Goal: Task Accomplishment & Management: Manage account settings

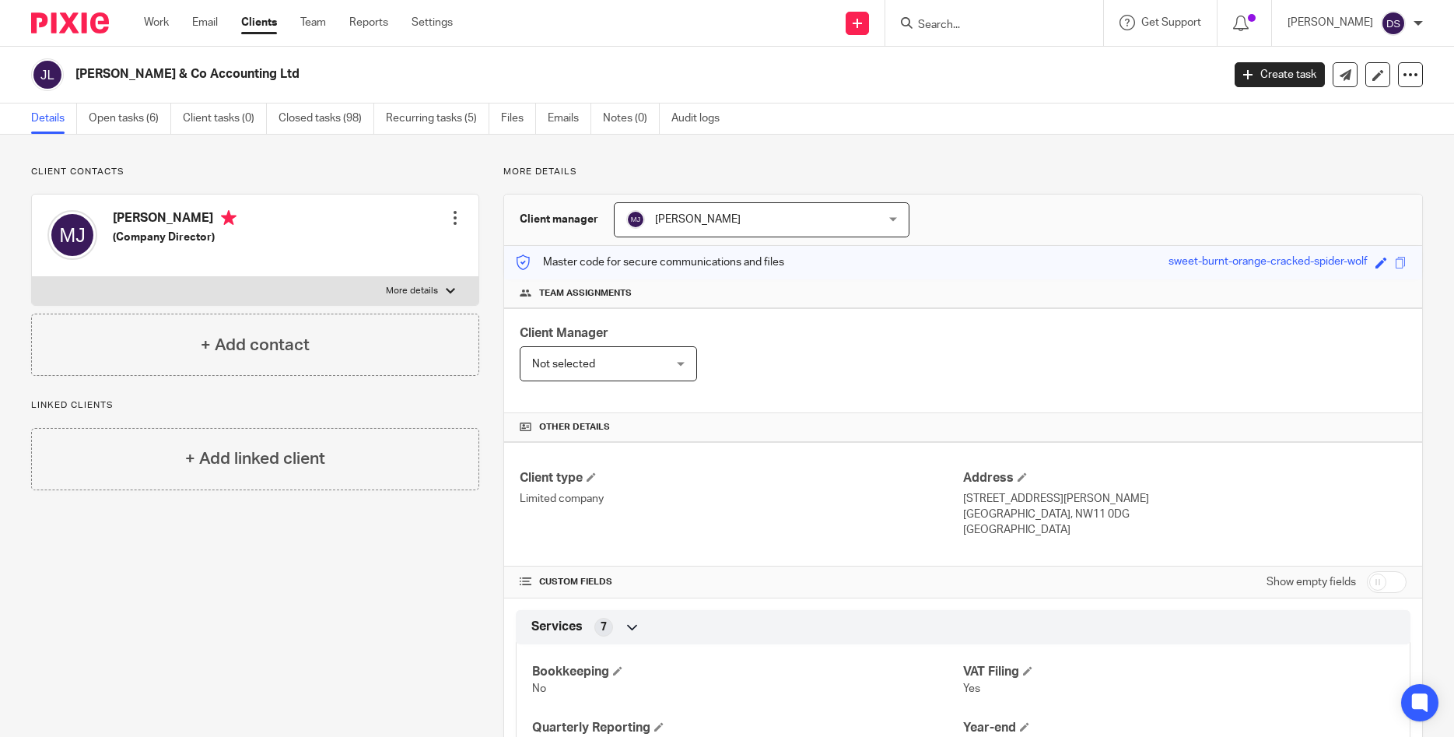
drag, startPoint x: 0, startPoint y: 0, endPoint x: 952, endPoint y: 28, distance: 952.5
click at [952, 28] on input "Search" at bounding box center [986, 26] width 140 height 14
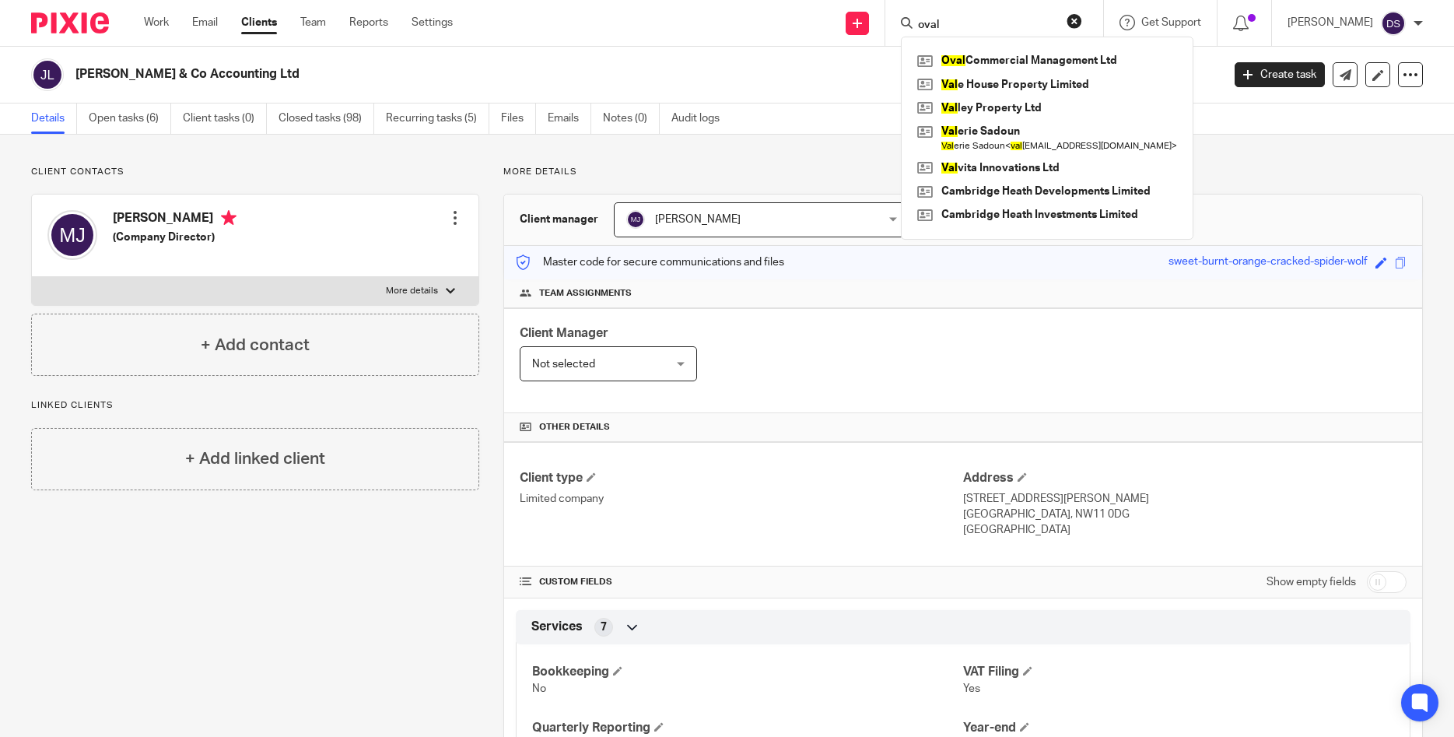
type input "oval"
click button "submit" at bounding box center [0, 0] width 0 height 0
click at [1015, 62] on link at bounding box center [1047, 60] width 268 height 23
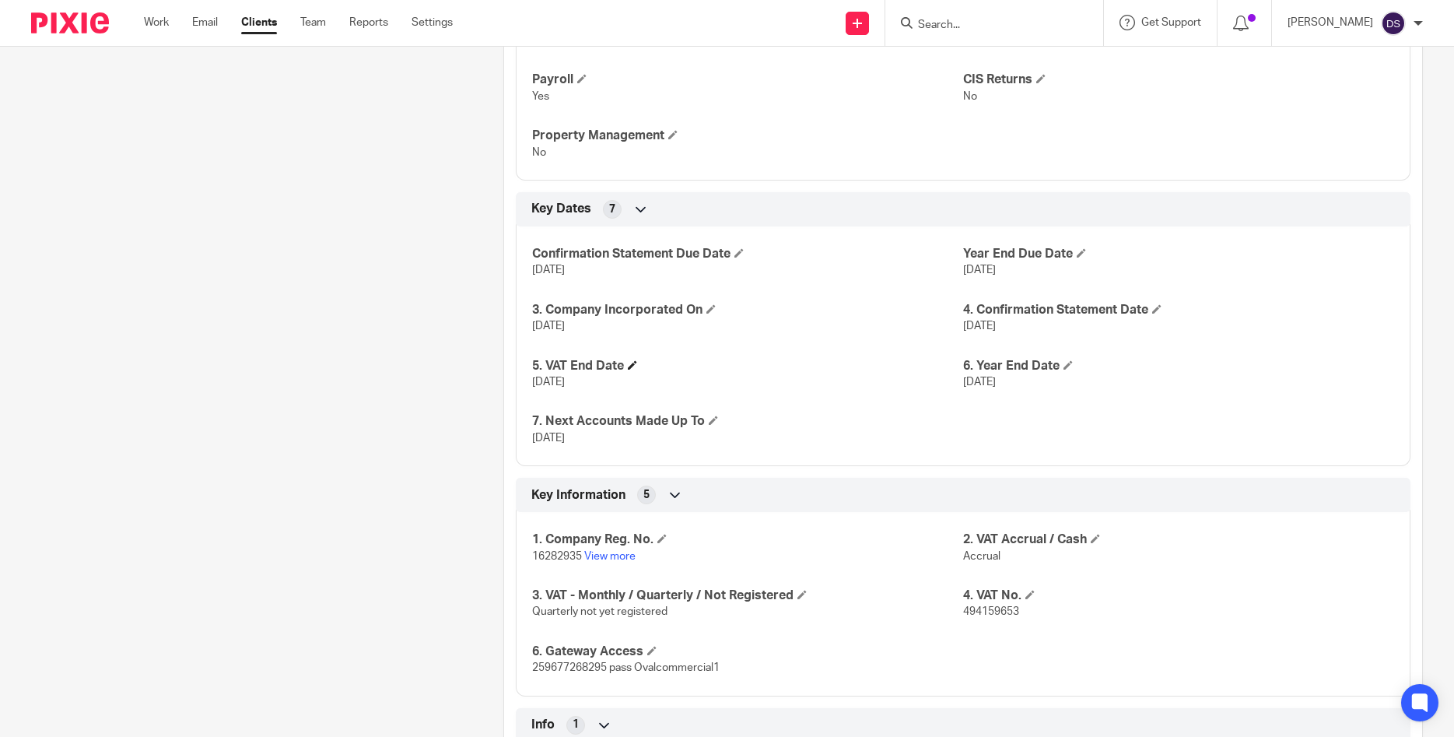
scroll to position [958, 0]
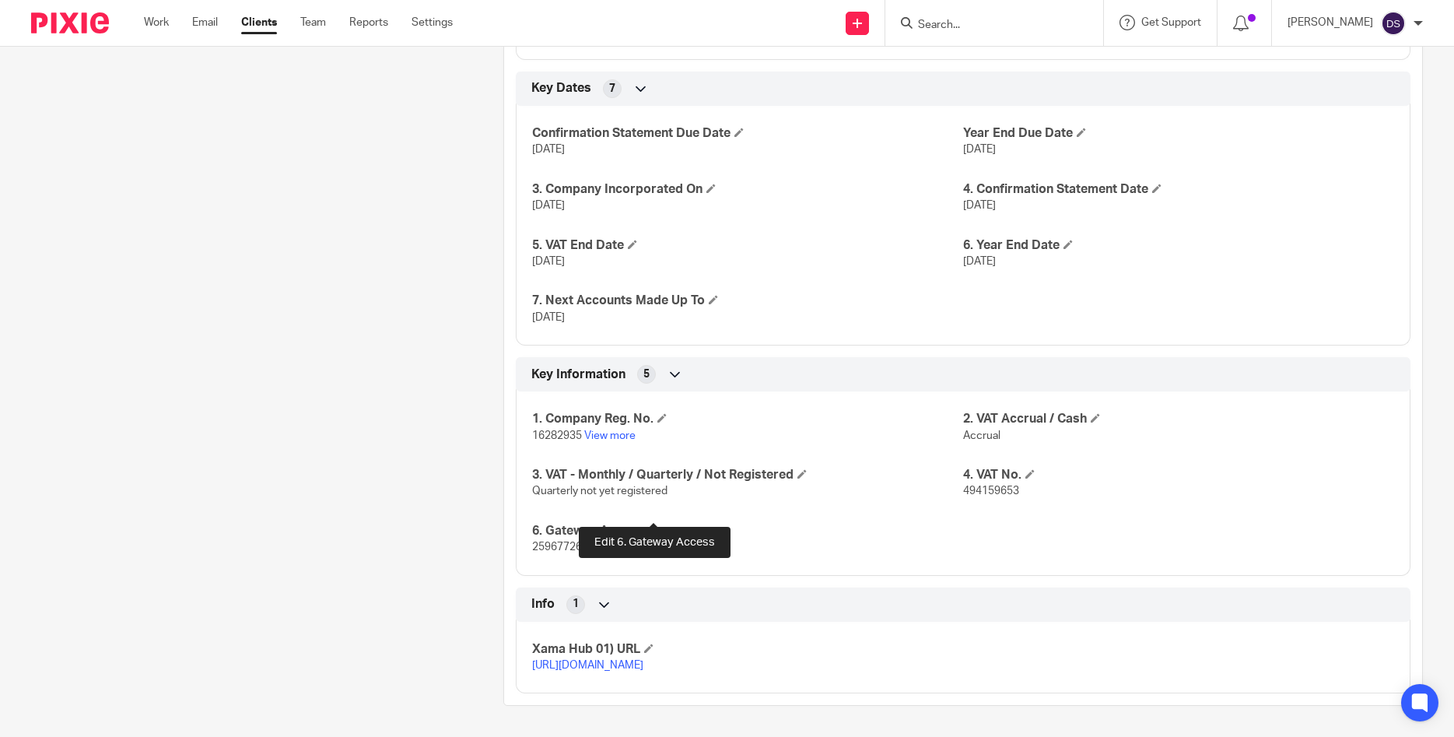
click at [654, 525] on span at bounding box center [651, 529] width 9 height 9
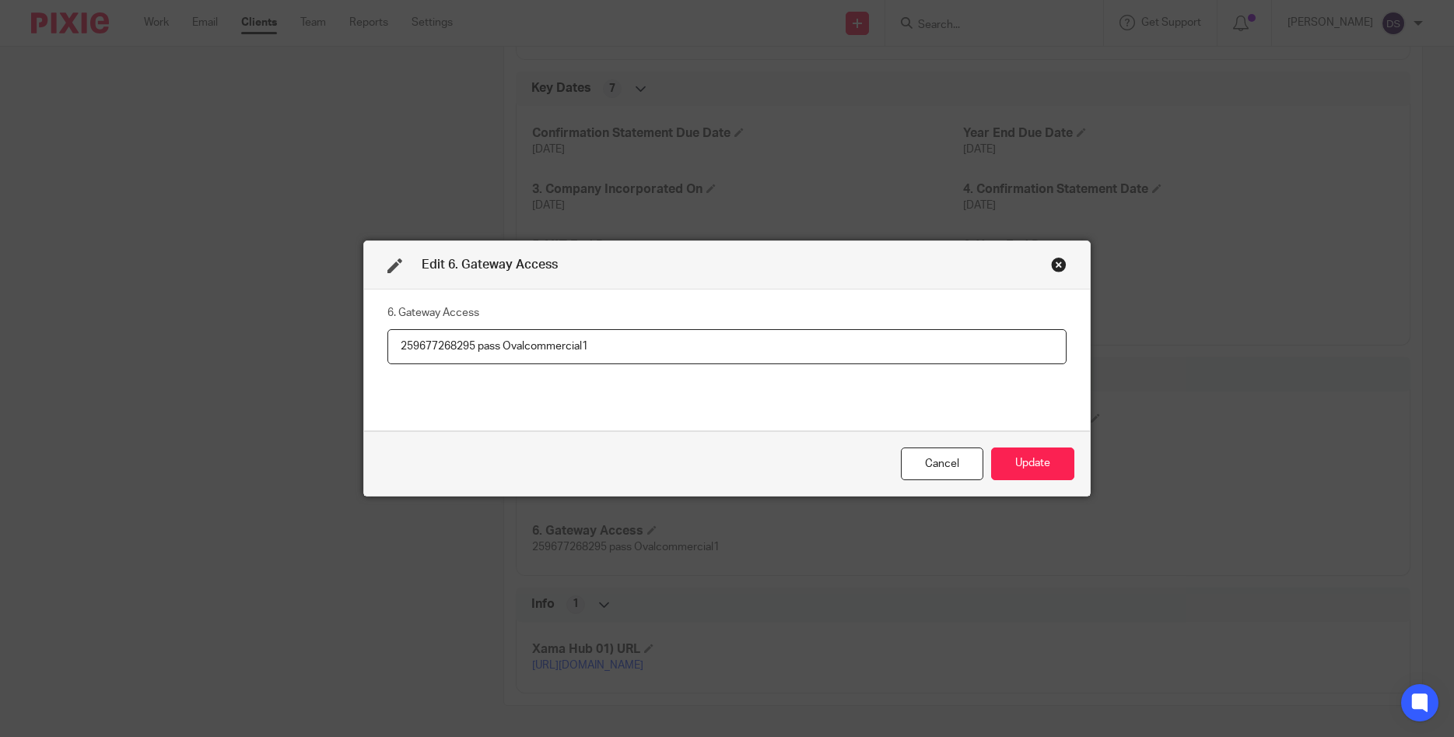
drag, startPoint x: 478, startPoint y: 345, endPoint x: 302, endPoint y: 345, distance: 175.8
click at [387, 341] on input "259677268295 pass Ovalcommercial1" at bounding box center [726, 346] width 679 height 35
drag, startPoint x: 611, startPoint y: 345, endPoint x: 509, endPoint y: 343, distance: 101.9
click at [509, 343] on input "259677268295 pass Ovalcommercial1" at bounding box center [726, 346] width 679 height 35
click at [1056, 262] on div "Close this dialog window" at bounding box center [1059, 265] width 16 height 16
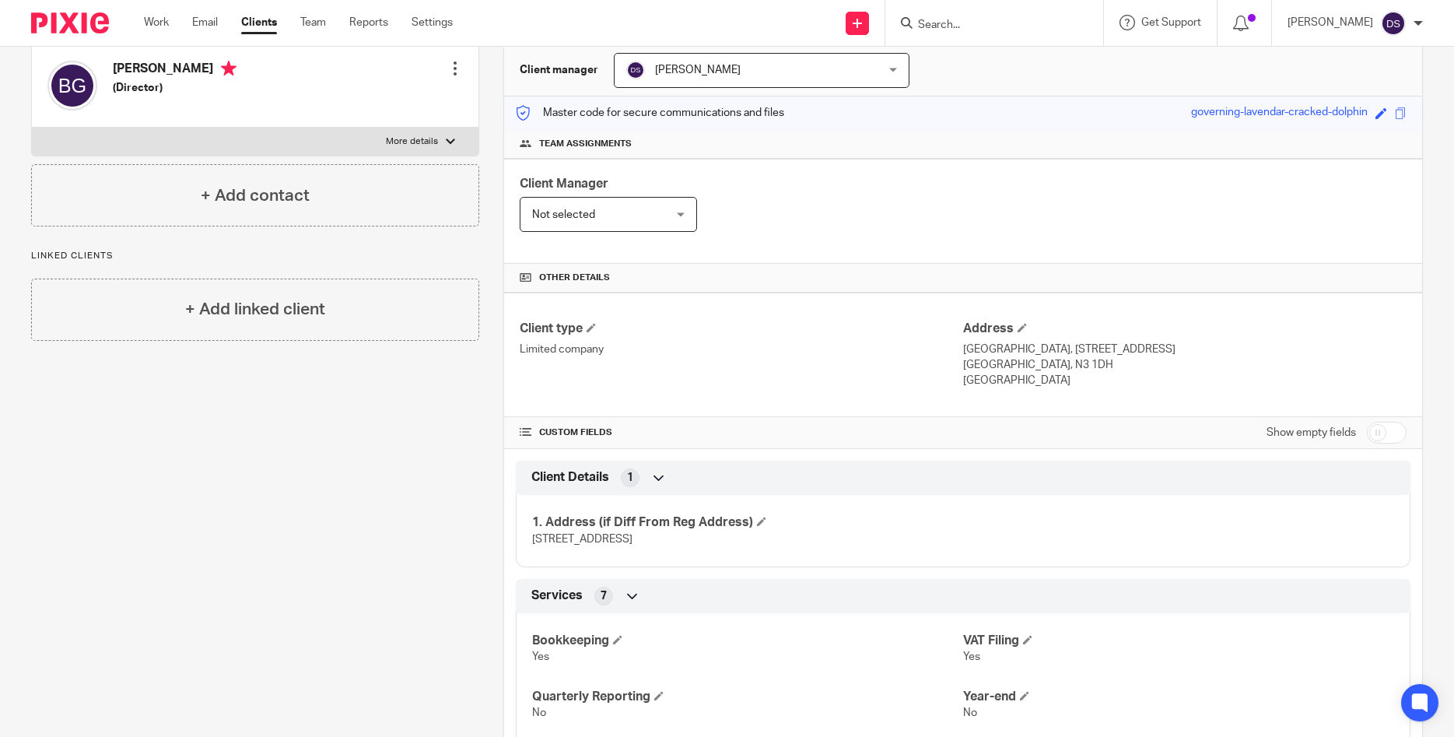
scroll to position [137, 0]
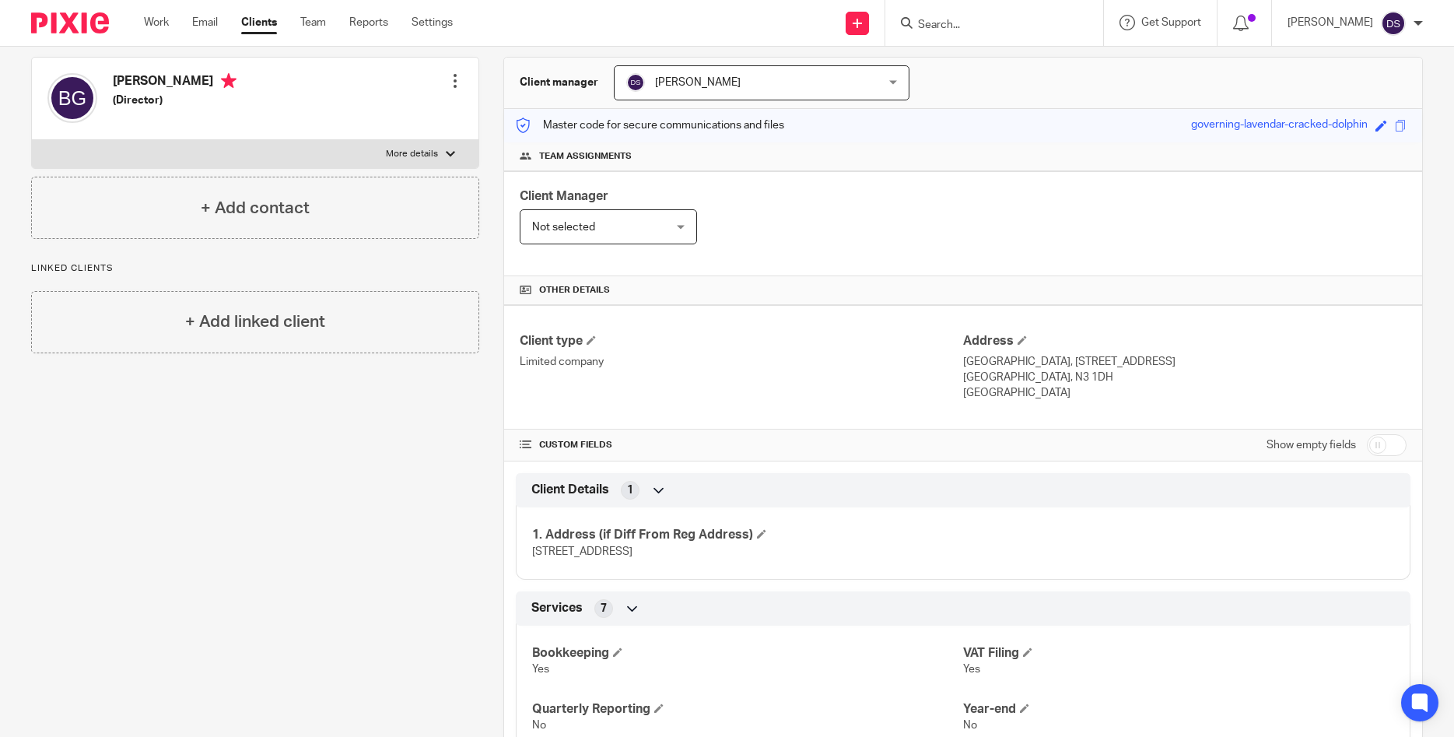
click at [1387, 448] on input "checkbox" at bounding box center [1387, 445] width 40 height 22
checkbox input "true"
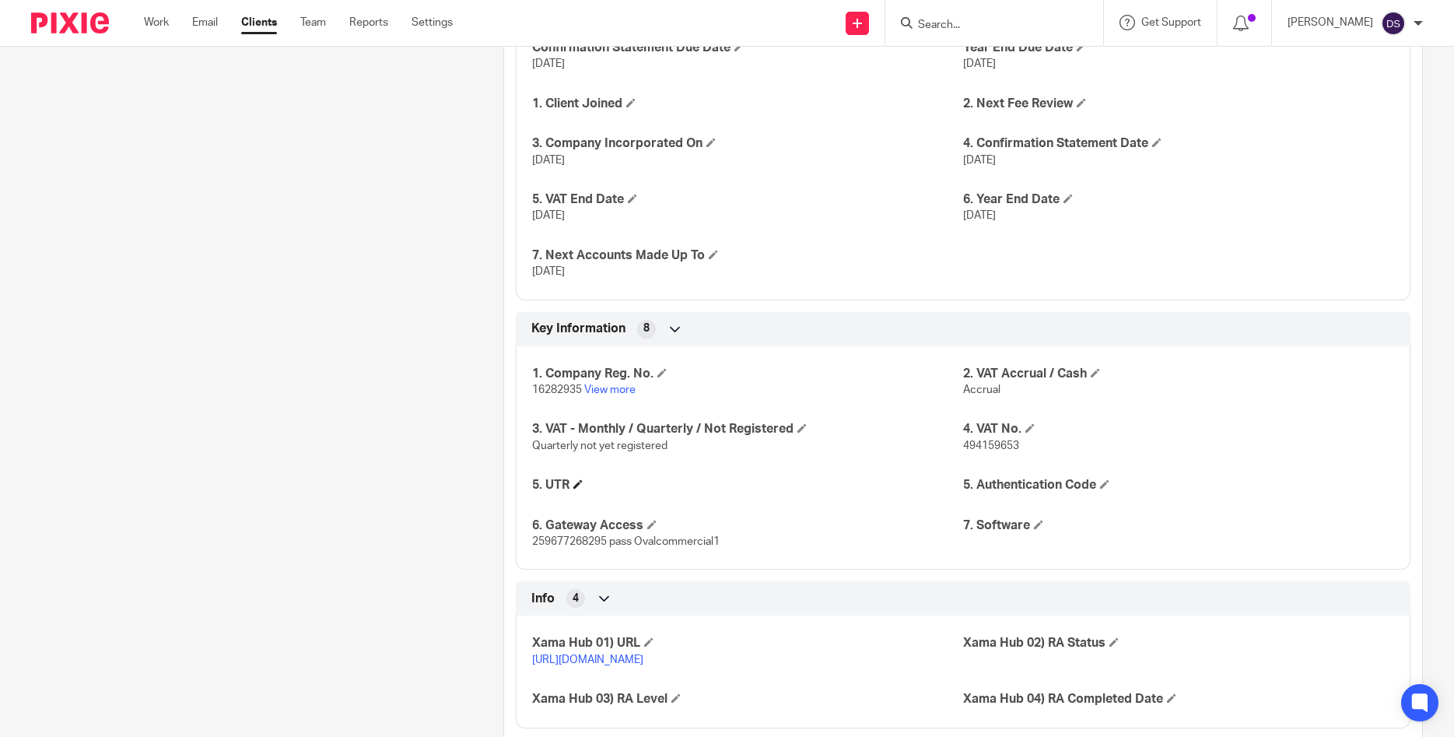
scroll to position [1357, 0]
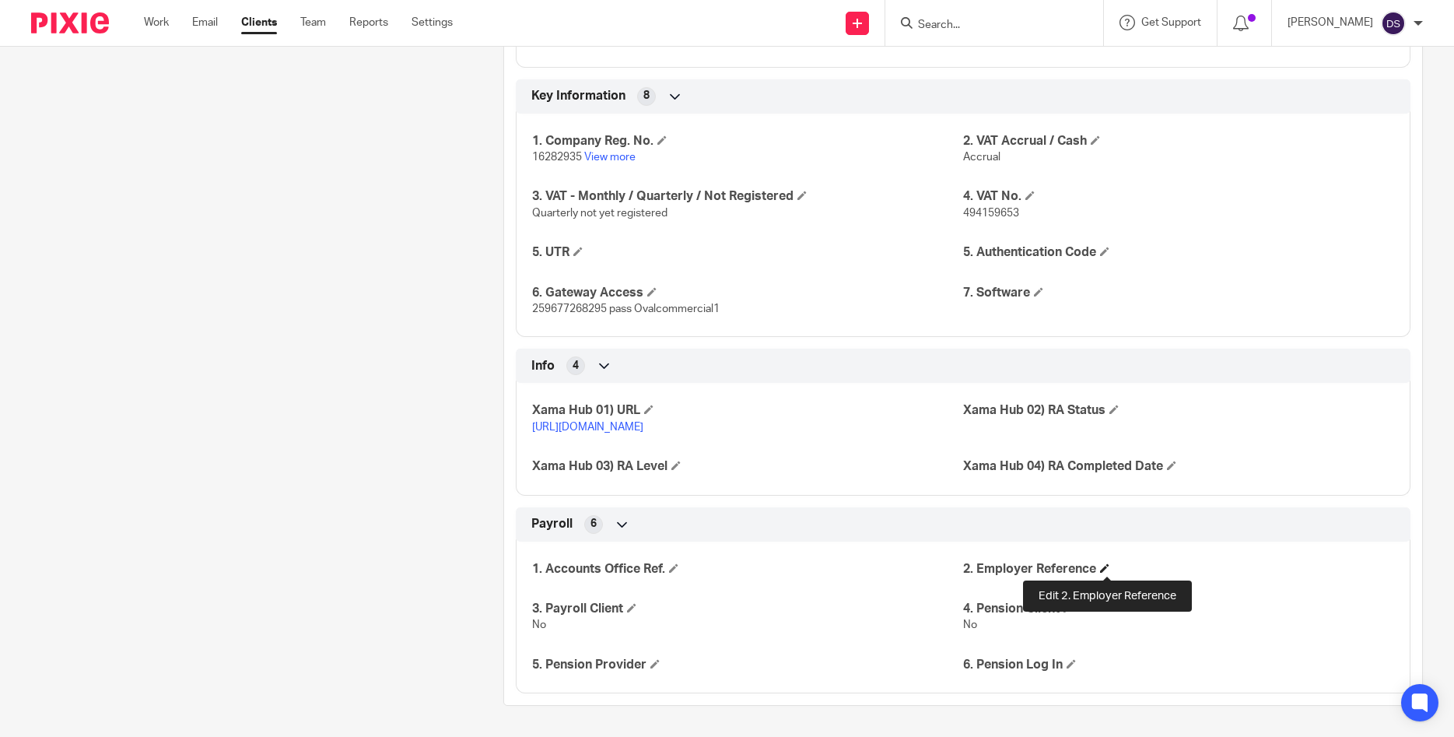
click at [1109, 569] on span at bounding box center [1104, 567] width 9 height 9
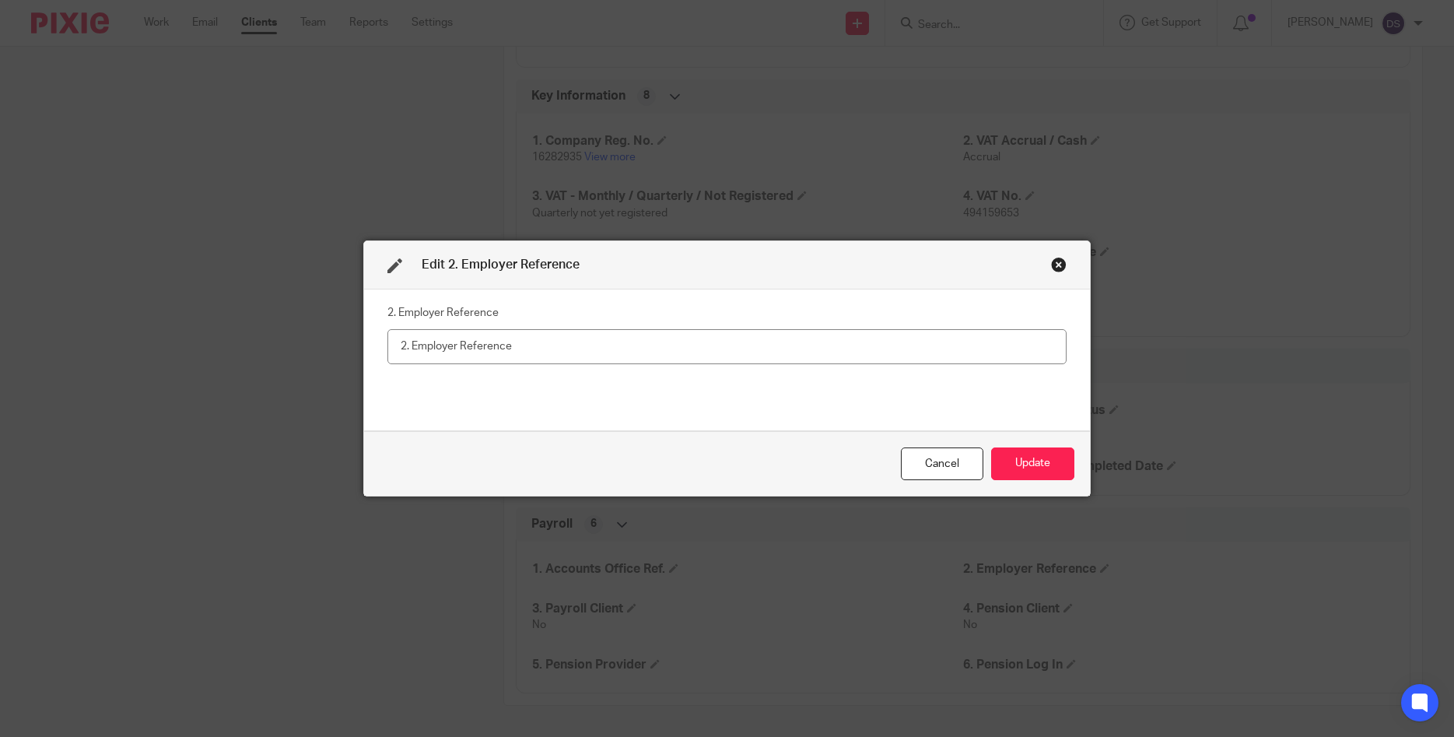
click at [765, 346] on input "text" at bounding box center [726, 346] width 679 height 35
type input "120/JF00055"
click at [1038, 455] on button "Update" at bounding box center [1032, 463] width 83 height 33
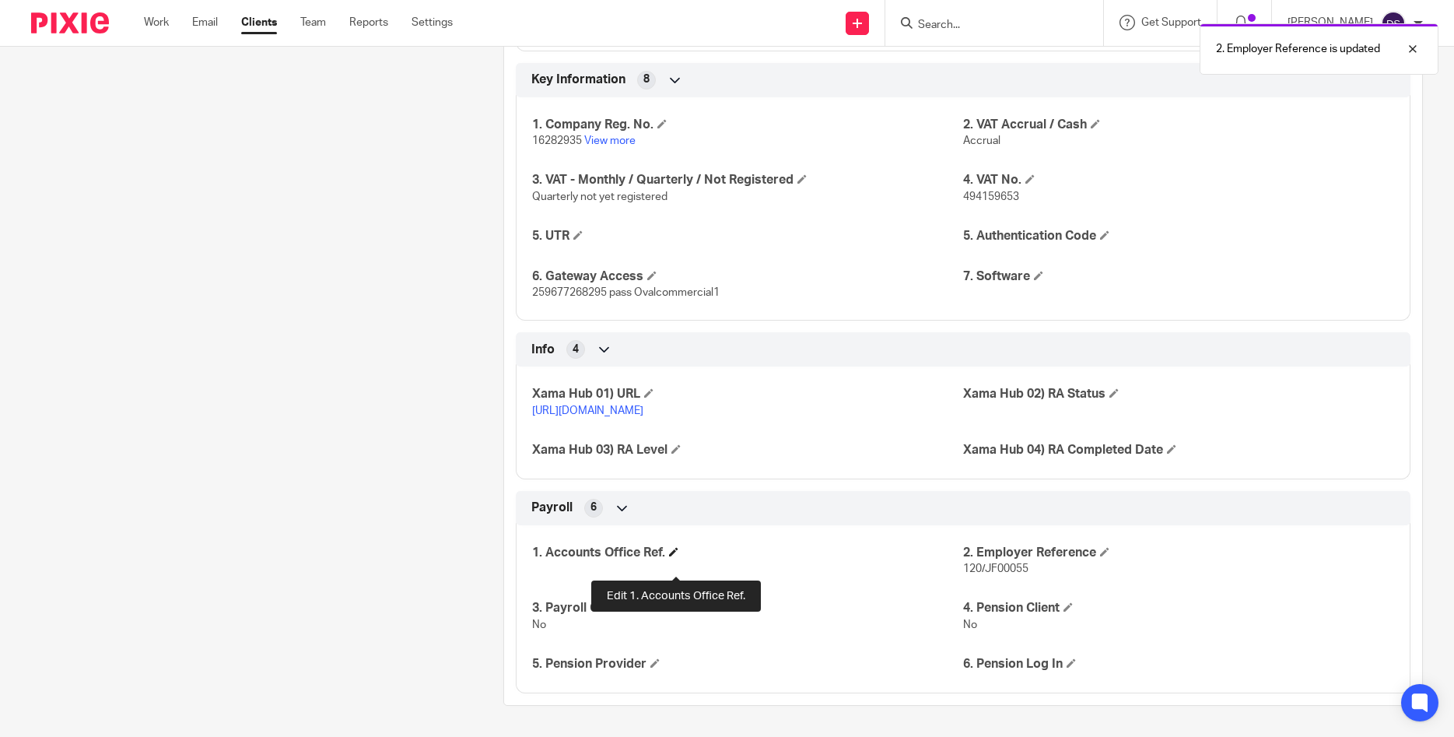
click at [676, 556] on span at bounding box center [673, 551] width 9 height 9
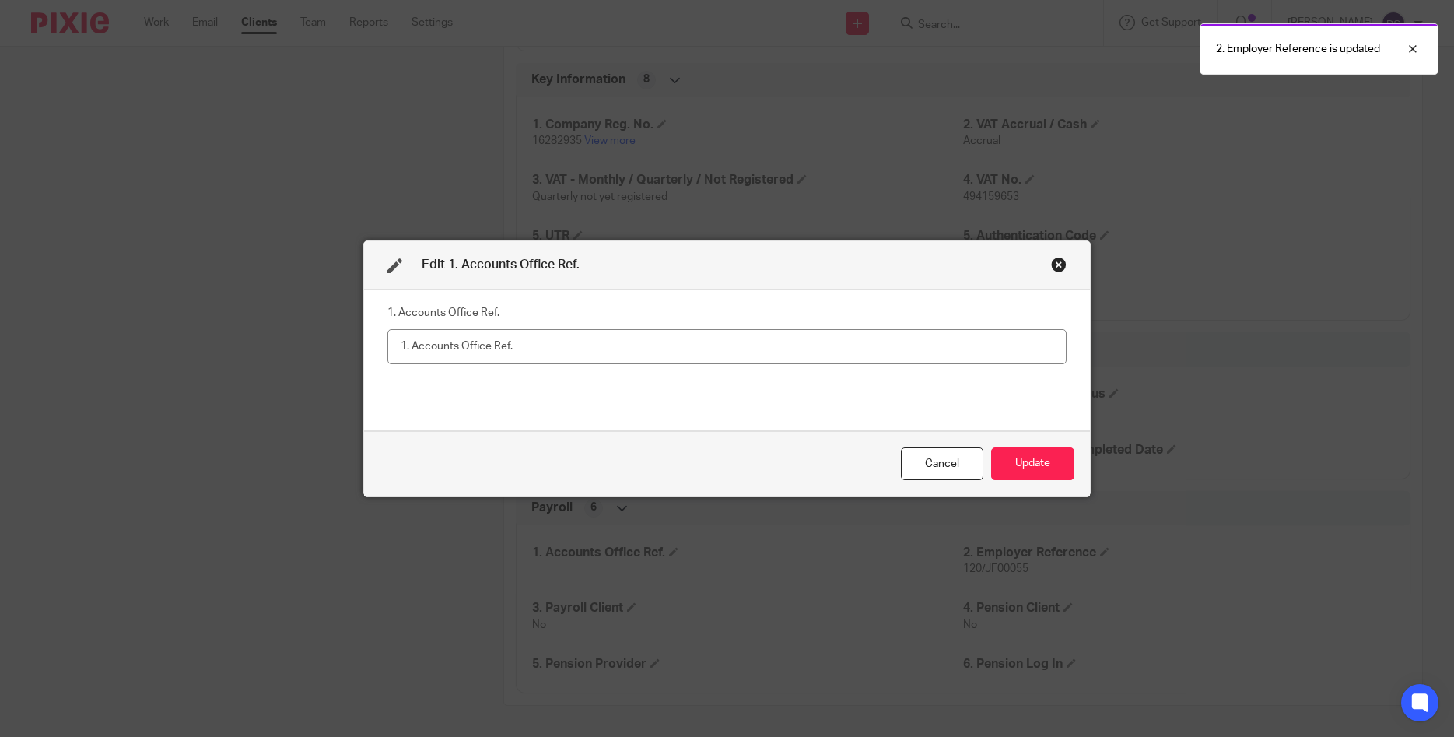
click at [551, 352] on input "text" at bounding box center [726, 346] width 679 height 35
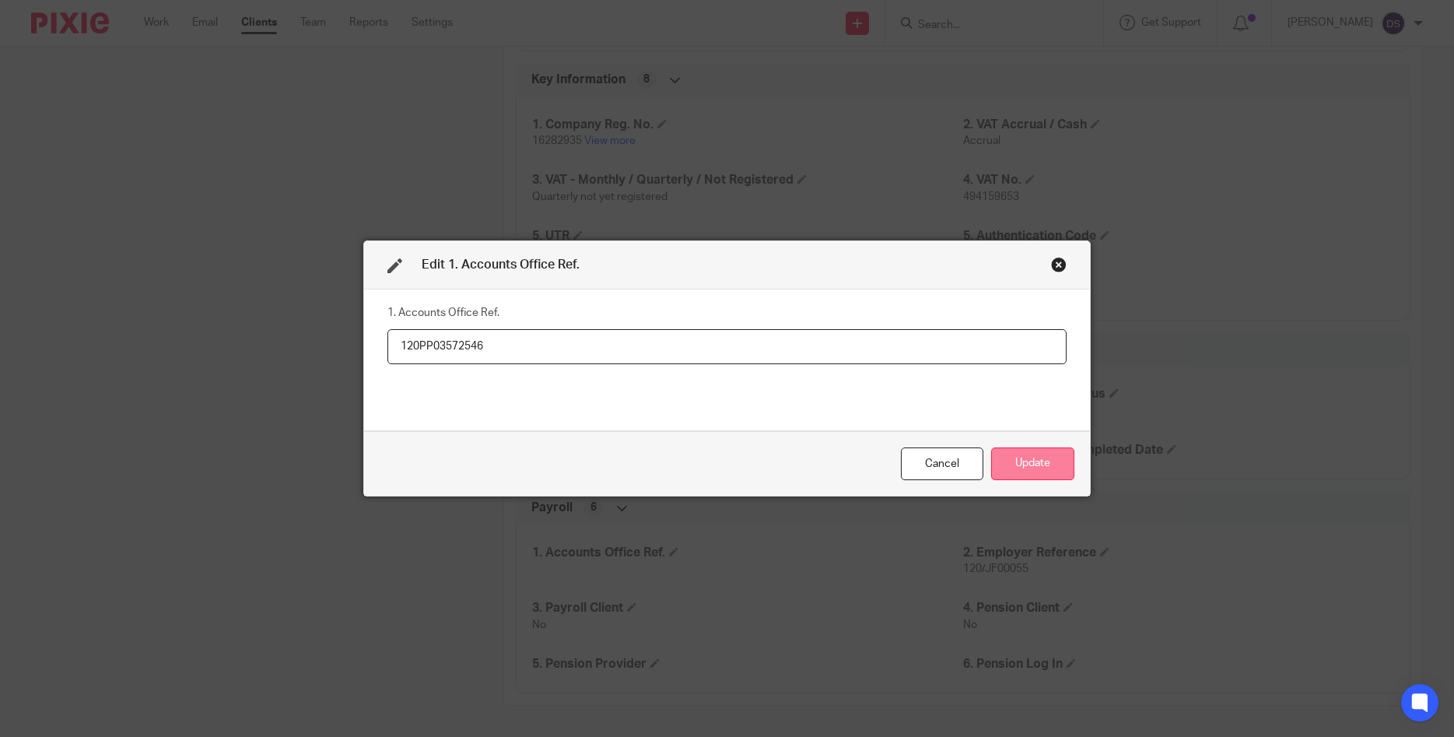
type input "120PP03572546"
click at [1042, 464] on button "Update" at bounding box center [1032, 463] width 83 height 33
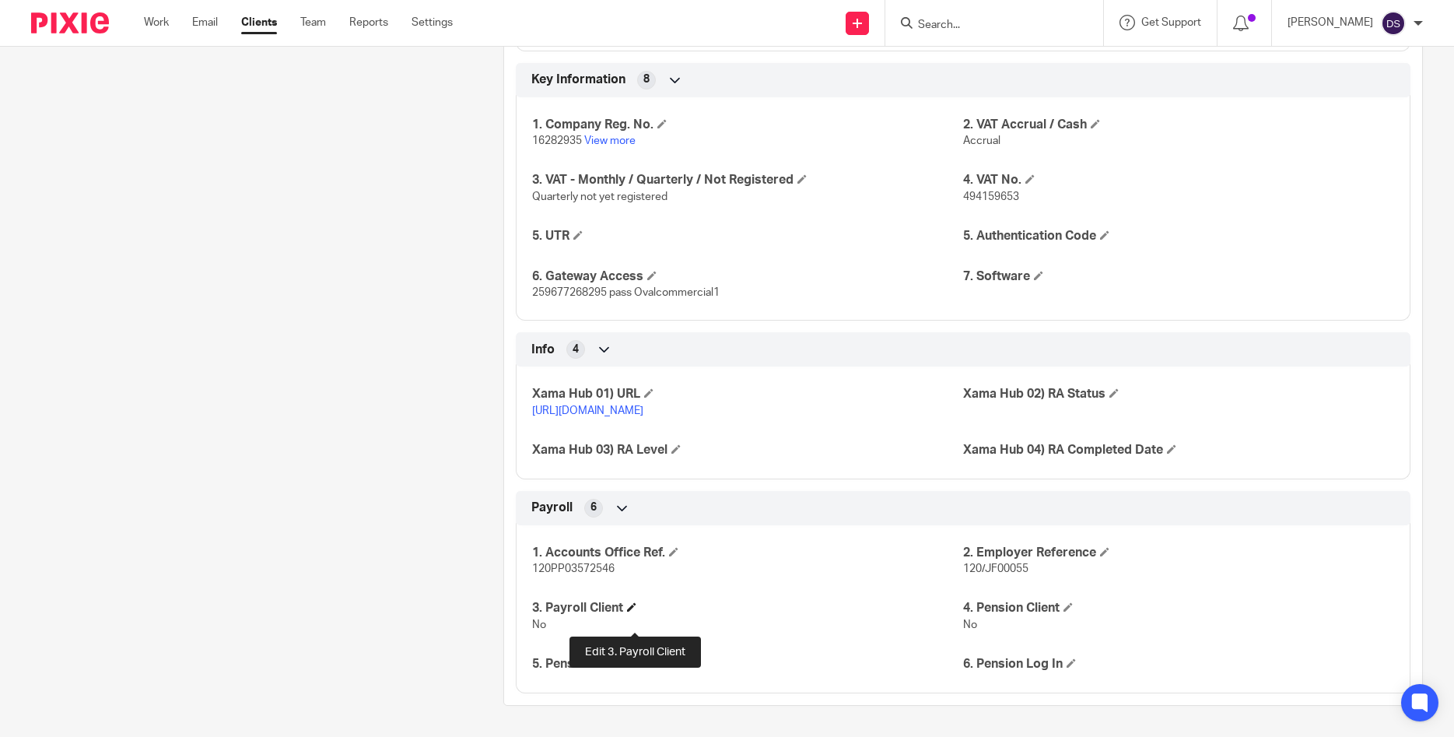
click at [633, 611] on span at bounding box center [631, 606] width 9 height 9
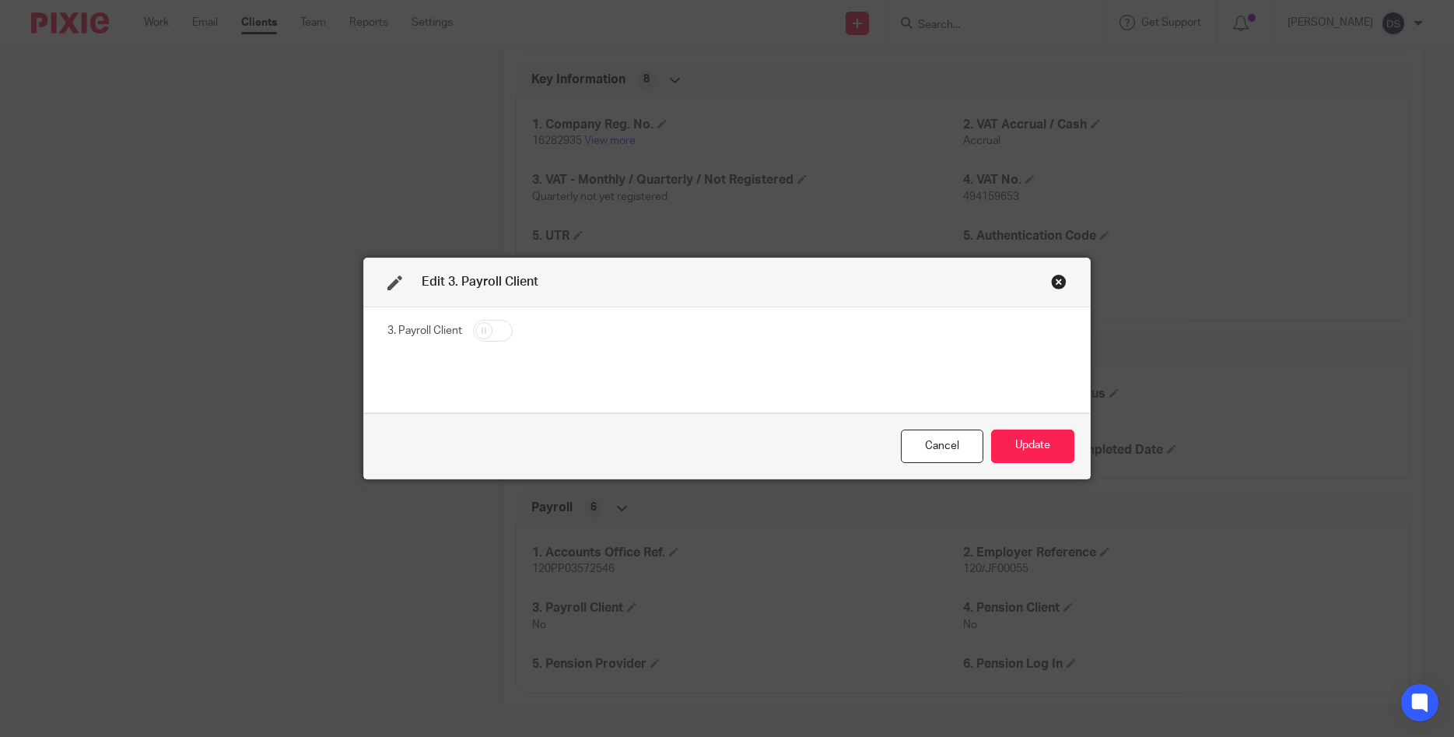
click at [487, 323] on input "checkbox" at bounding box center [493, 331] width 40 height 22
checkbox input "true"
click at [1027, 452] on button "Update" at bounding box center [1032, 445] width 83 height 33
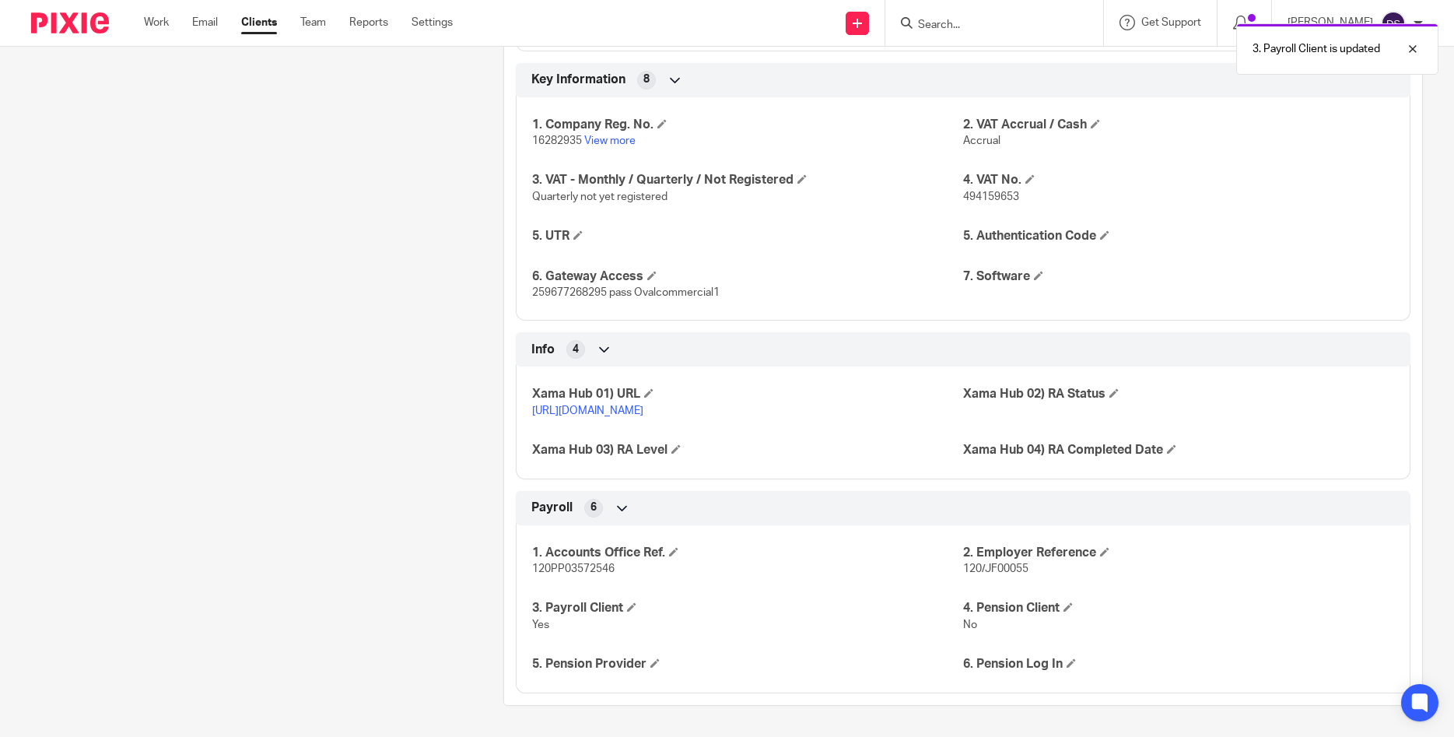
scroll to position [1372, 0]
click at [1070, 610] on span at bounding box center [1067, 606] width 9 height 9
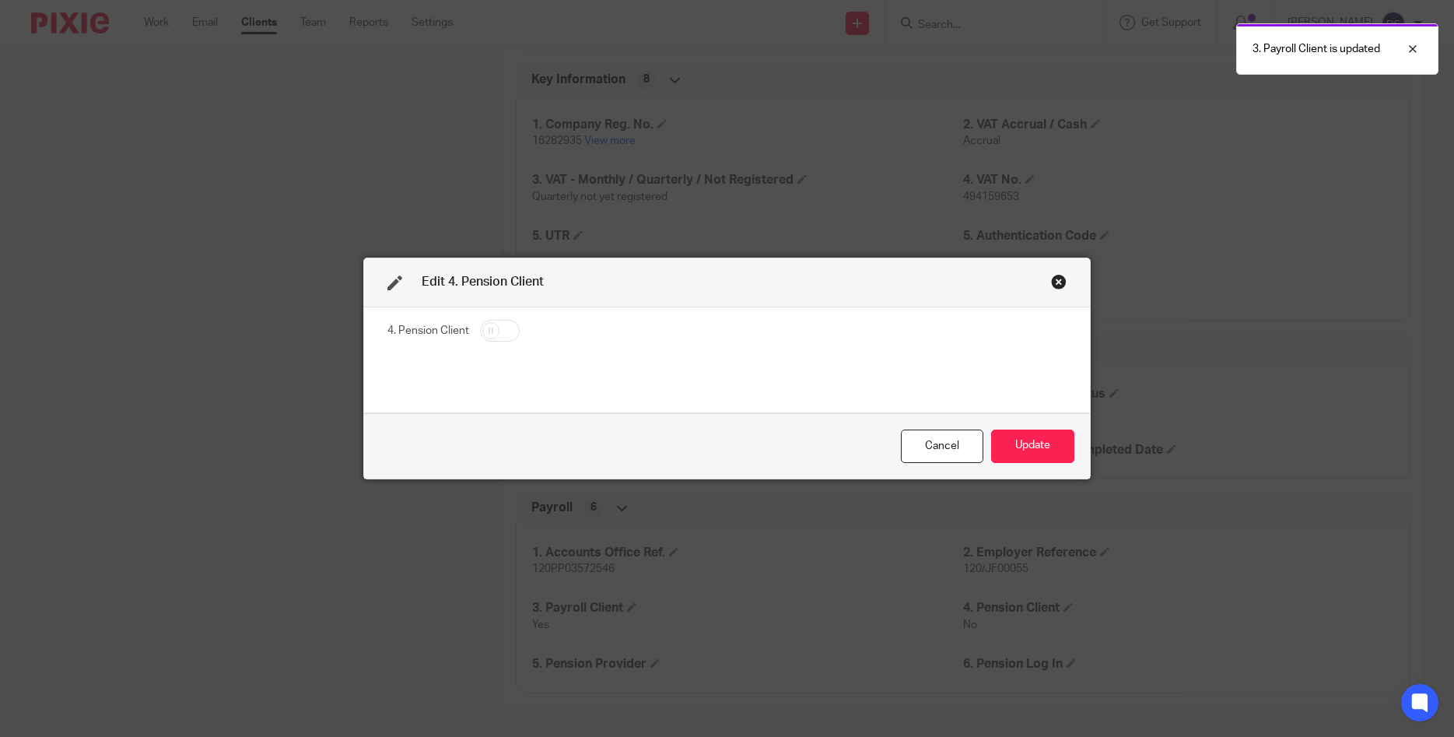
click at [500, 335] on input "checkbox" at bounding box center [500, 331] width 40 height 22
checkbox input "true"
click at [1028, 434] on button "Update" at bounding box center [1032, 445] width 83 height 33
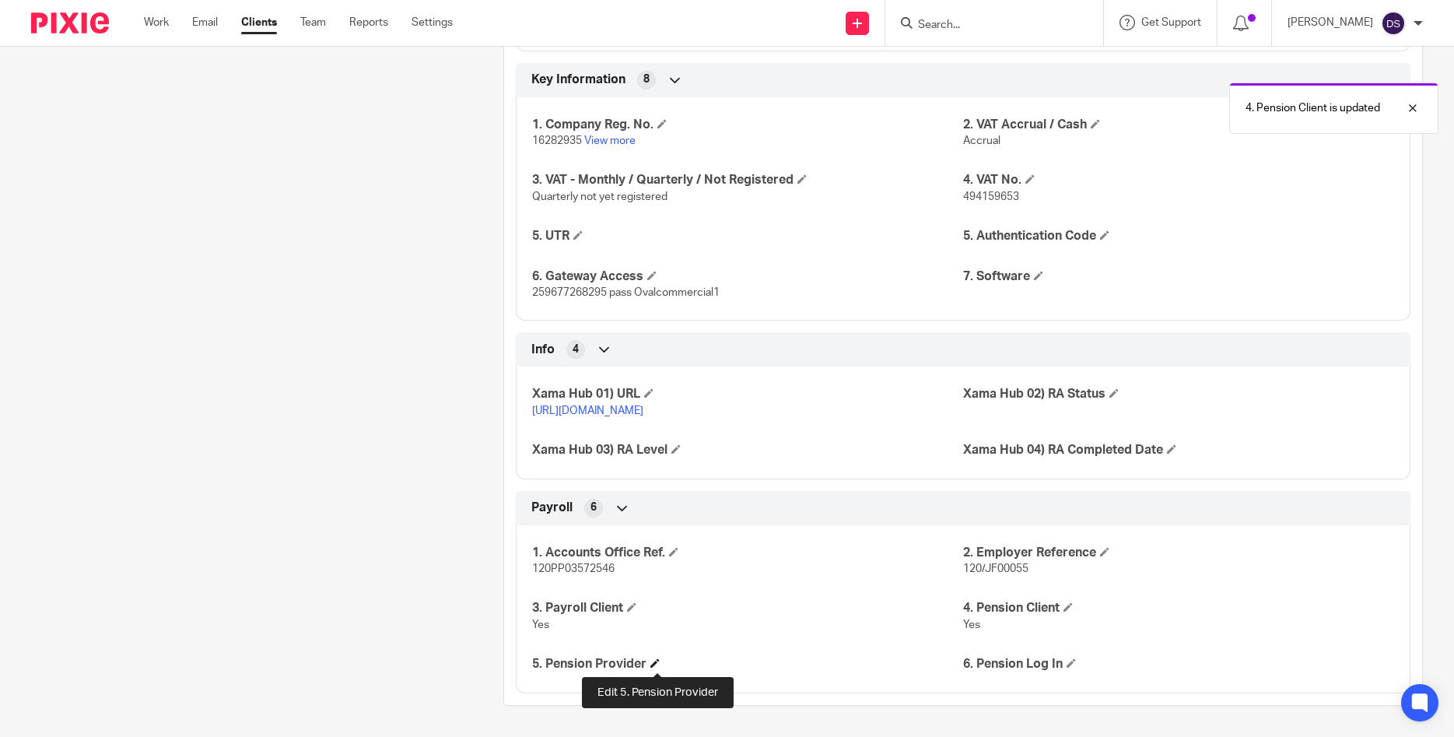
click at [656, 663] on span at bounding box center [654, 662] width 9 height 9
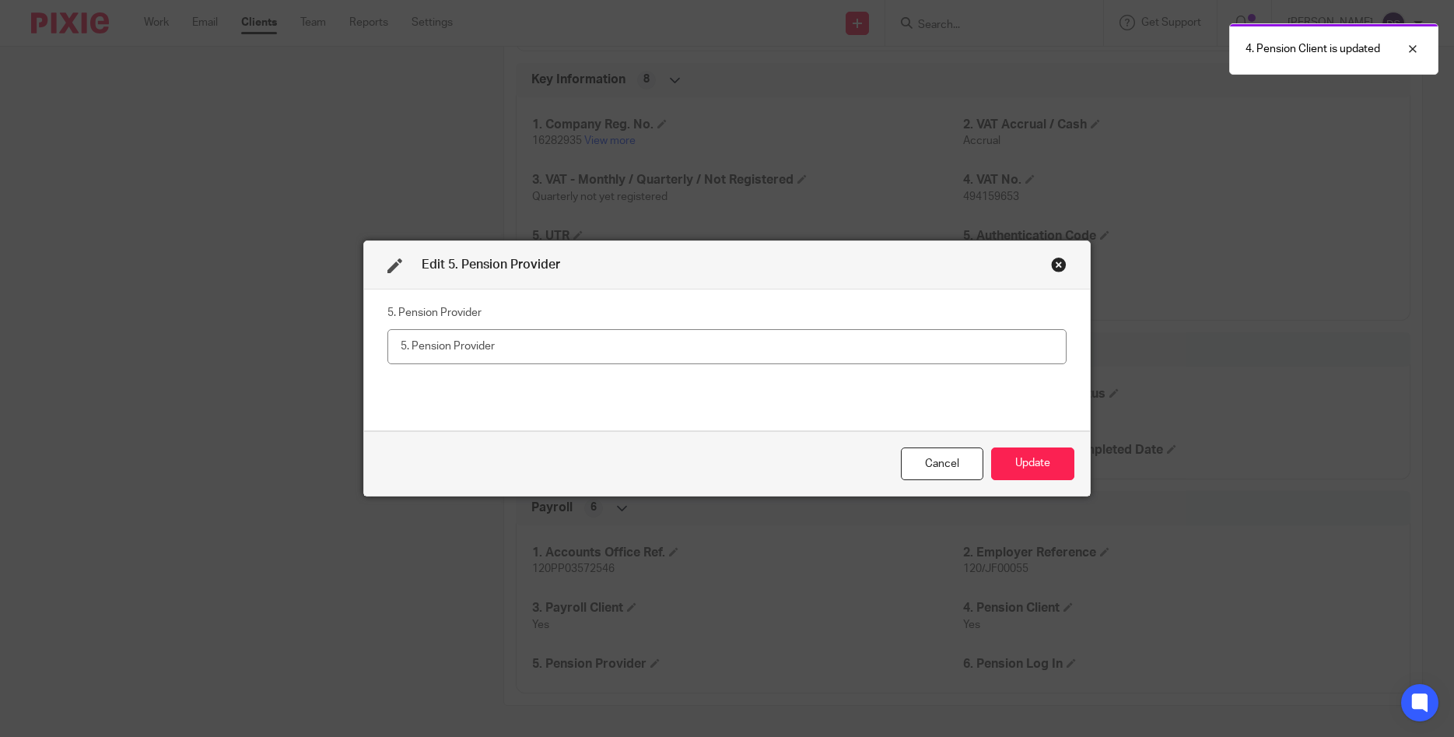
click at [540, 354] on input "text" at bounding box center [726, 346] width 679 height 35
type input "NEST"
click at [1040, 456] on button "Update" at bounding box center [1032, 463] width 83 height 33
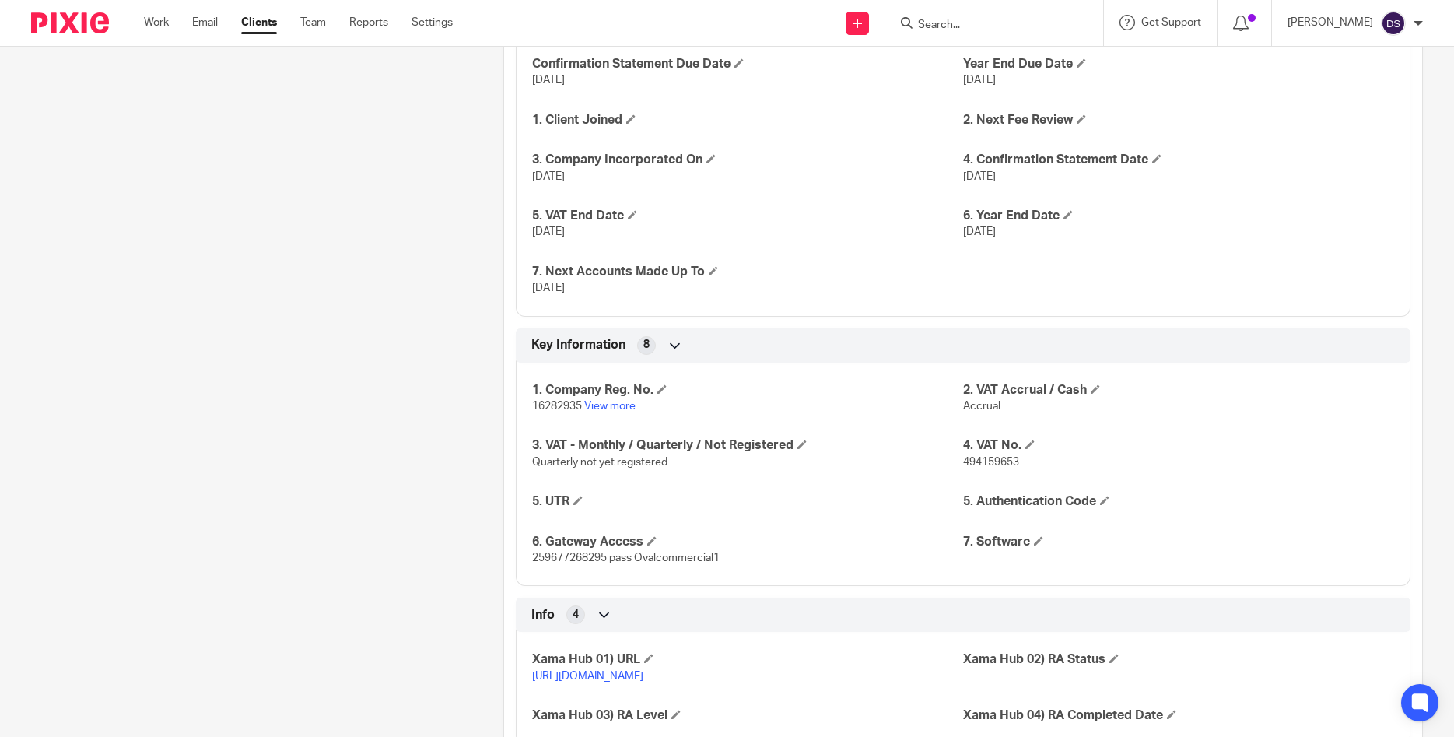
scroll to position [1090, 0]
click at [1041, 539] on span at bounding box center [1038, 541] width 9 height 9
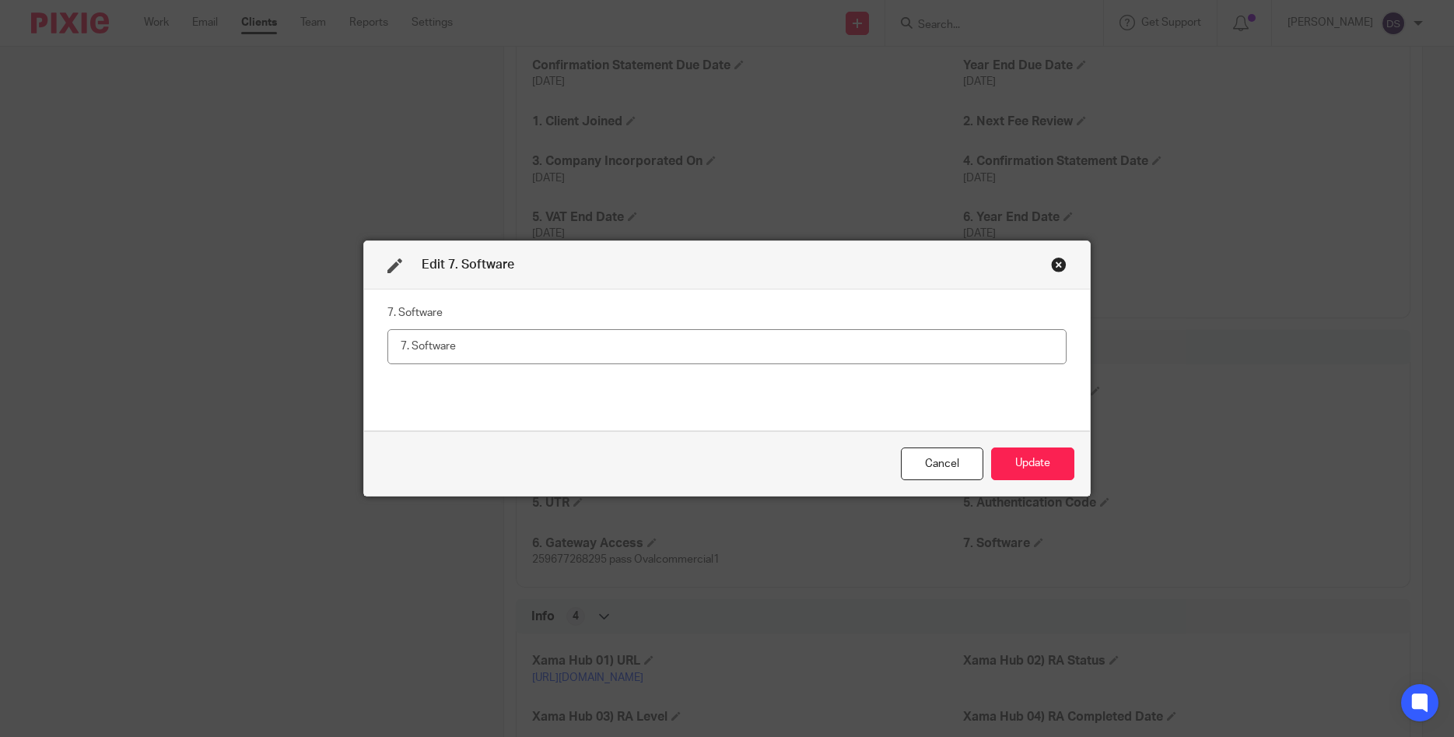
click at [870, 340] on input "text" at bounding box center [726, 346] width 679 height 35
type input "XERO"
click at [1043, 453] on button "Update" at bounding box center [1032, 463] width 83 height 33
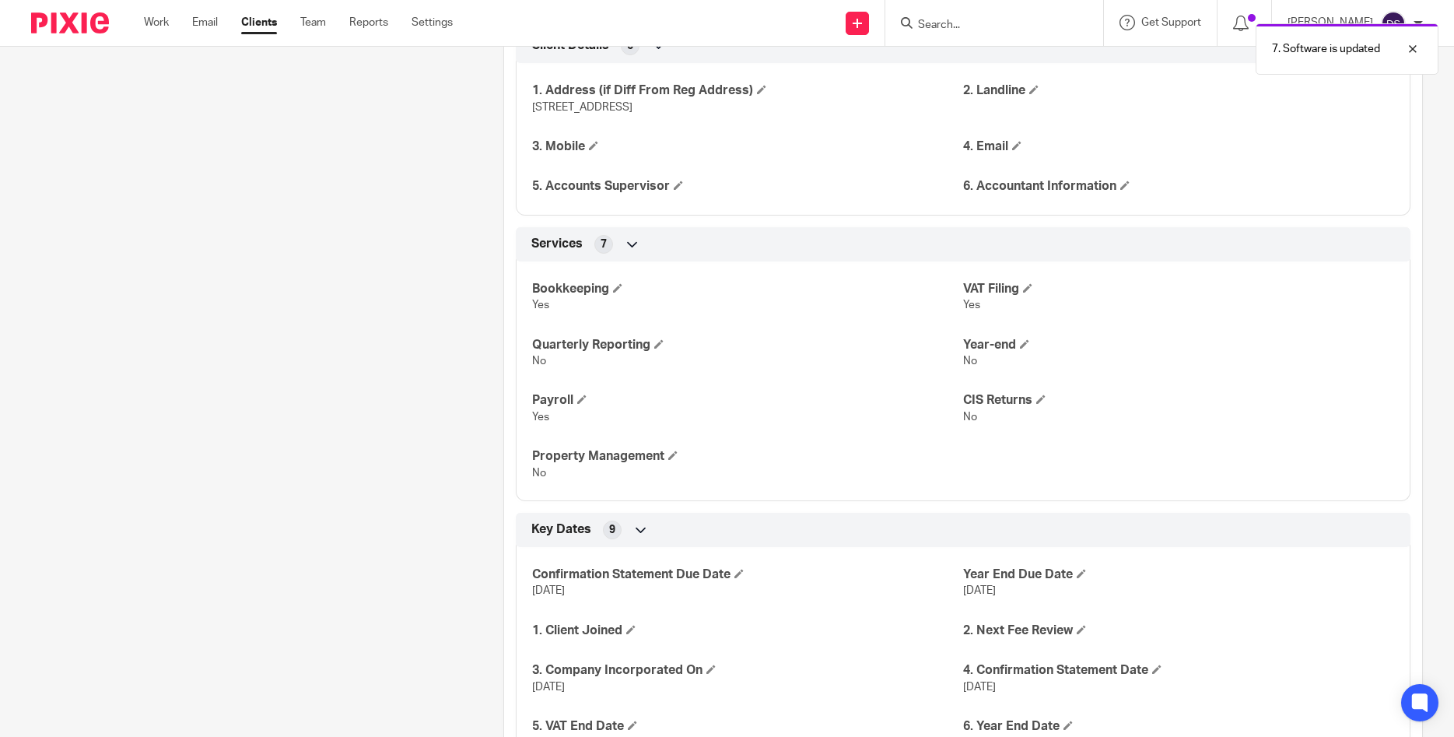
scroll to position [567, 0]
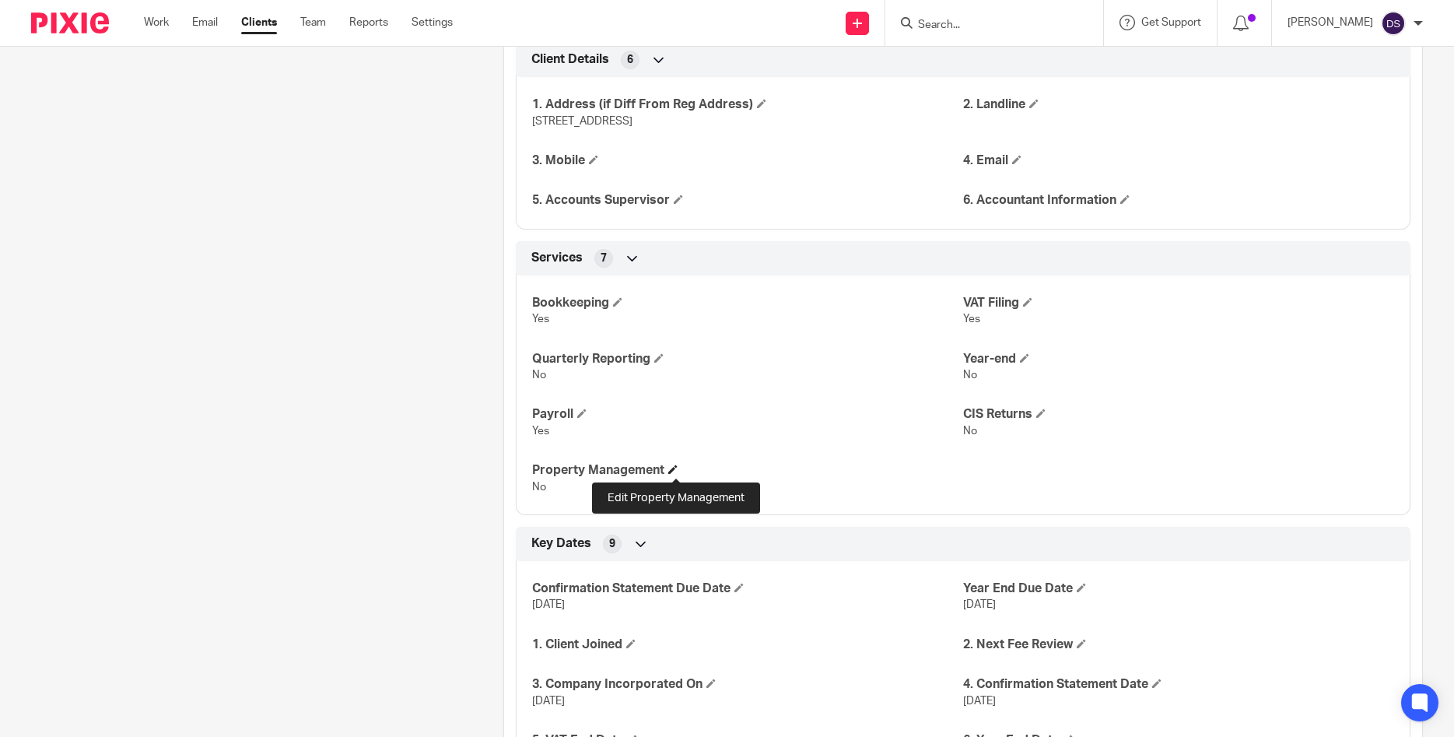
click at [677, 469] on span at bounding box center [672, 468] width 9 height 9
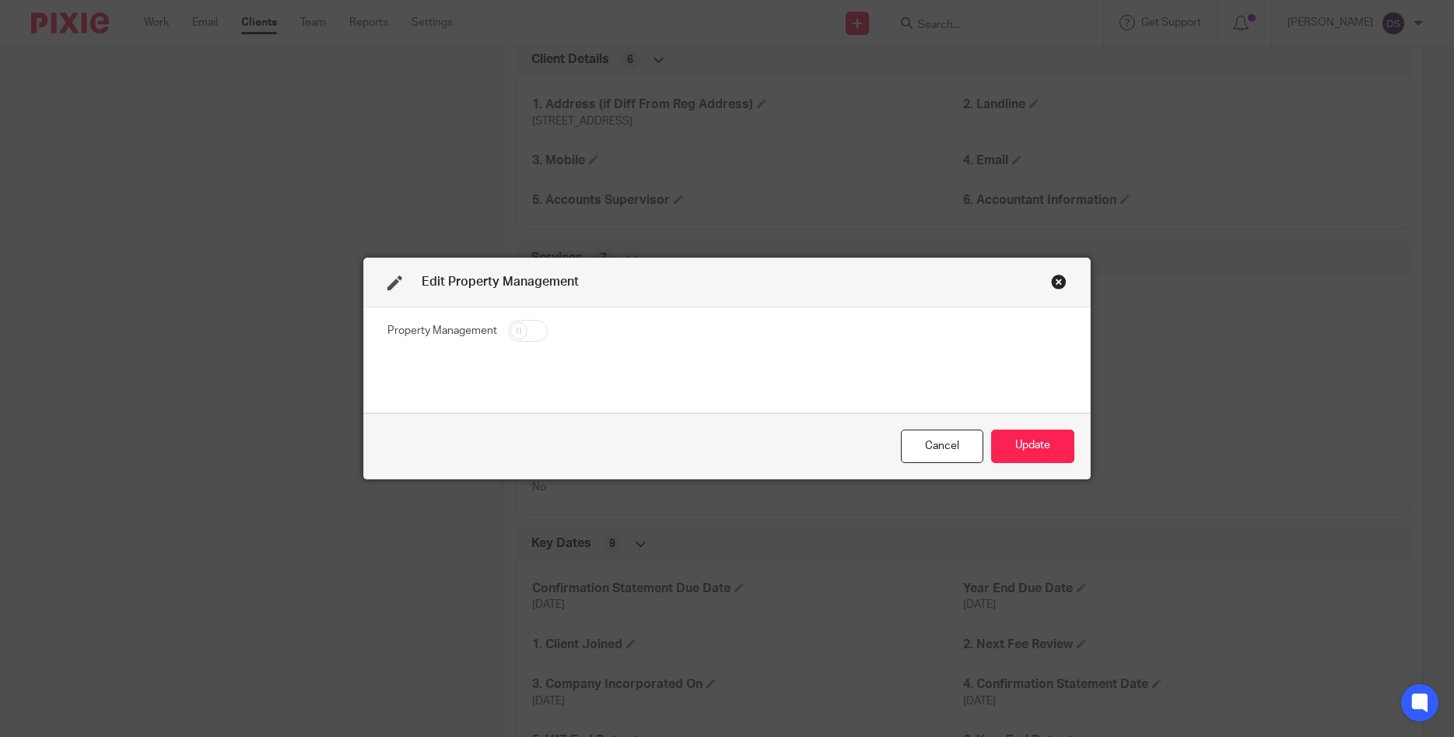
click at [532, 326] on input "checkbox" at bounding box center [528, 331] width 40 height 22
click at [516, 333] on input "checkbox" at bounding box center [528, 331] width 40 height 22
checkbox input "false"
click at [1058, 281] on div "Close this dialog window" at bounding box center [1059, 282] width 16 height 16
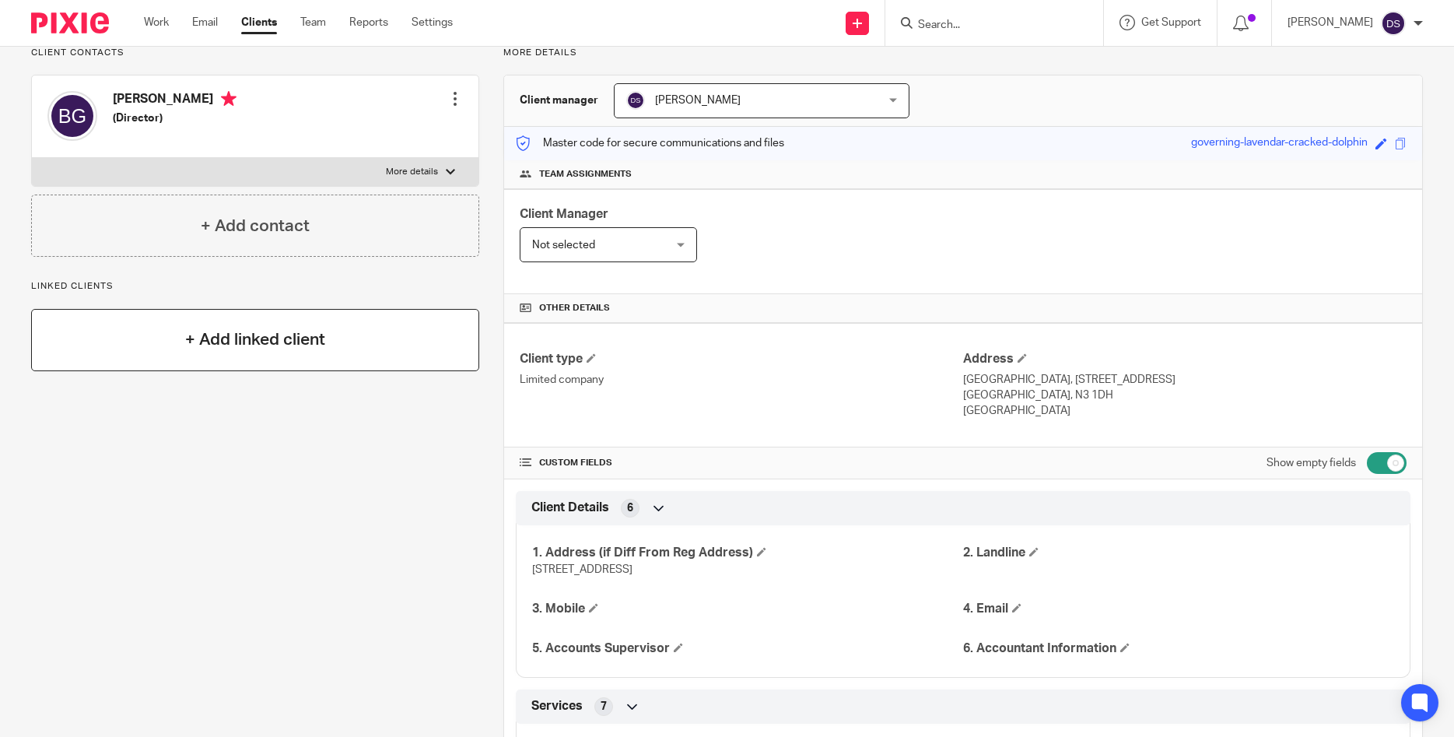
scroll to position [0, 0]
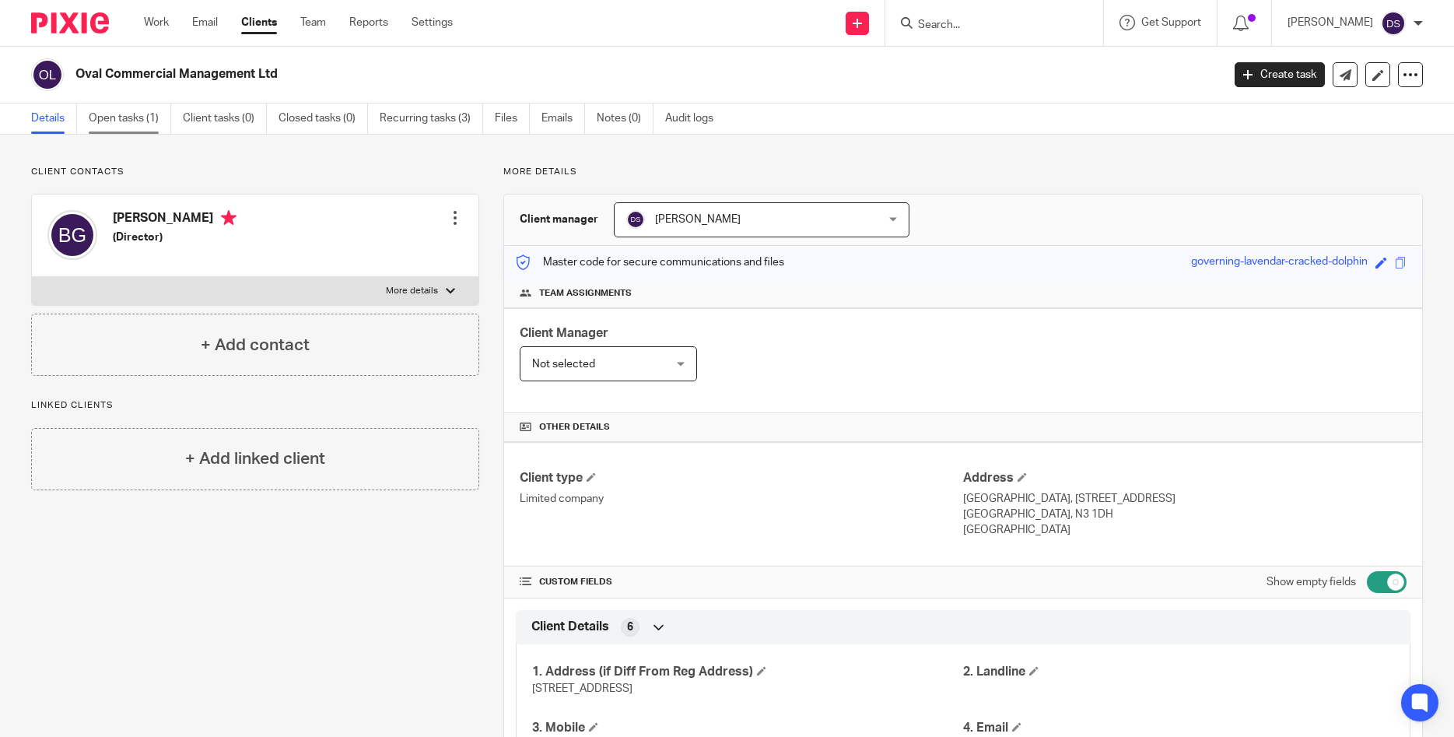
click at [115, 117] on link "Open tasks (1)" at bounding box center [130, 118] width 82 height 30
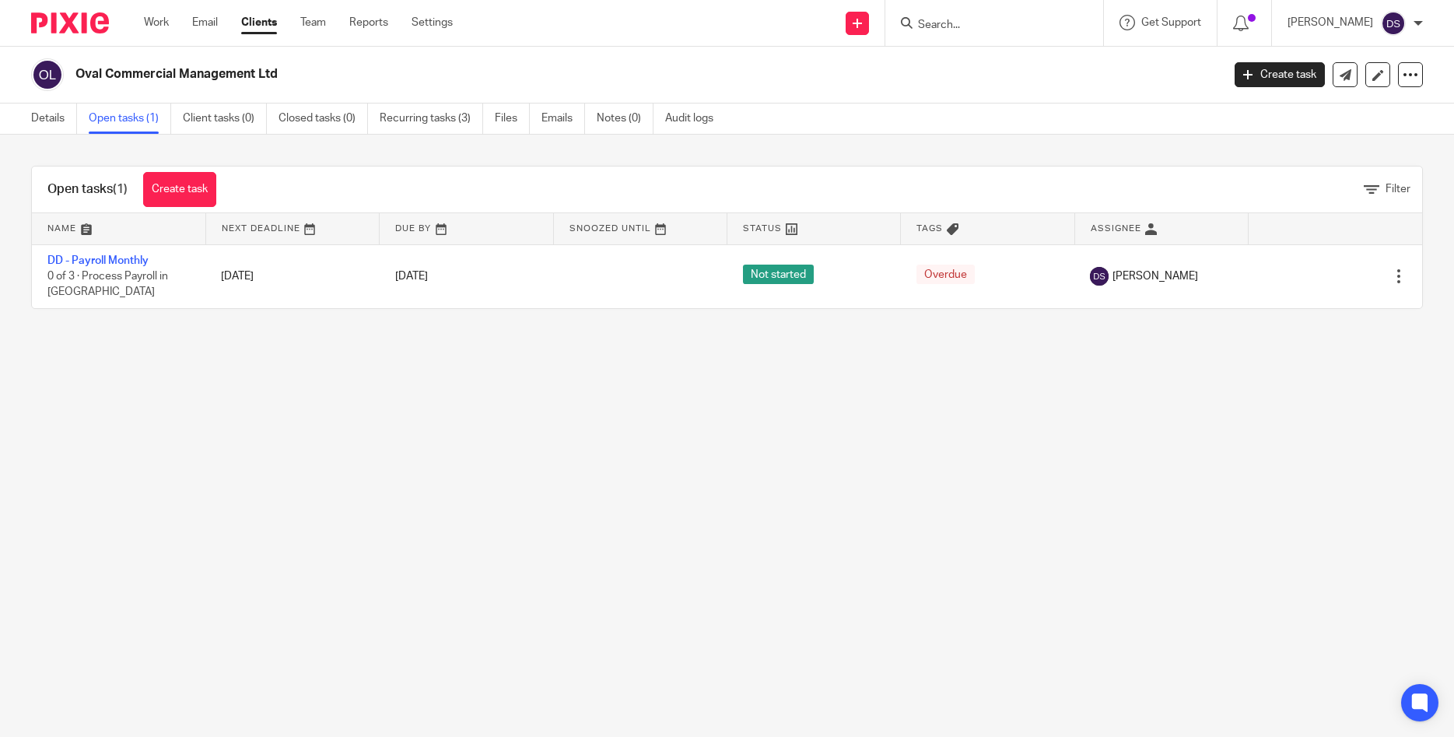
click at [970, 19] on input "Search" at bounding box center [986, 26] width 140 height 14
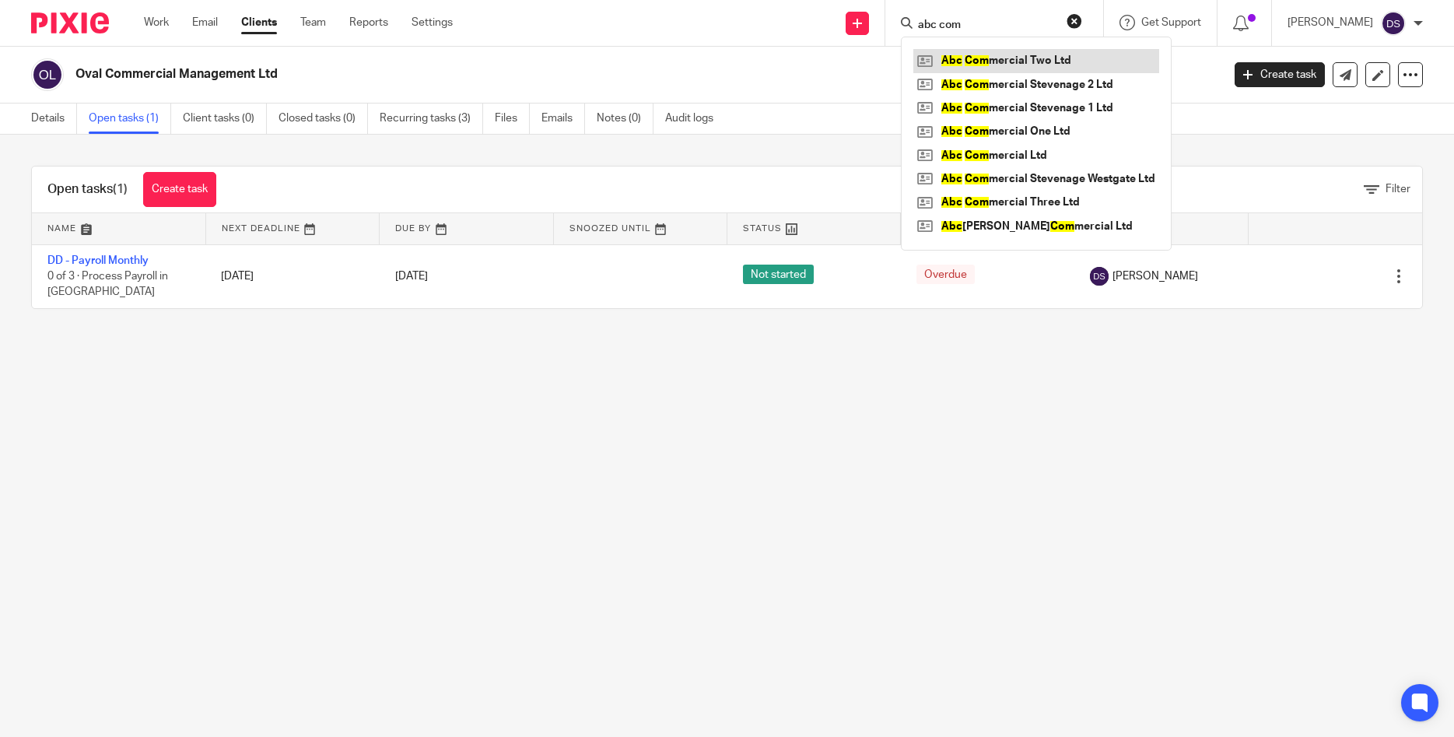
type input "abc com"
click at [1027, 65] on link at bounding box center [1036, 60] width 246 height 23
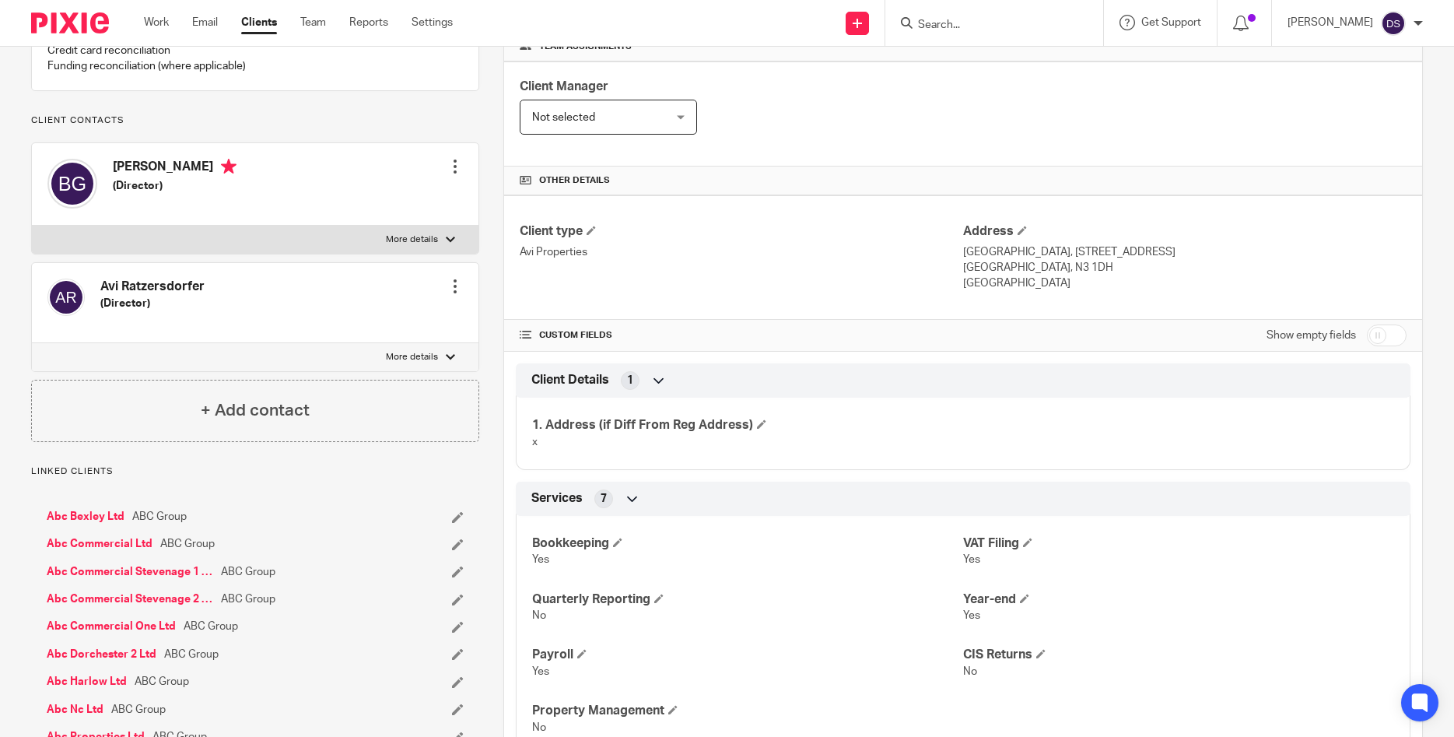
scroll to position [224, 0]
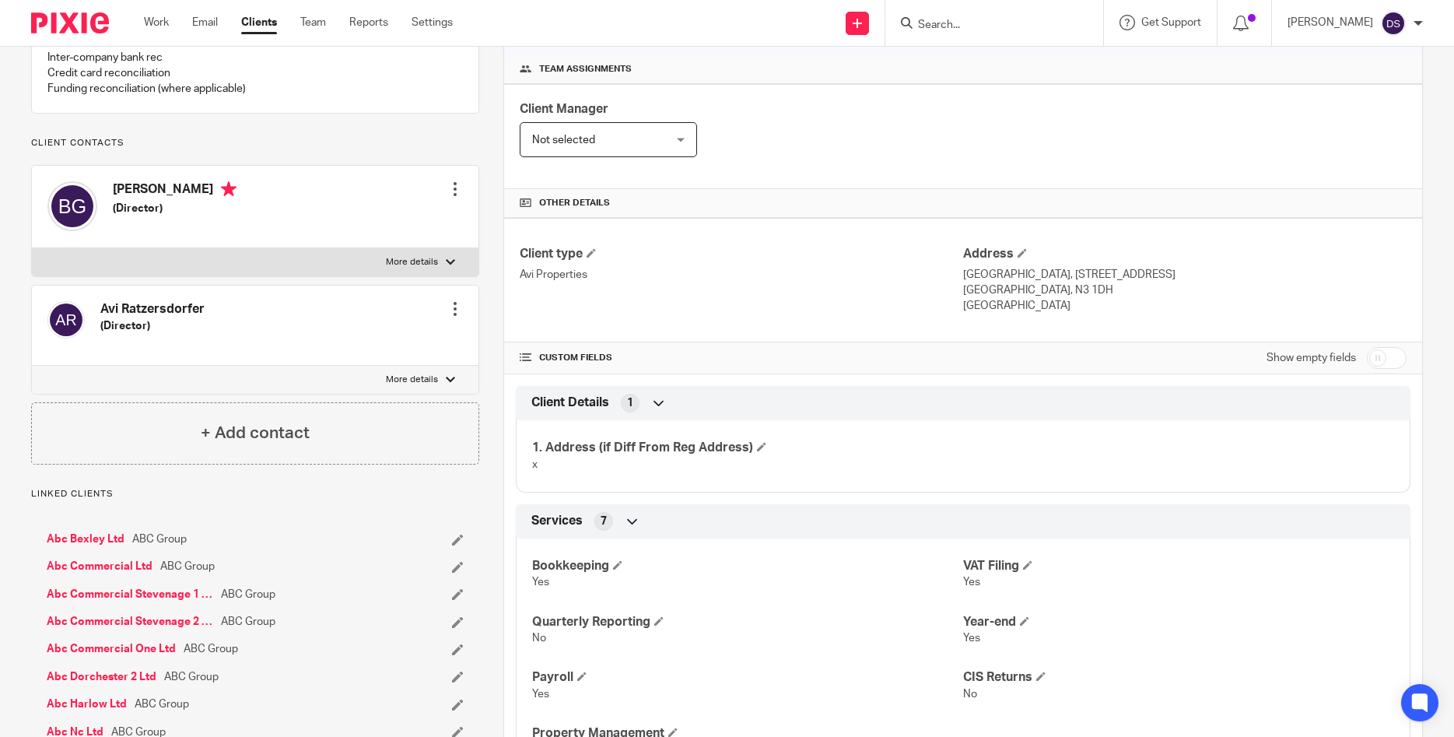
click at [1391, 356] on input "checkbox" at bounding box center [1387, 358] width 40 height 22
checkbox input "true"
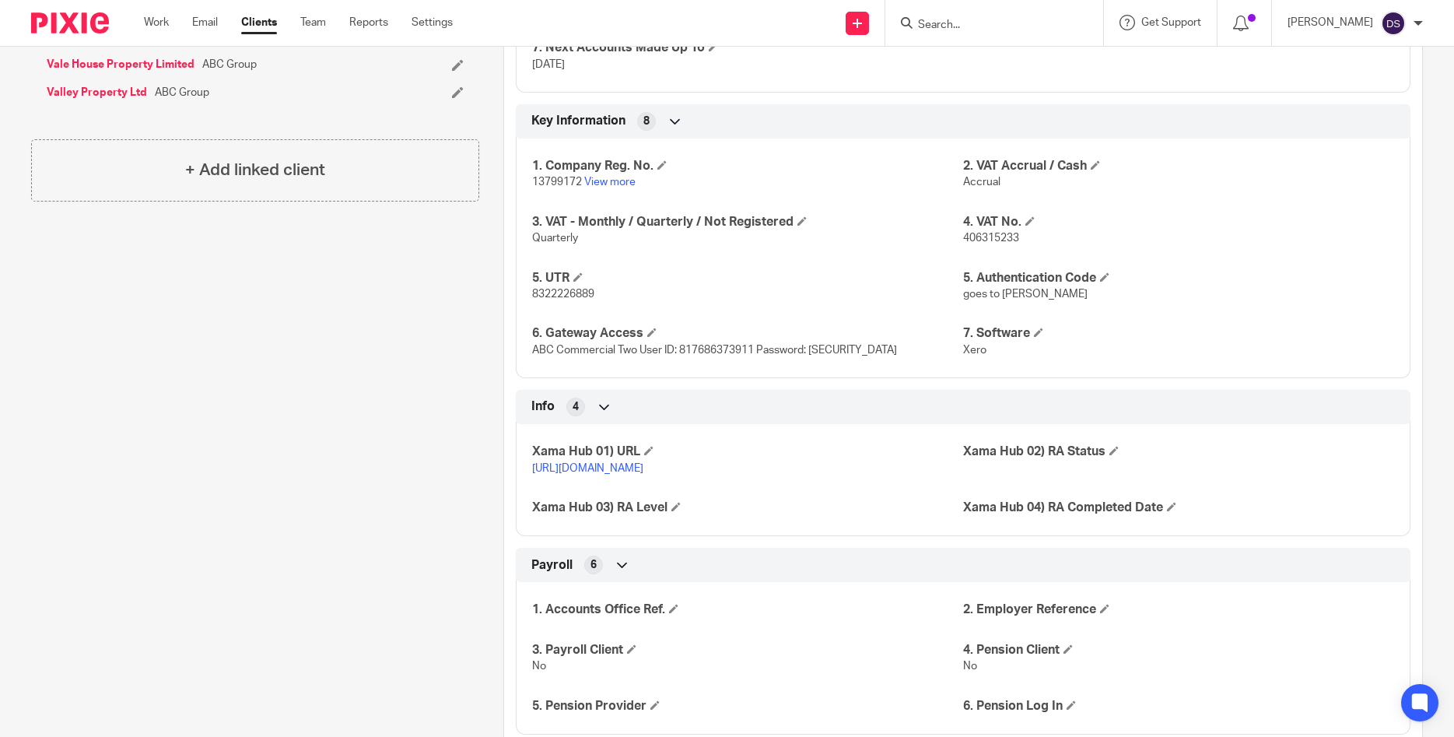
scroll to position [1388, 0]
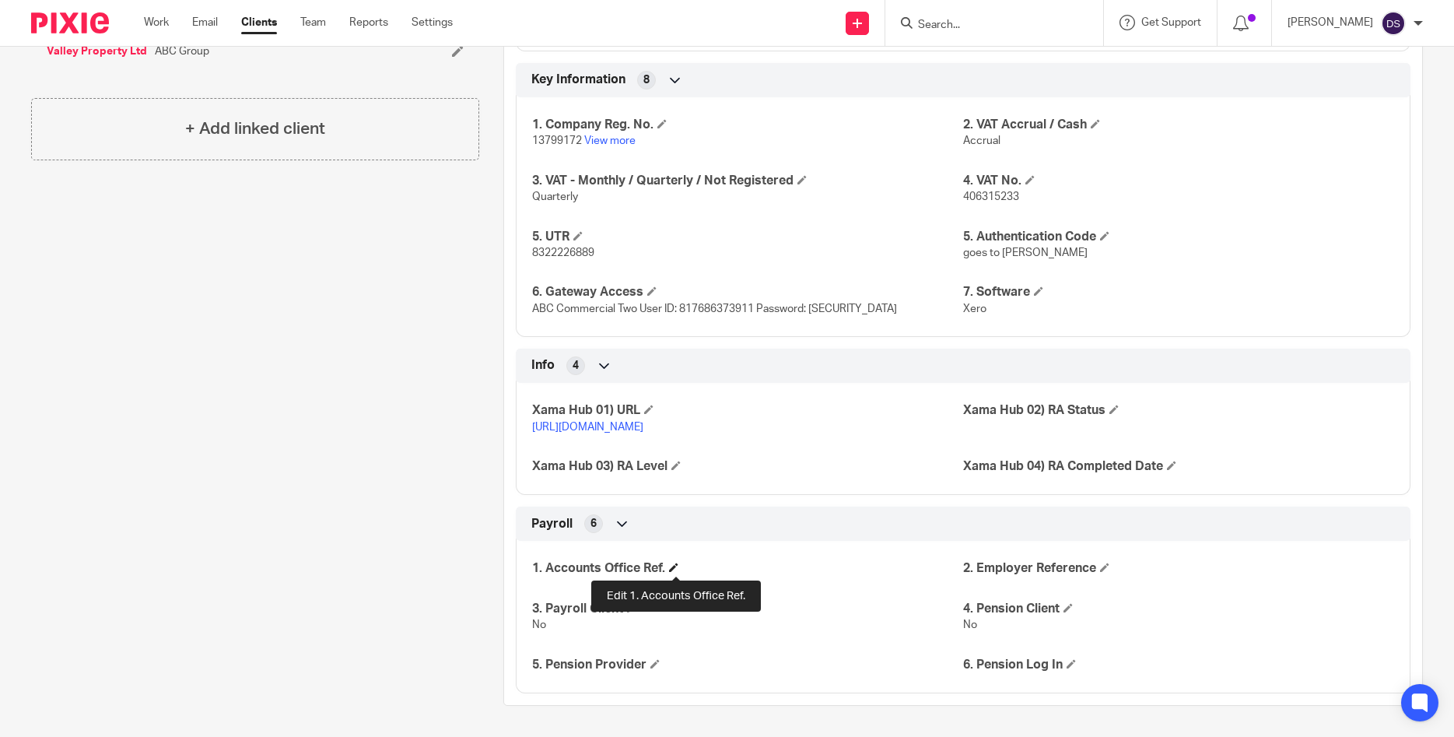
click at [671, 567] on h4 "1. Accounts Office Ref." at bounding box center [747, 568] width 431 height 16
click at [674, 567] on span at bounding box center [673, 566] width 9 height 9
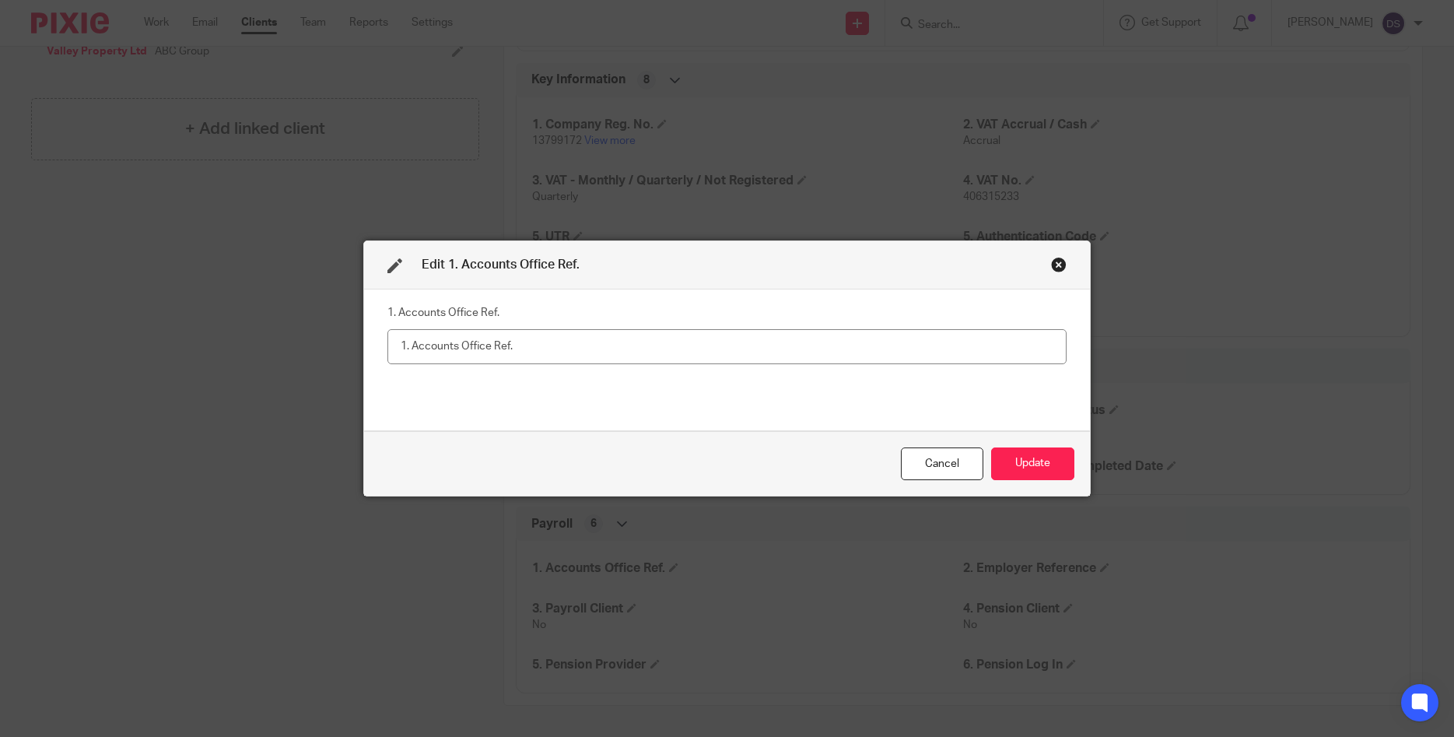
click at [472, 338] on input "text" at bounding box center [726, 346] width 679 height 35
type input "120PS03582609"
click at [1033, 467] on button "Update" at bounding box center [1032, 463] width 83 height 33
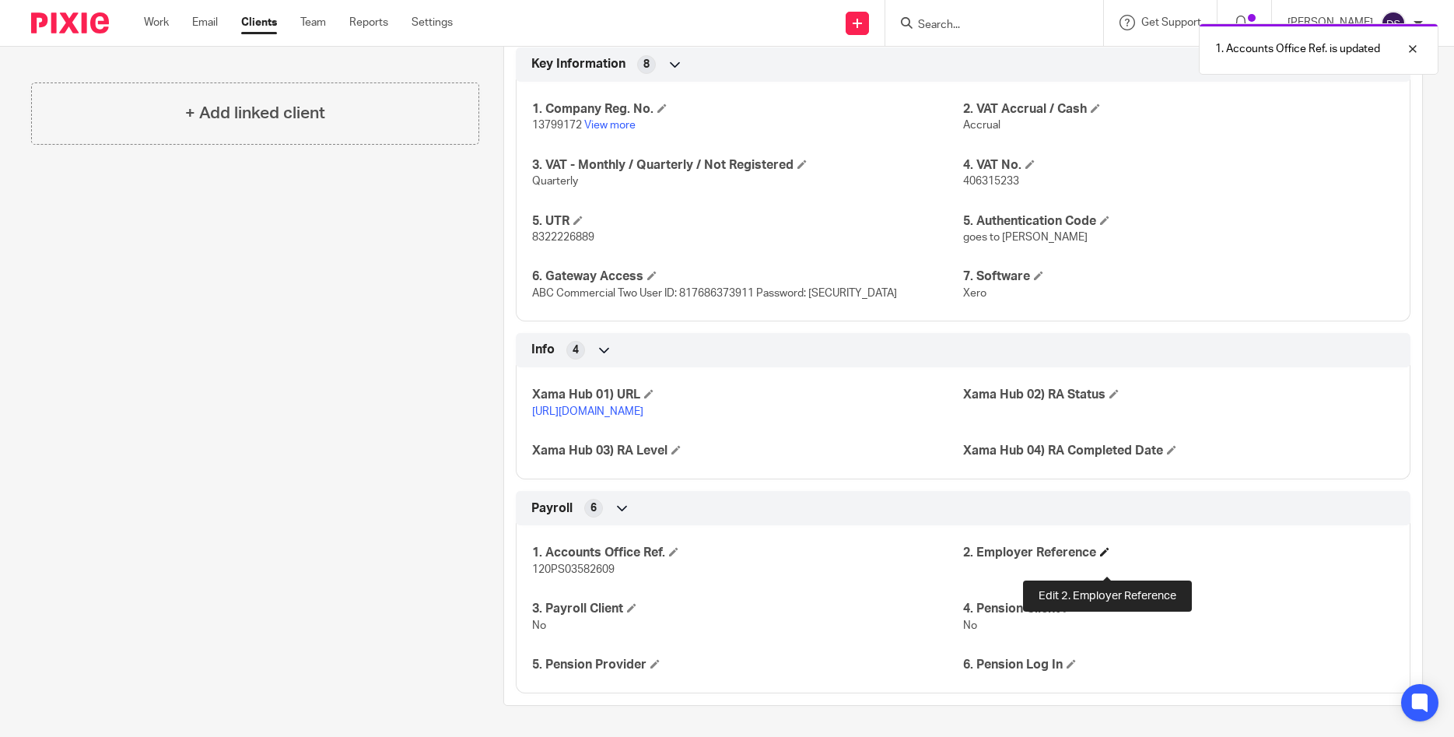
click at [1104, 556] on span at bounding box center [1104, 551] width 9 height 9
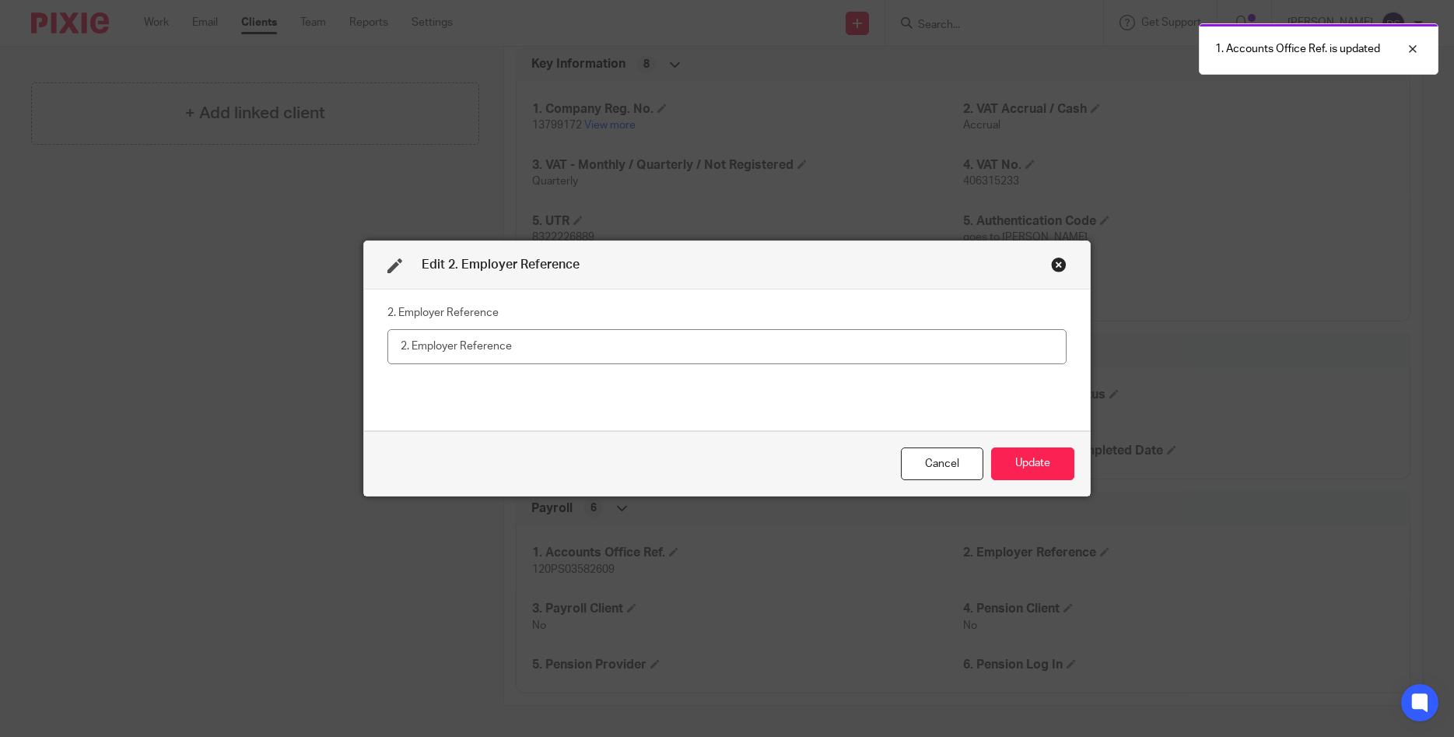
click at [863, 344] on input "text" at bounding box center [726, 346] width 679 height 35
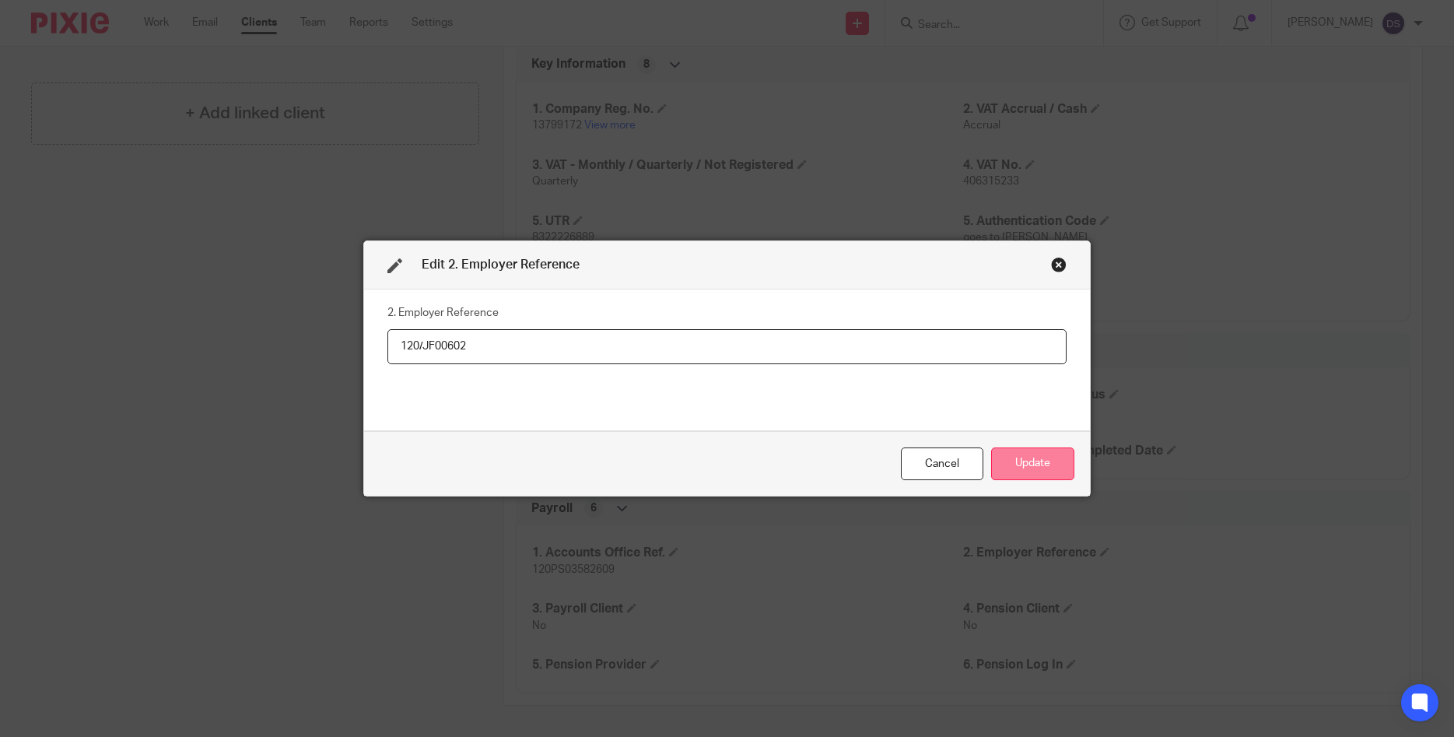
type input "120/JF00602"
click at [1031, 460] on button "Update" at bounding box center [1032, 463] width 83 height 33
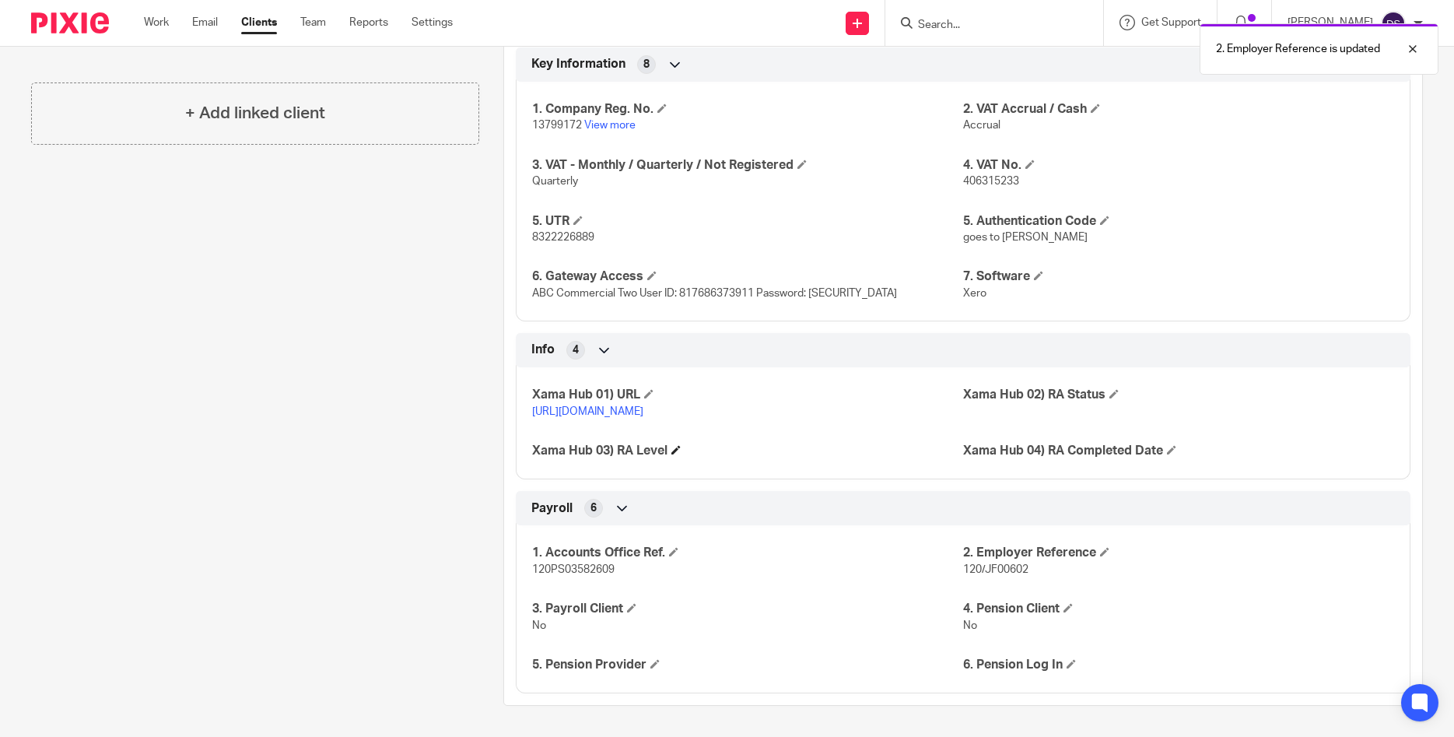
scroll to position [1404, 0]
click at [636, 610] on span at bounding box center [631, 607] width 9 height 9
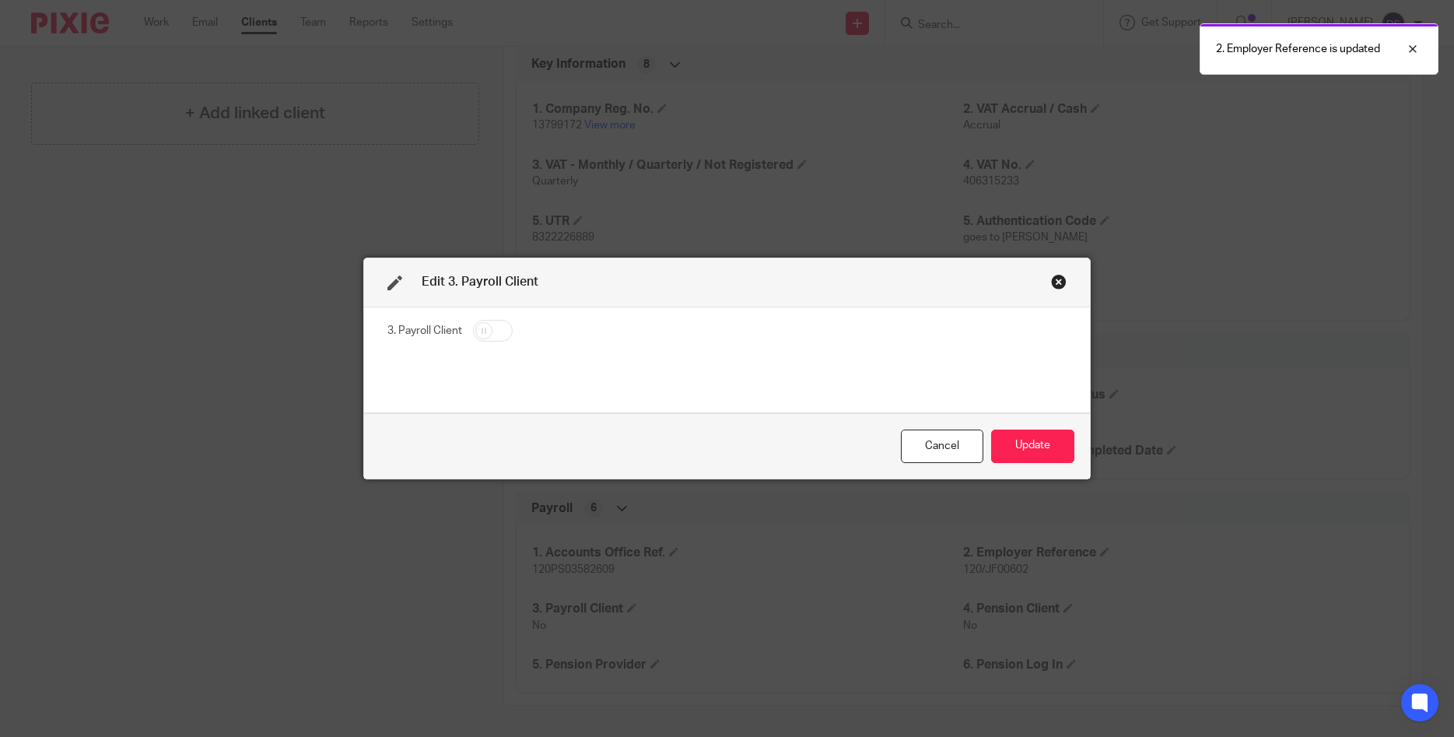
click at [502, 331] on input "checkbox" at bounding box center [493, 331] width 40 height 22
checkbox input "true"
click at [1042, 458] on button "Update" at bounding box center [1032, 445] width 83 height 33
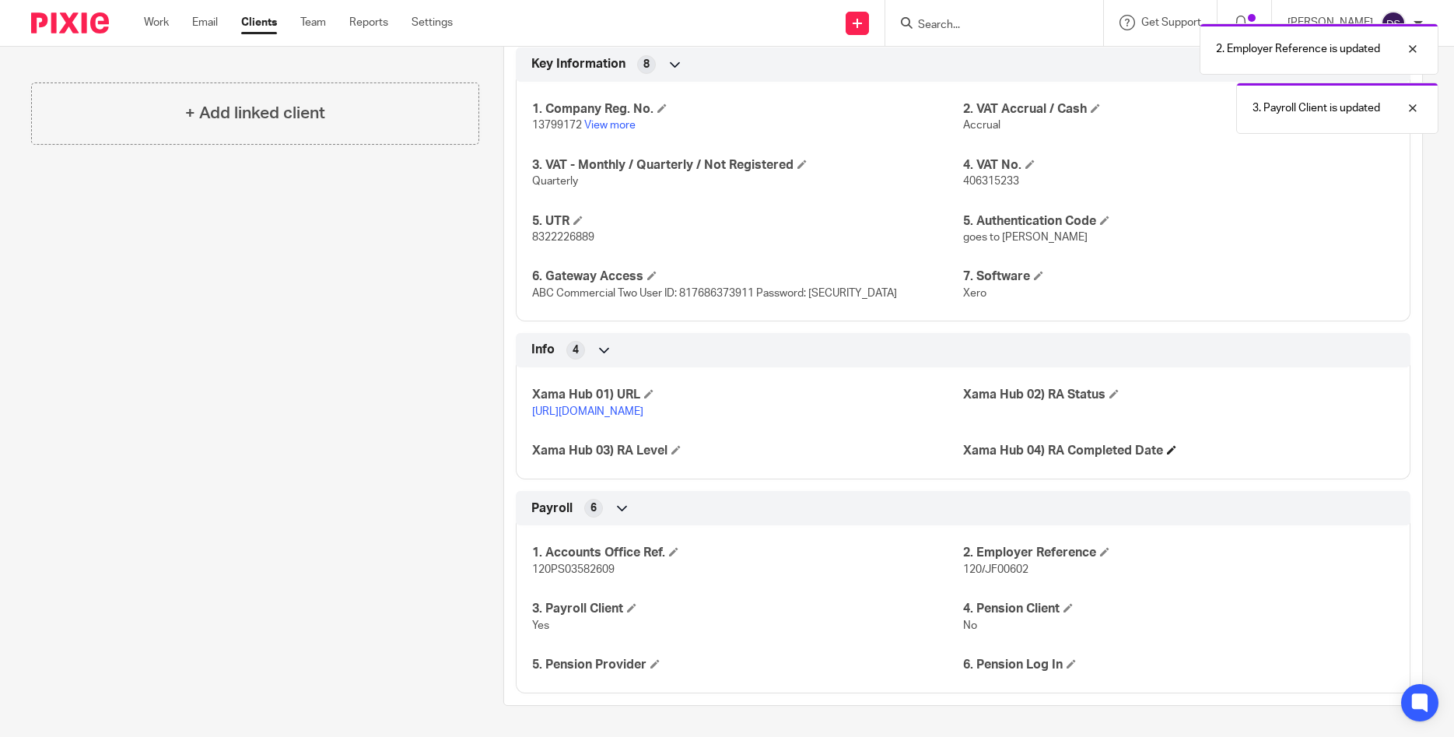
click at [1042, 446] on h4 "Xama Hub 04) RA Completed Date" at bounding box center [1178, 451] width 431 height 16
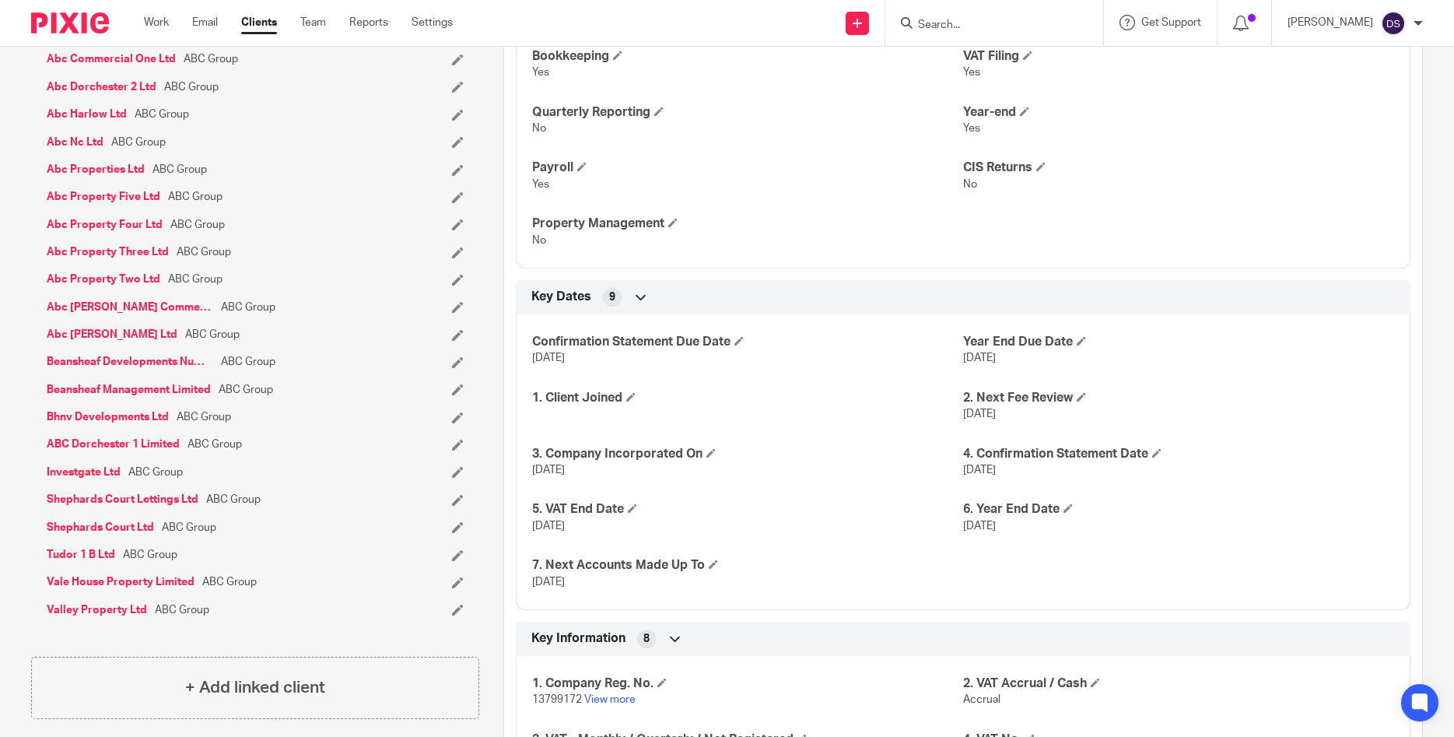
scroll to position [672, 0]
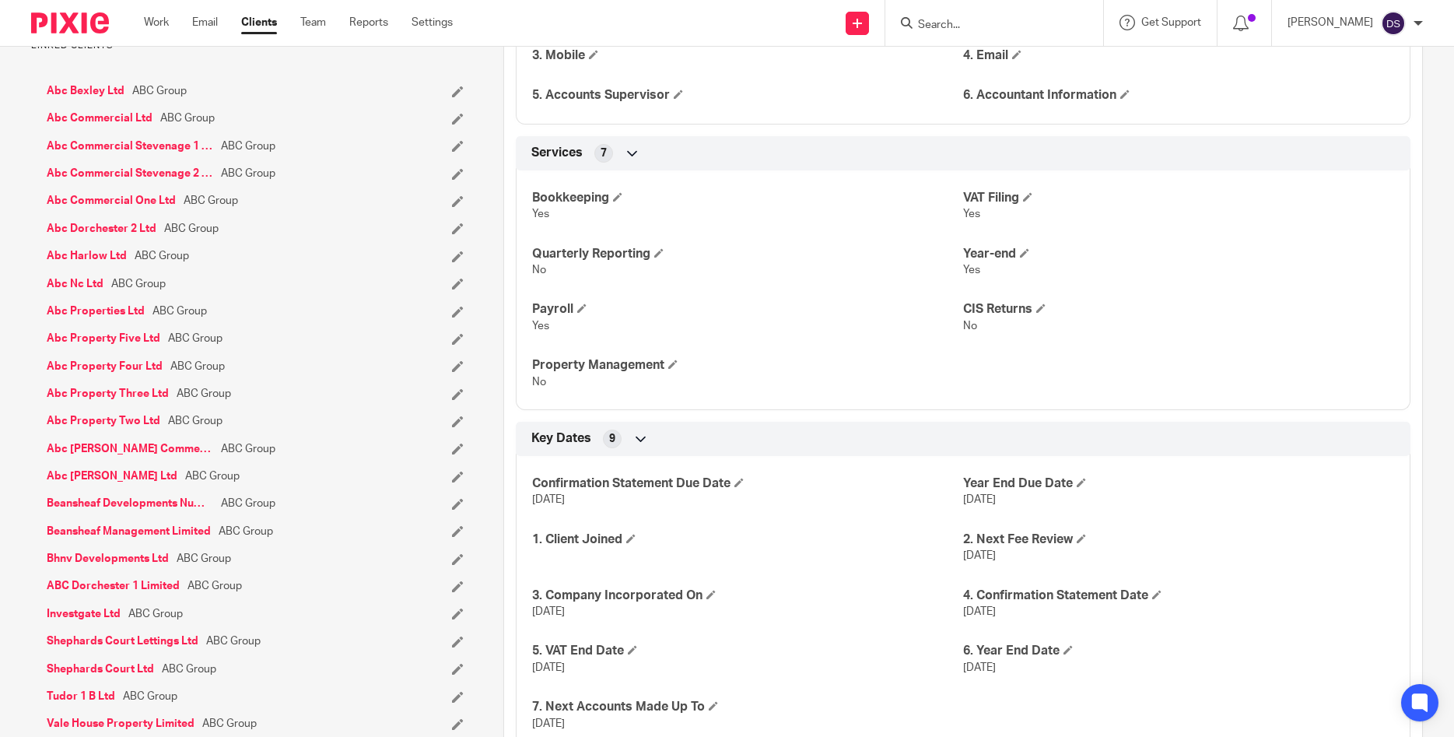
click at [457, 152] on icon at bounding box center [458, 146] width 12 height 12
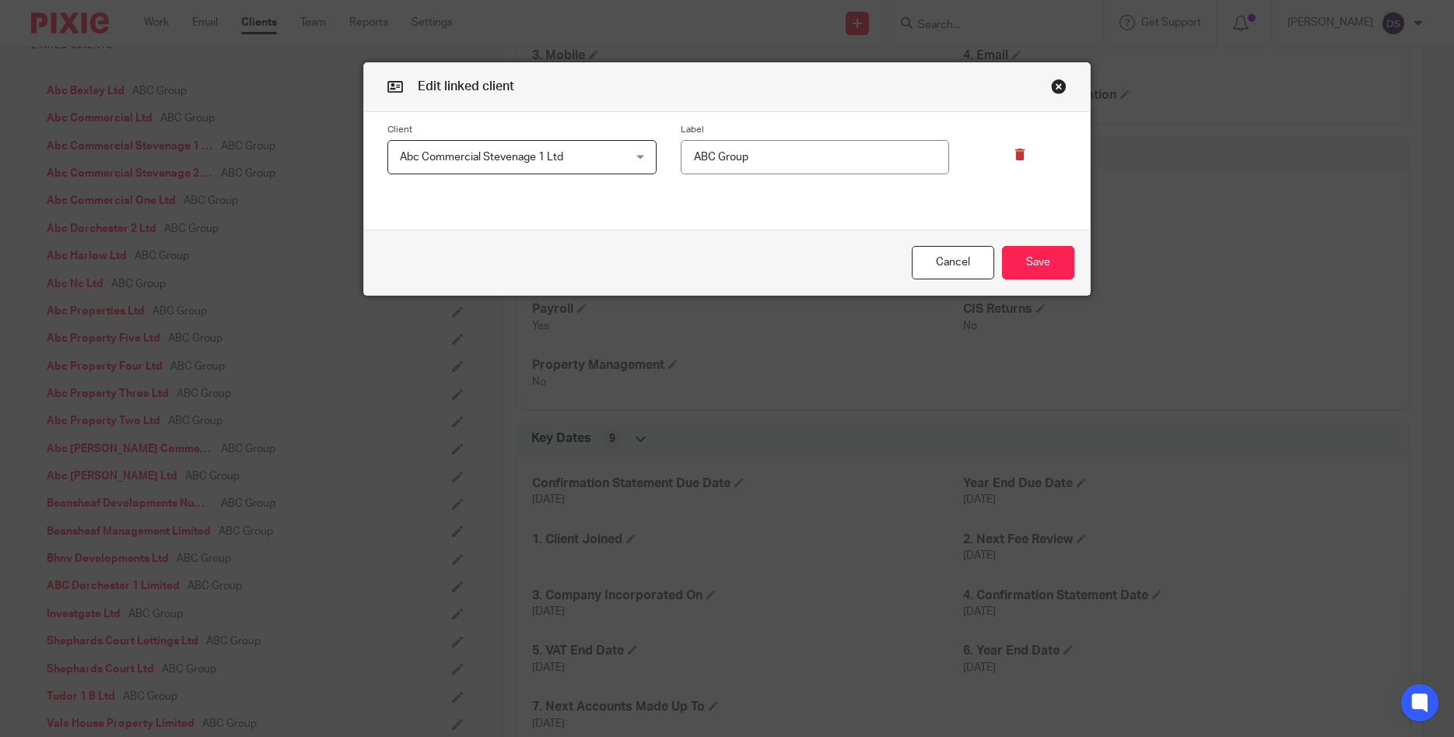
click at [1018, 151] on icon at bounding box center [1020, 155] width 12 height 12
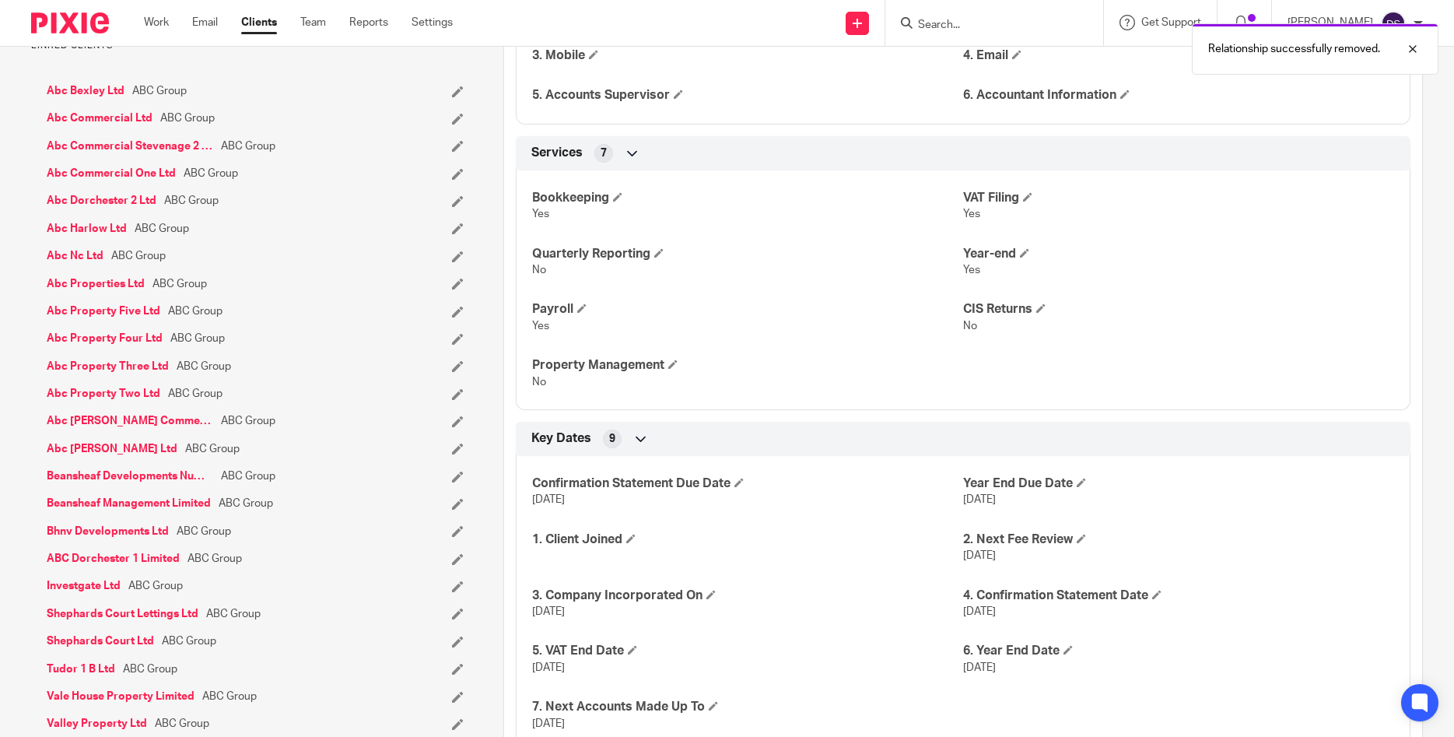
click at [459, 152] on icon at bounding box center [458, 146] width 12 height 12
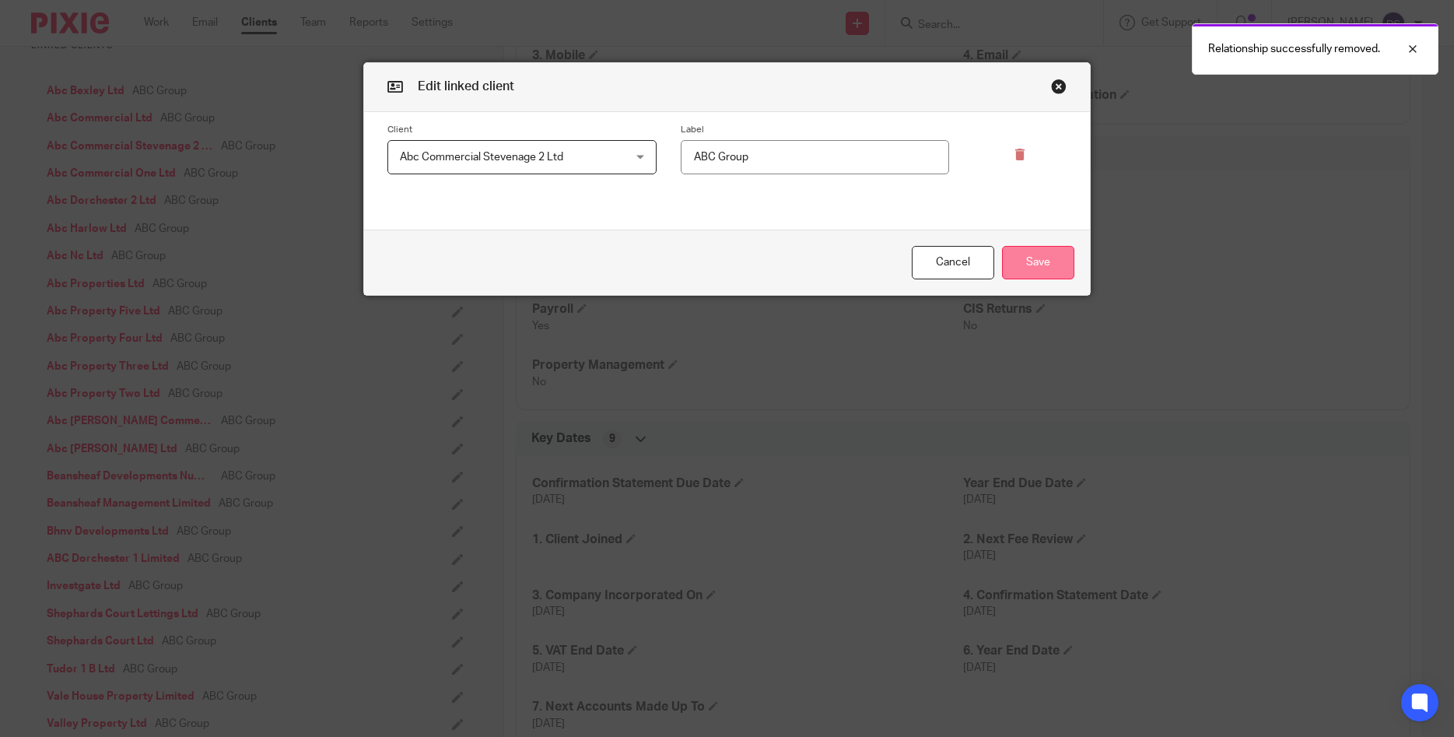
click at [1026, 257] on button "Save" at bounding box center [1038, 262] width 72 height 33
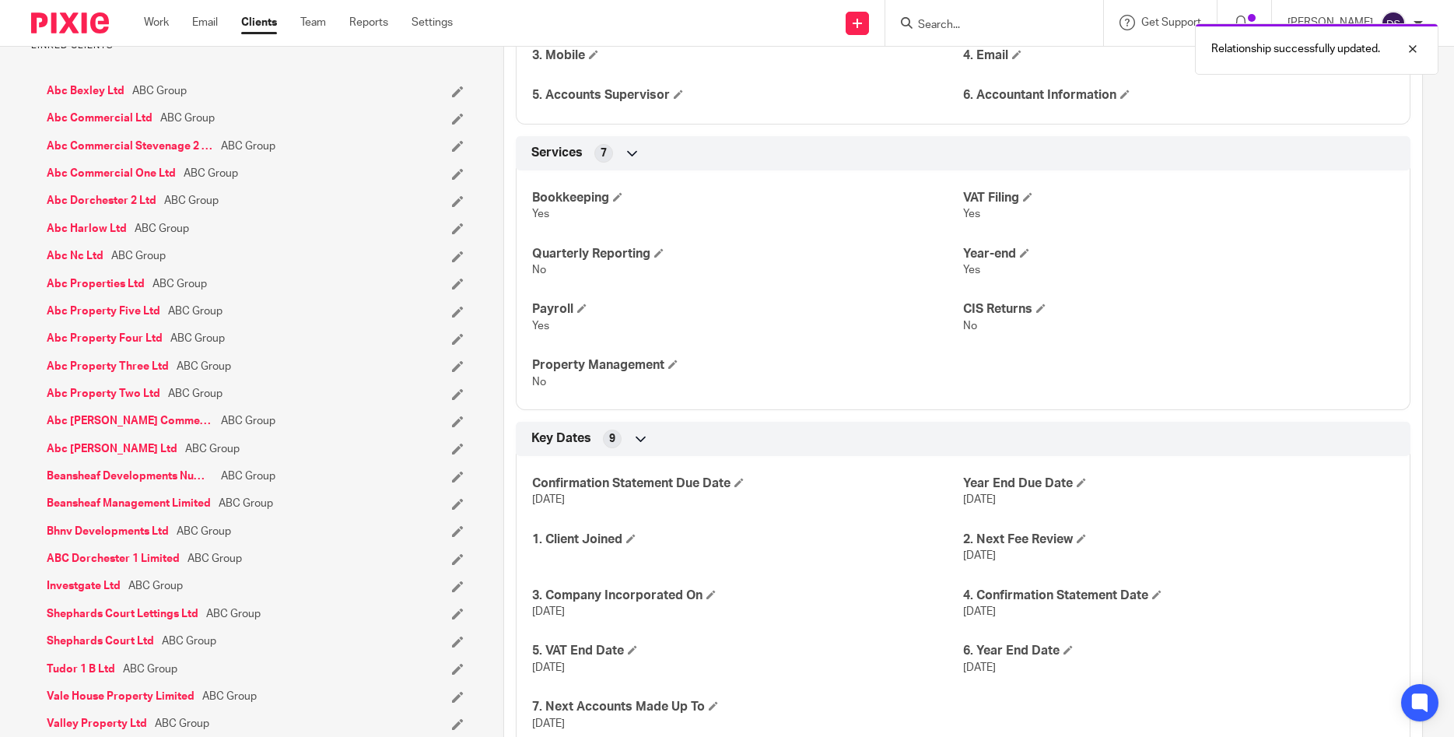
click at [456, 152] on icon at bounding box center [458, 146] width 12 height 12
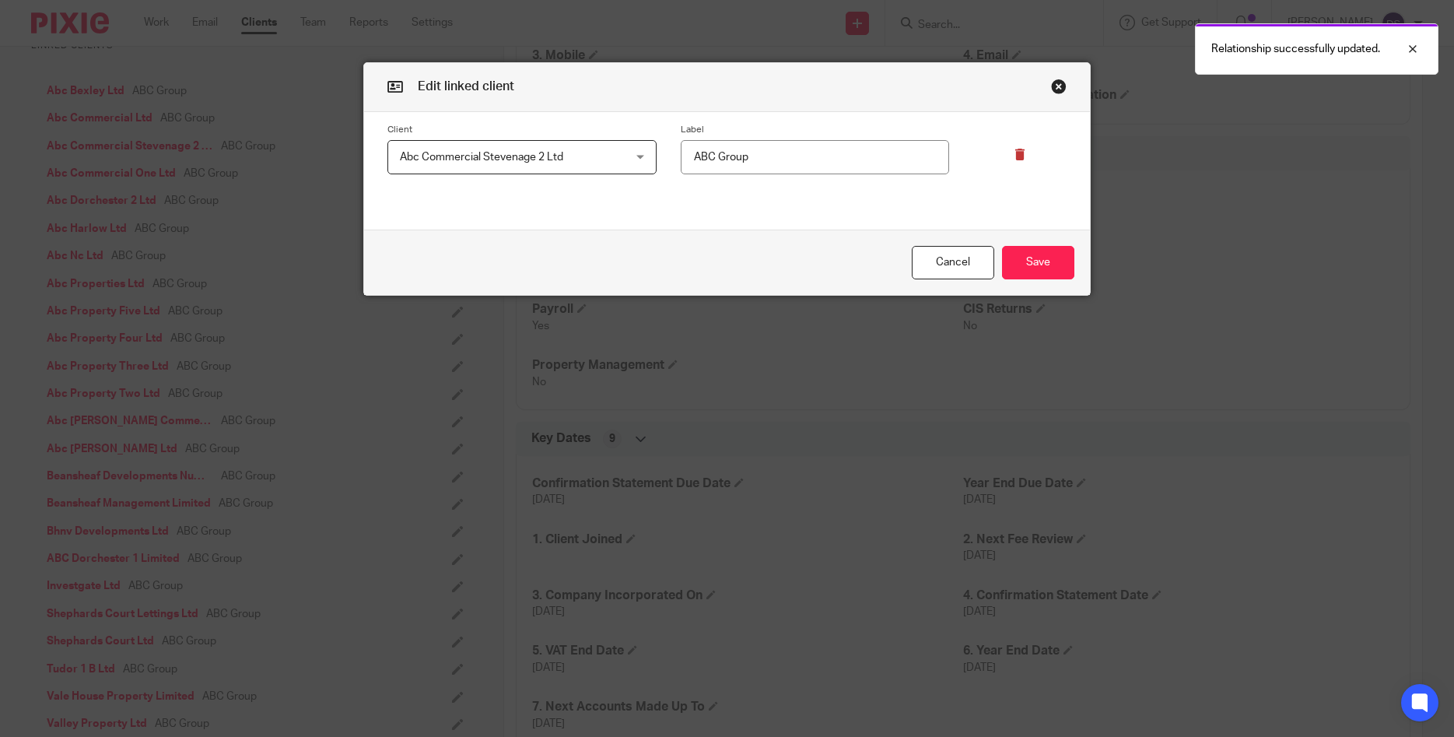
click at [1026, 152] on div at bounding box center [1007, 149] width 117 height 51
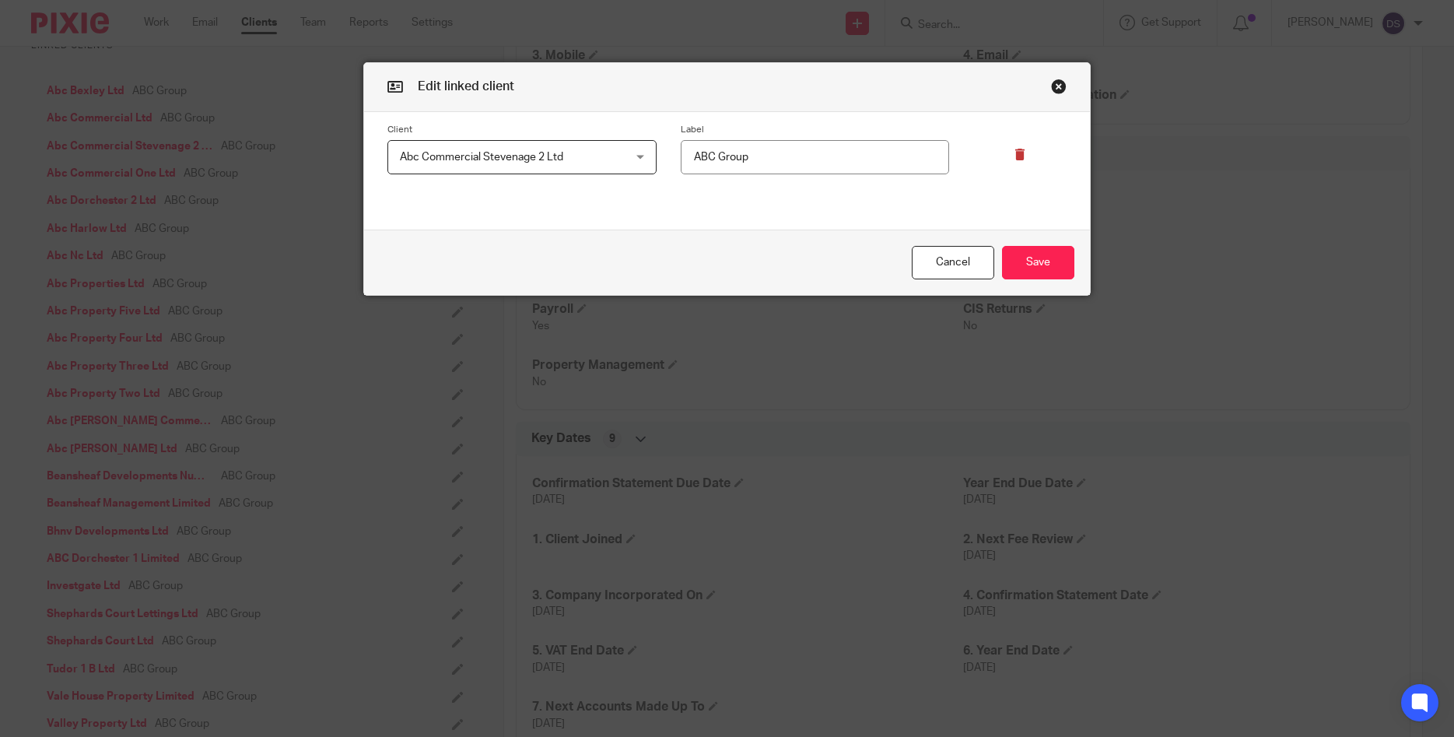
click at [1020, 156] on icon at bounding box center [1020, 155] width 12 height 12
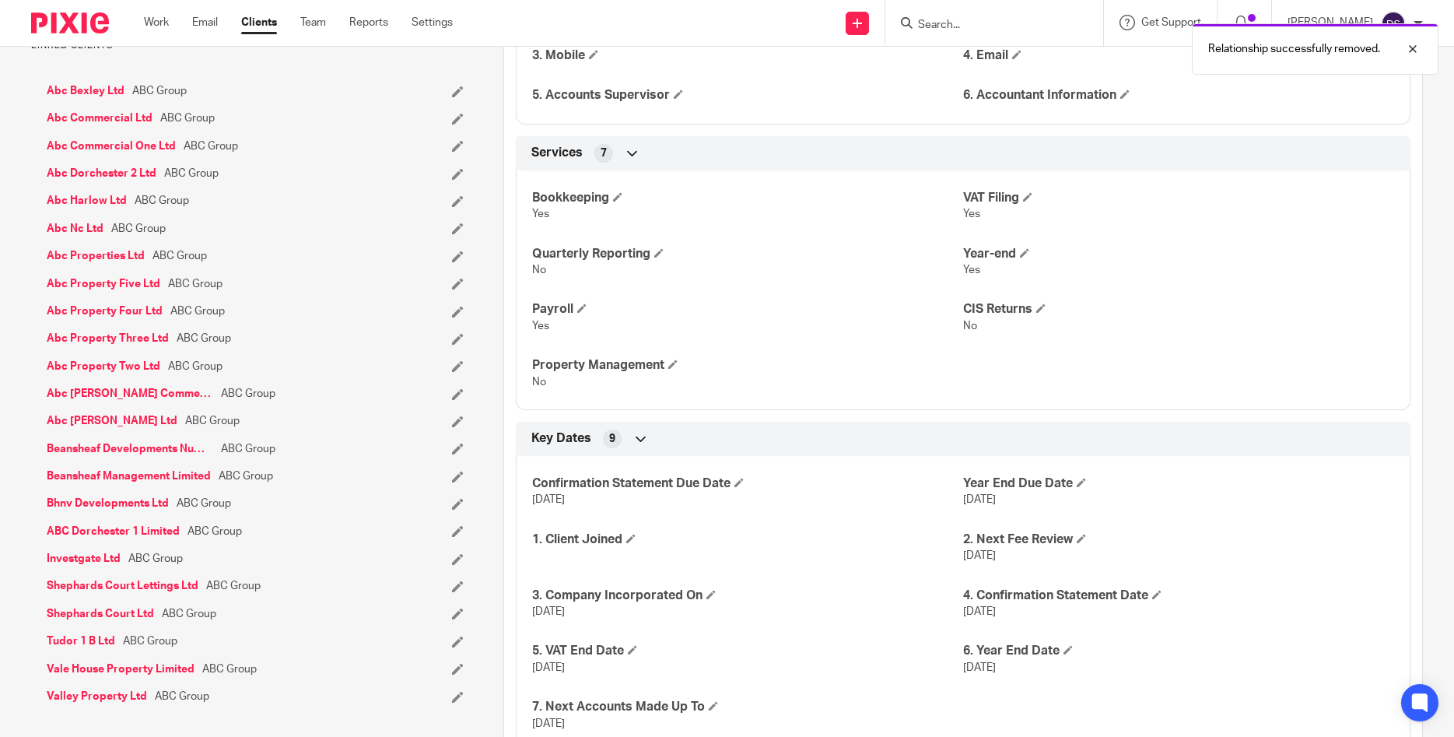
click at [454, 180] on icon at bounding box center [458, 174] width 12 height 12
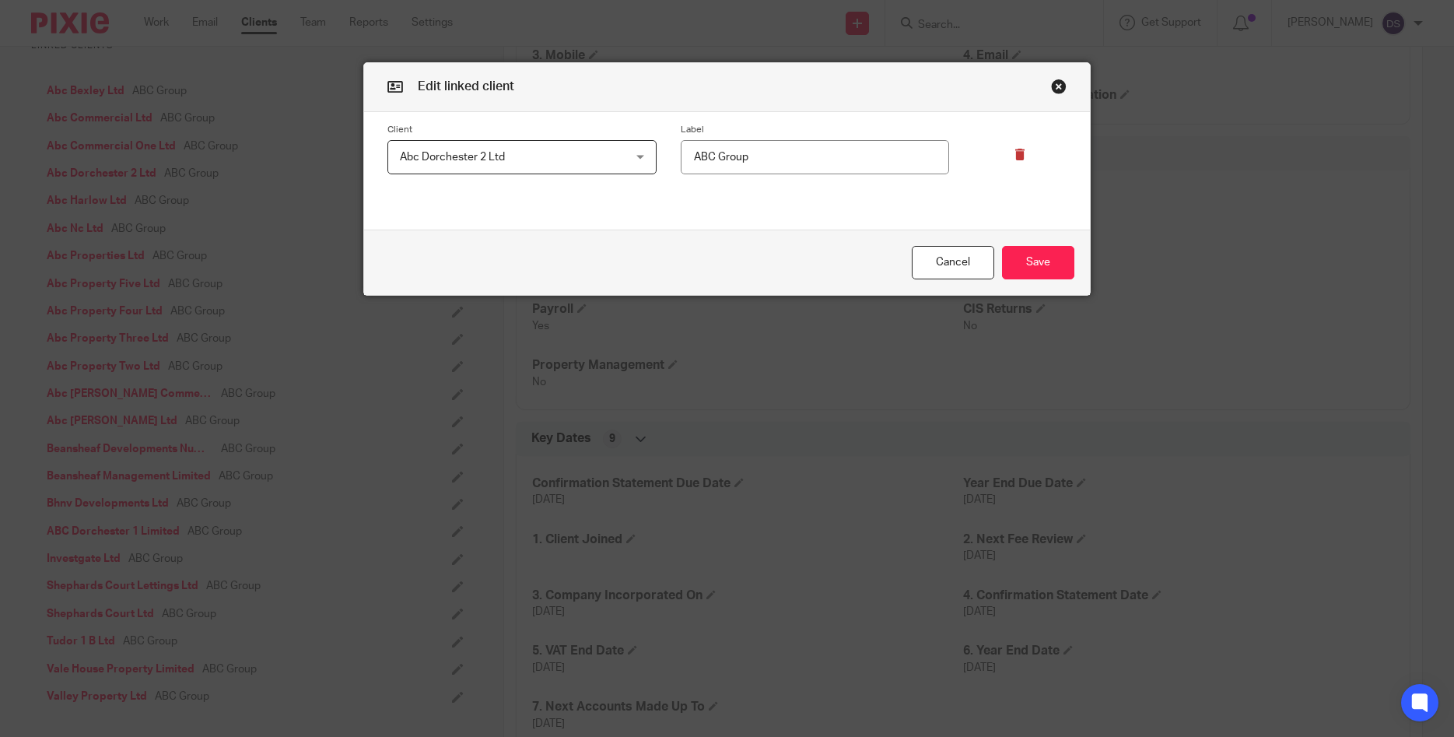
click at [1015, 155] on icon at bounding box center [1020, 155] width 12 height 12
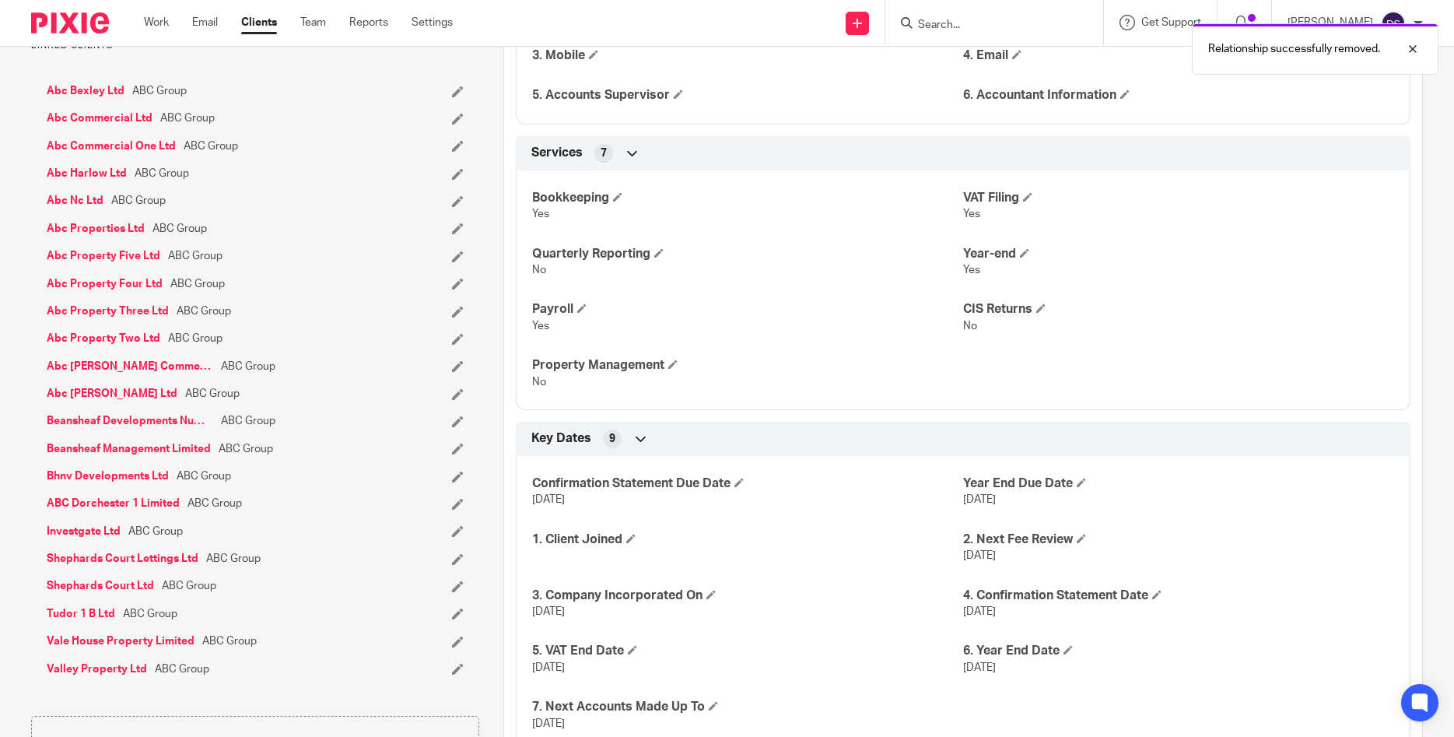
click at [461, 180] on icon at bounding box center [458, 174] width 12 height 12
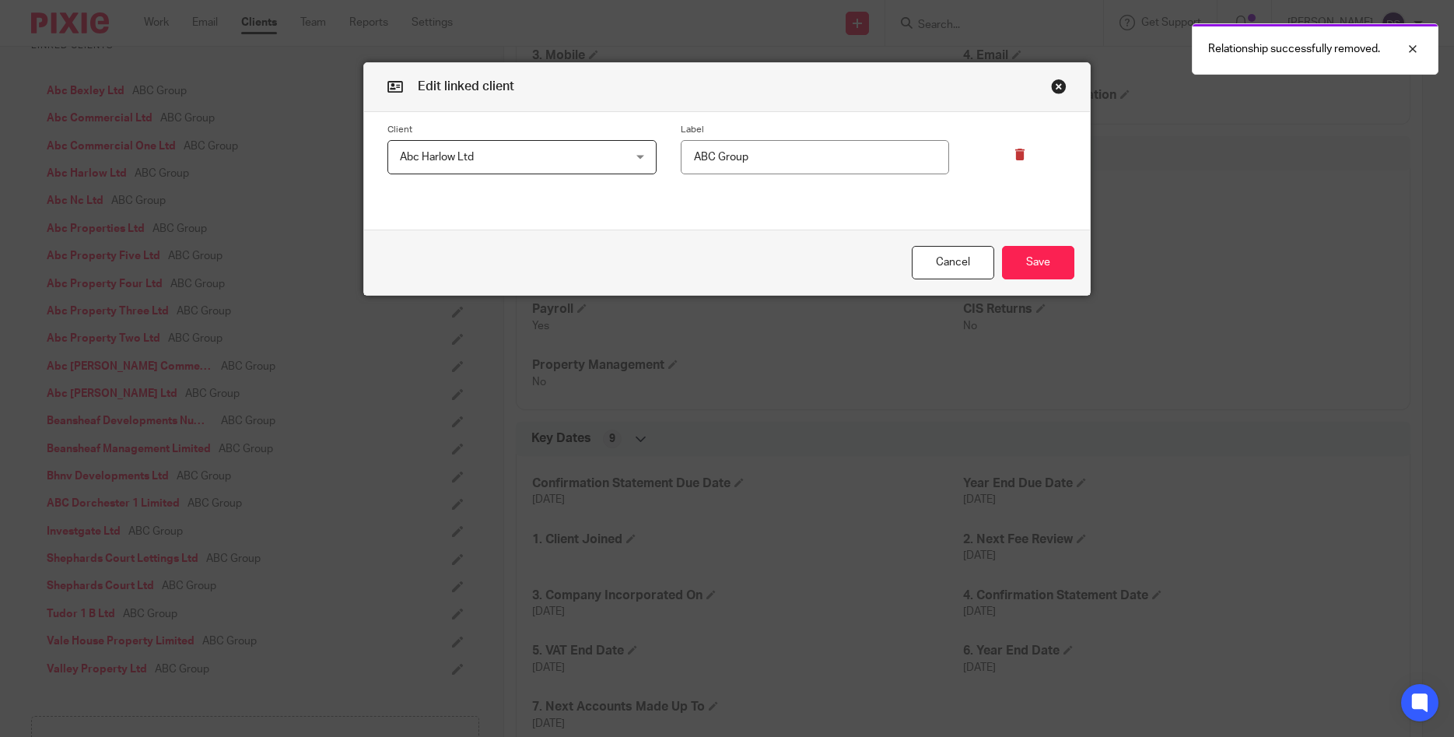
click at [1024, 156] on icon at bounding box center [1020, 155] width 12 height 12
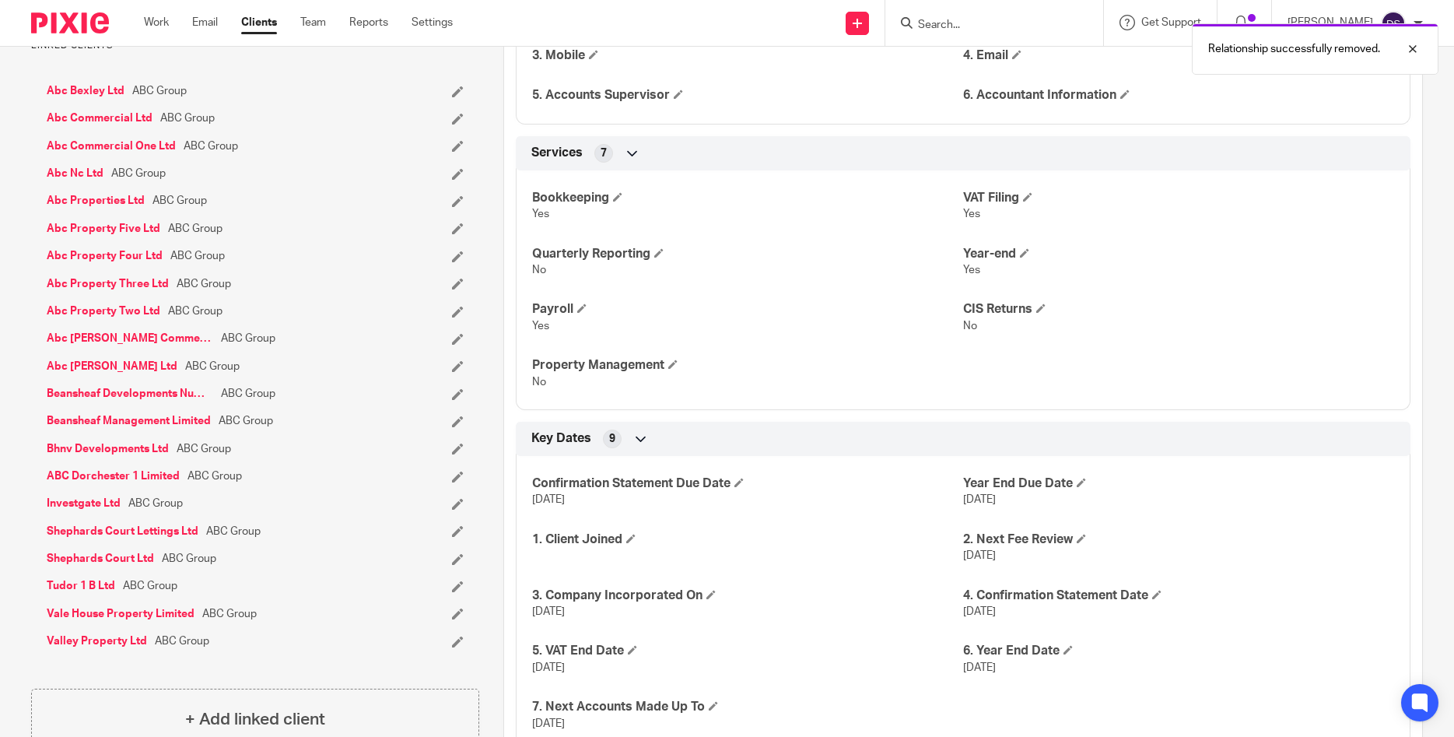
click at [457, 180] on icon at bounding box center [458, 174] width 12 height 12
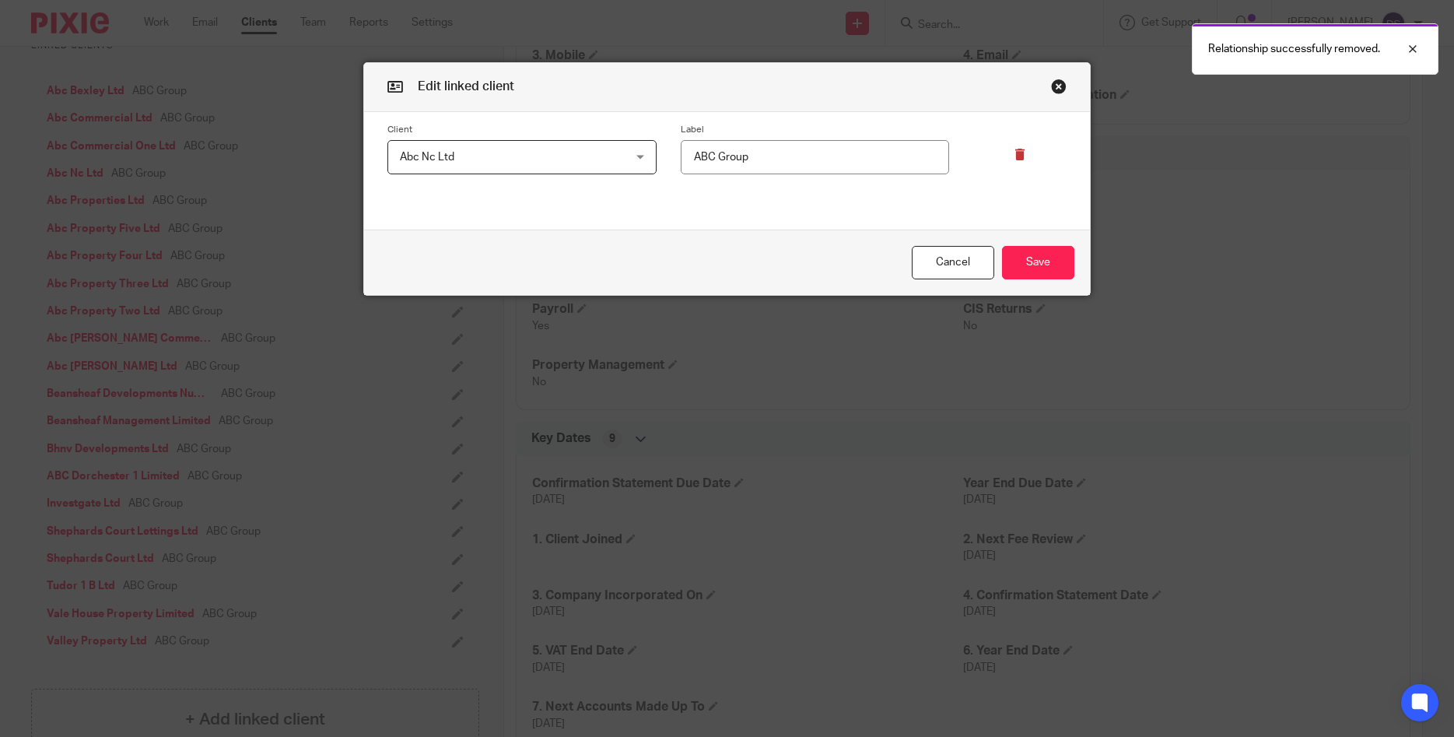
click at [1021, 159] on icon at bounding box center [1020, 155] width 12 height 12
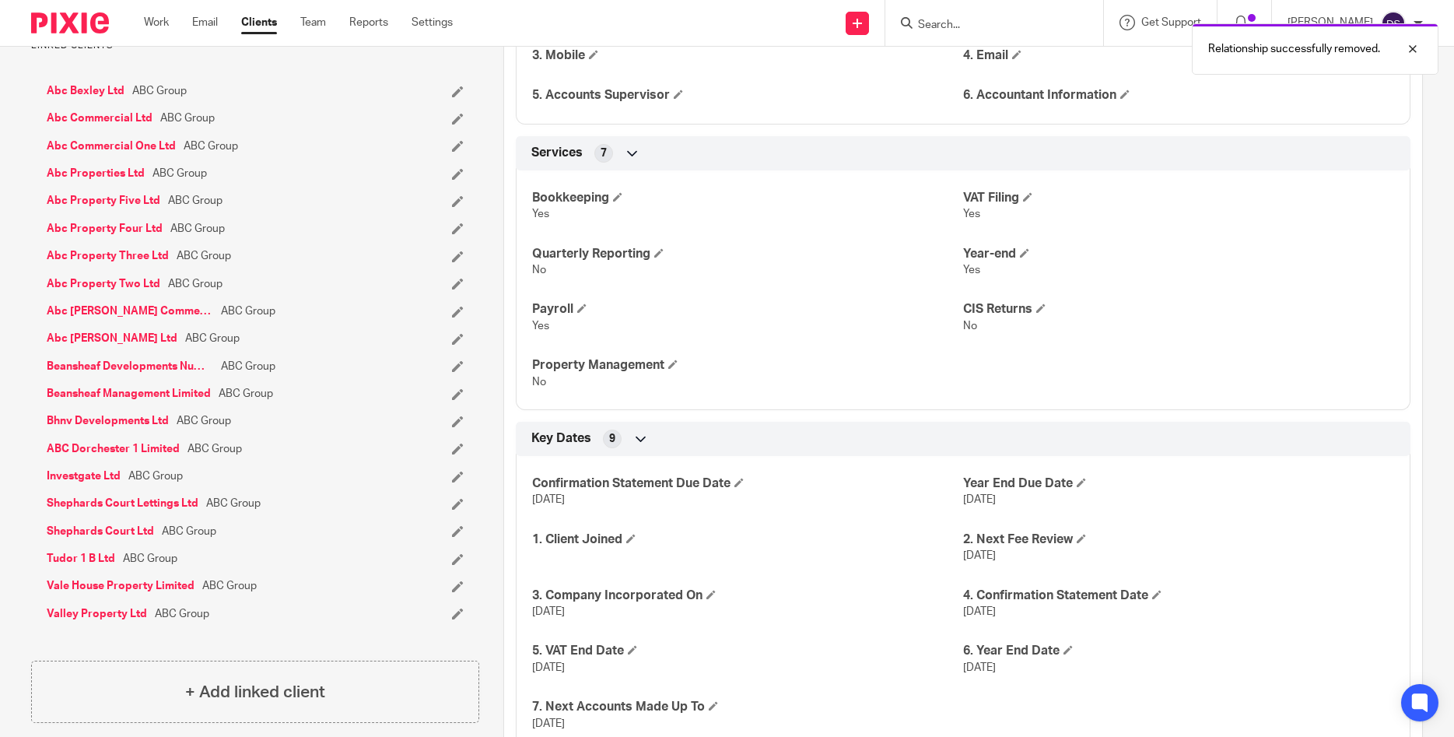
click at [457, 207] on icon at bounding box center [458, 201] width 12 height 12
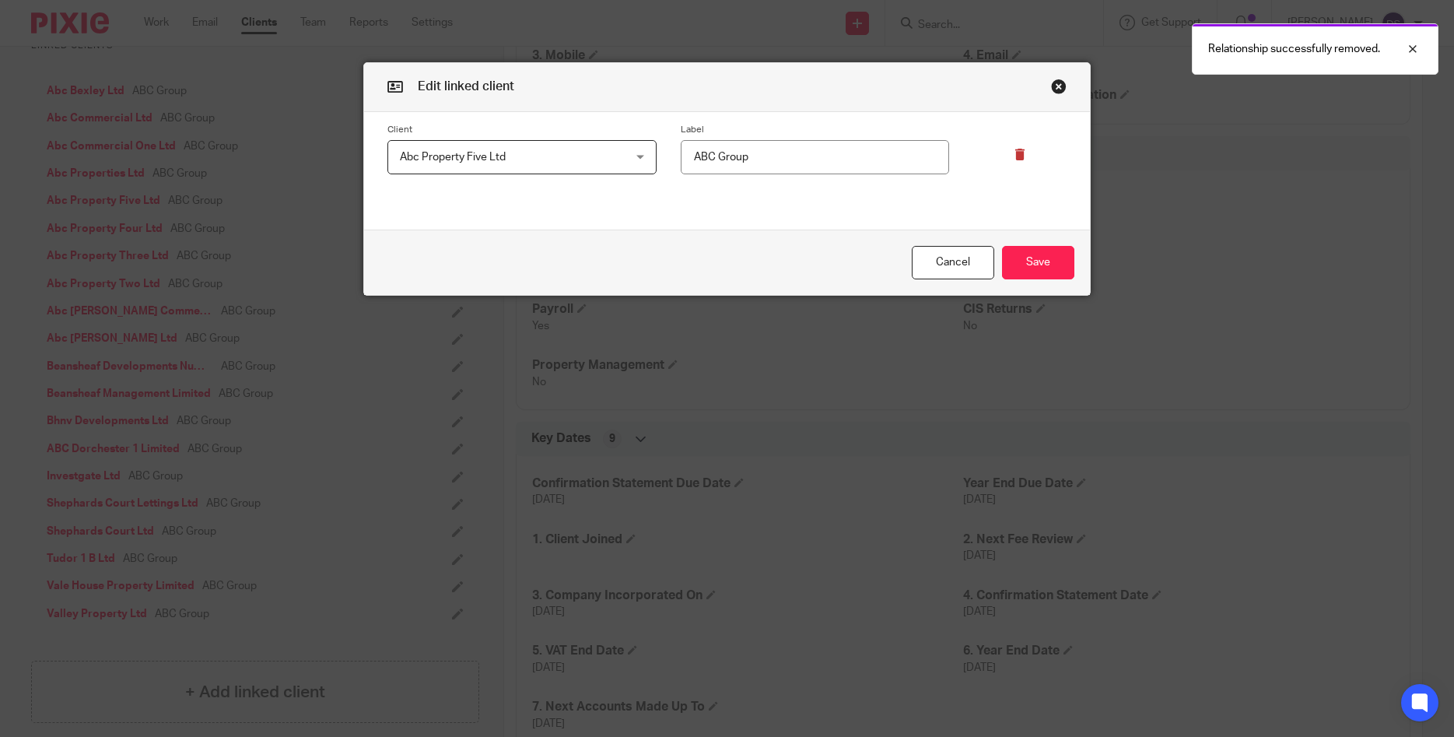
click at [1024, 154] on icon at bounding box center [1020, 155] width 12 height 12
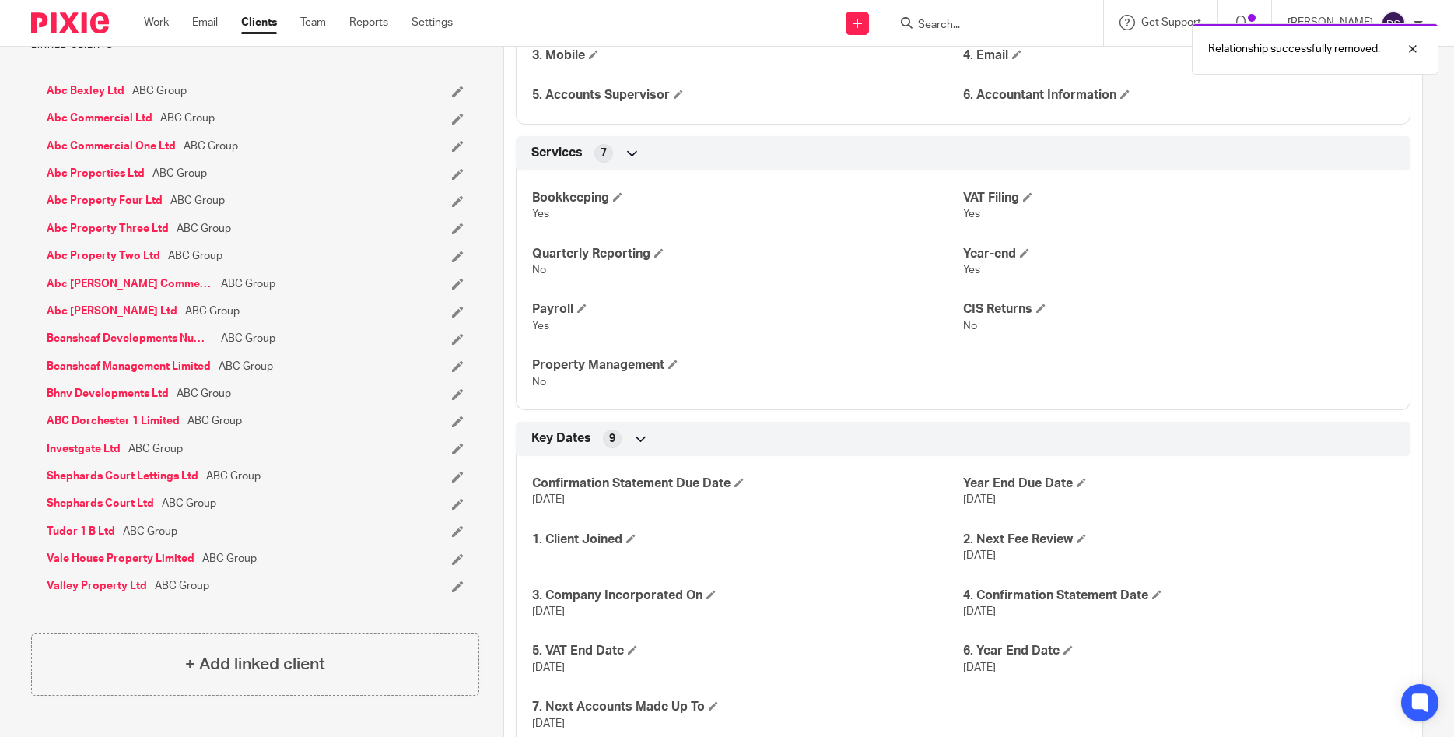
click at [451, 126] on li "Abc Commercial Ltd ABC Group" at bounding box center [255, 118] width 417 height 16
click at [453, 124] on icon at bounding box center [458, 119] width 12 height 12
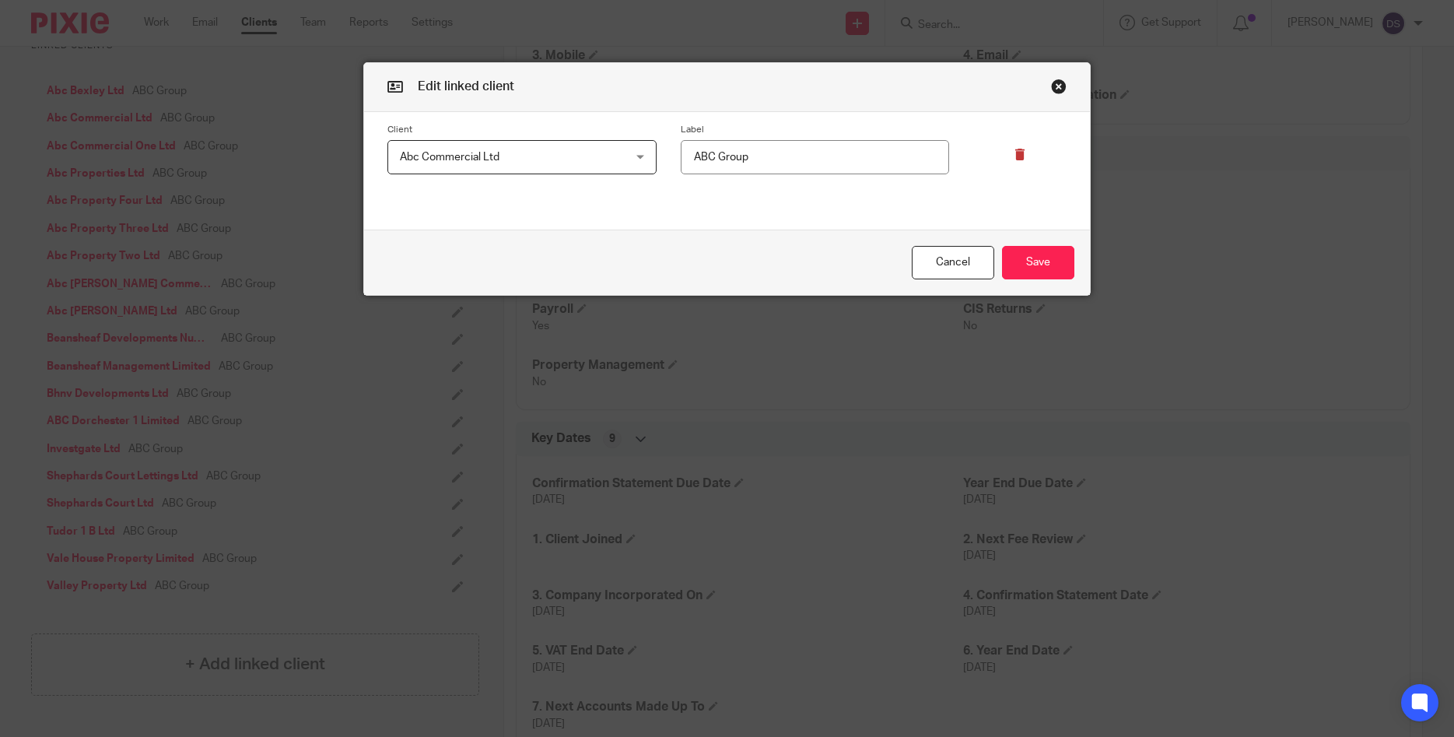
click at [1017, 151] on icon at bounding box center [1020, 155] width 12 height 12
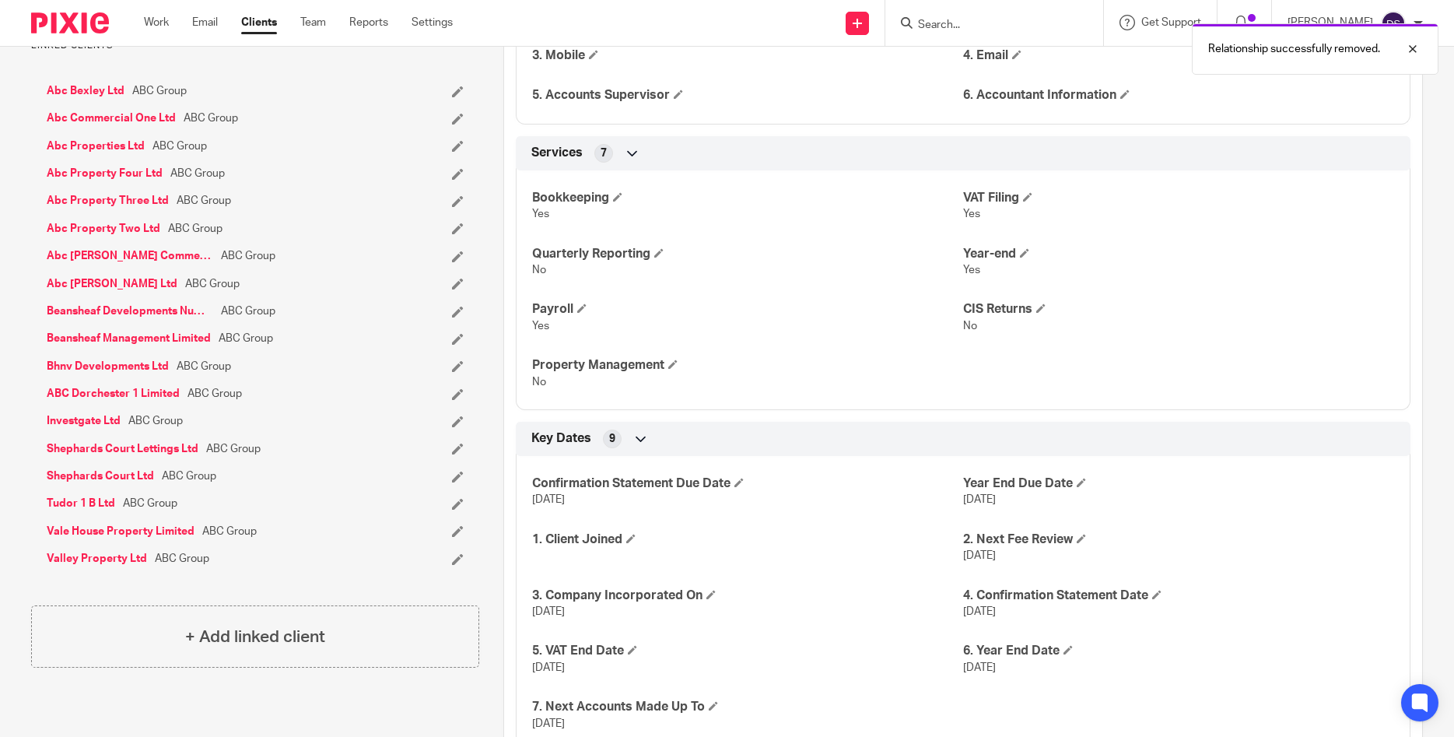
click at [457, 97] on icon at bounding box center [458, 92] width 12 height 12
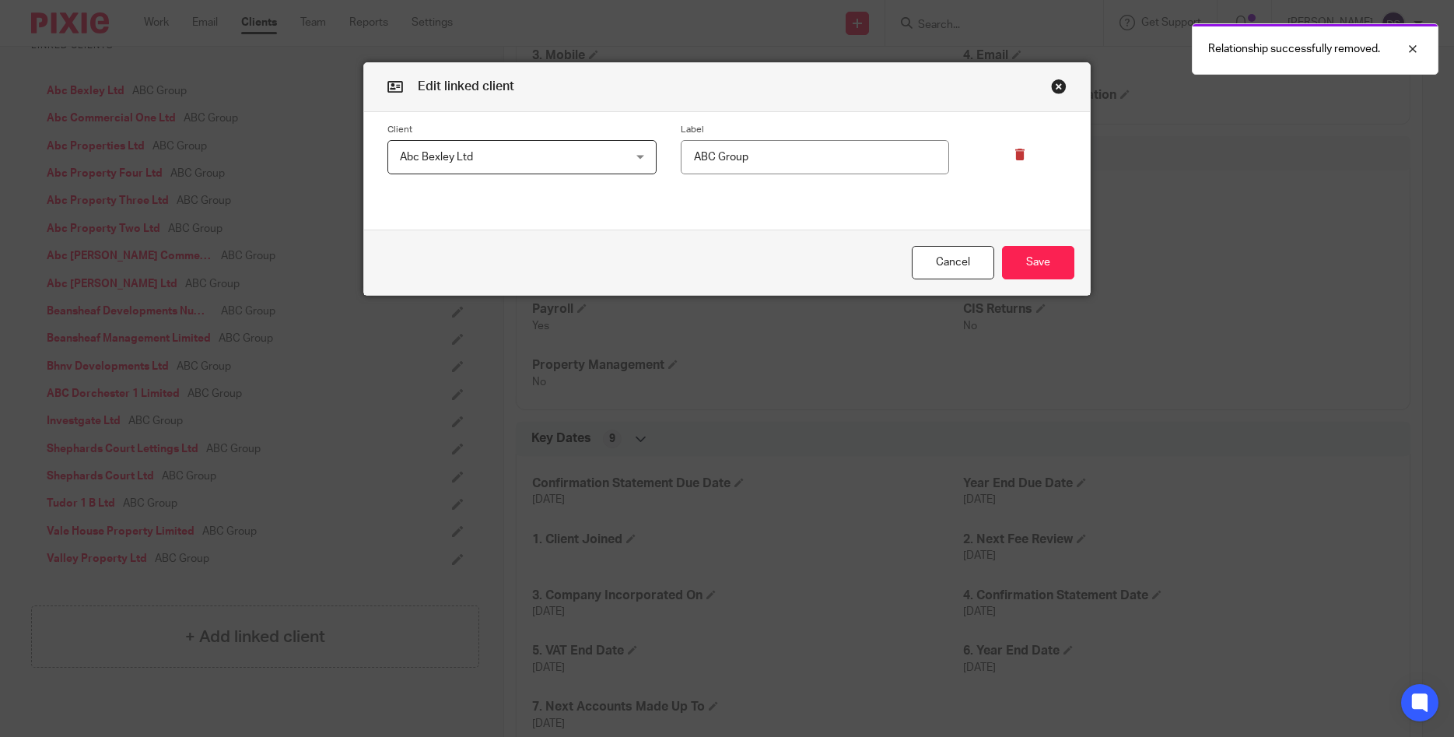
click at [1014, 153] on icon at bounding box center [1020, 155] width 12 height 12
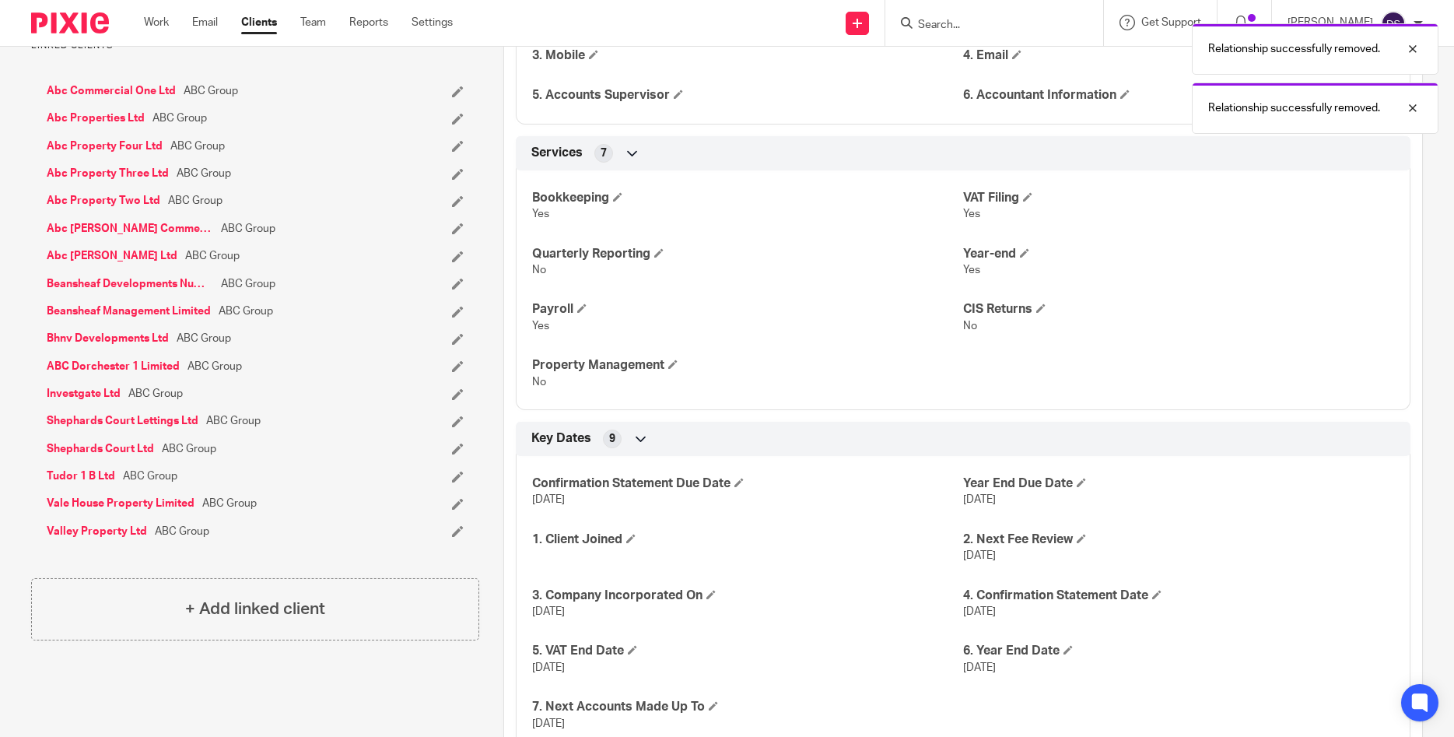
click at [457, 152] on icon at bounding box center [458, 146] width 12 height 12
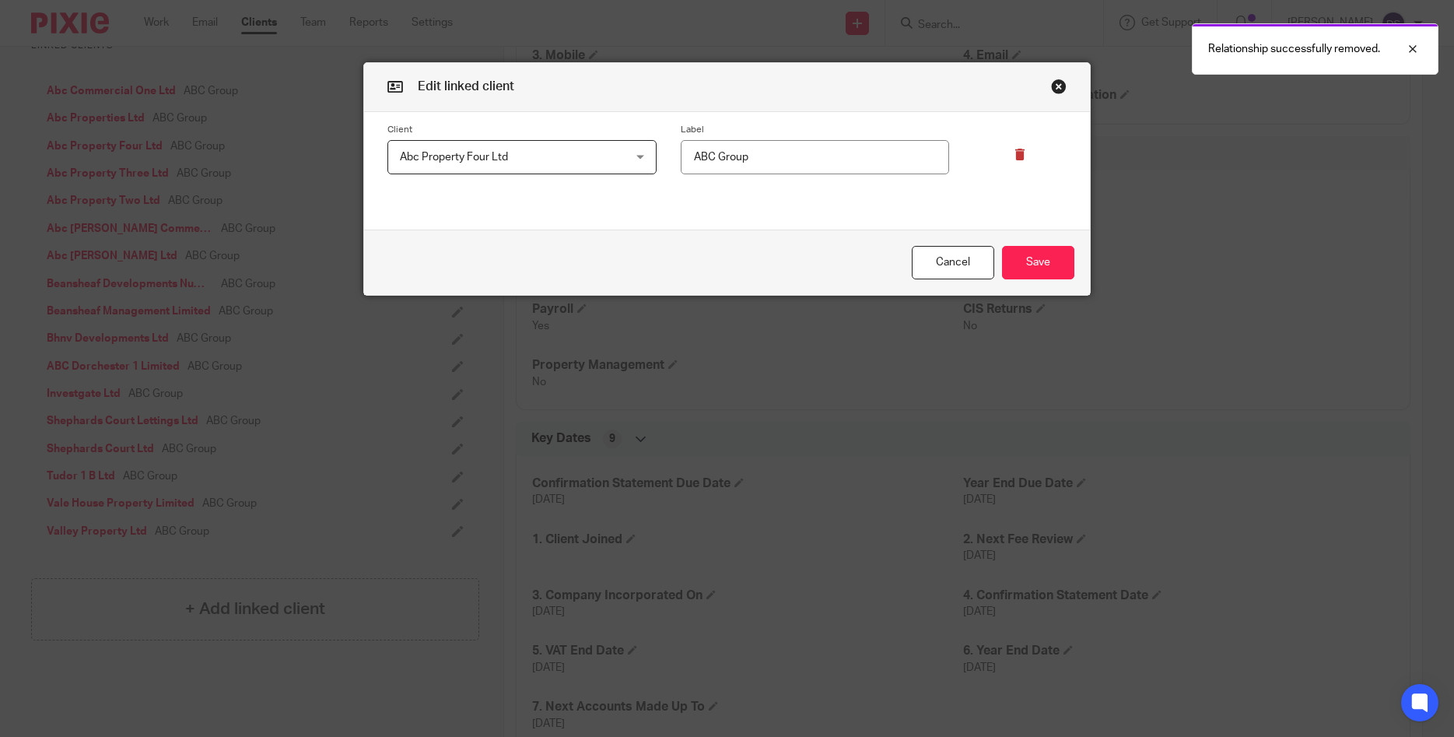
click at [1020, 150] on icon at bounding box center [1020, 155] width 12 height 12
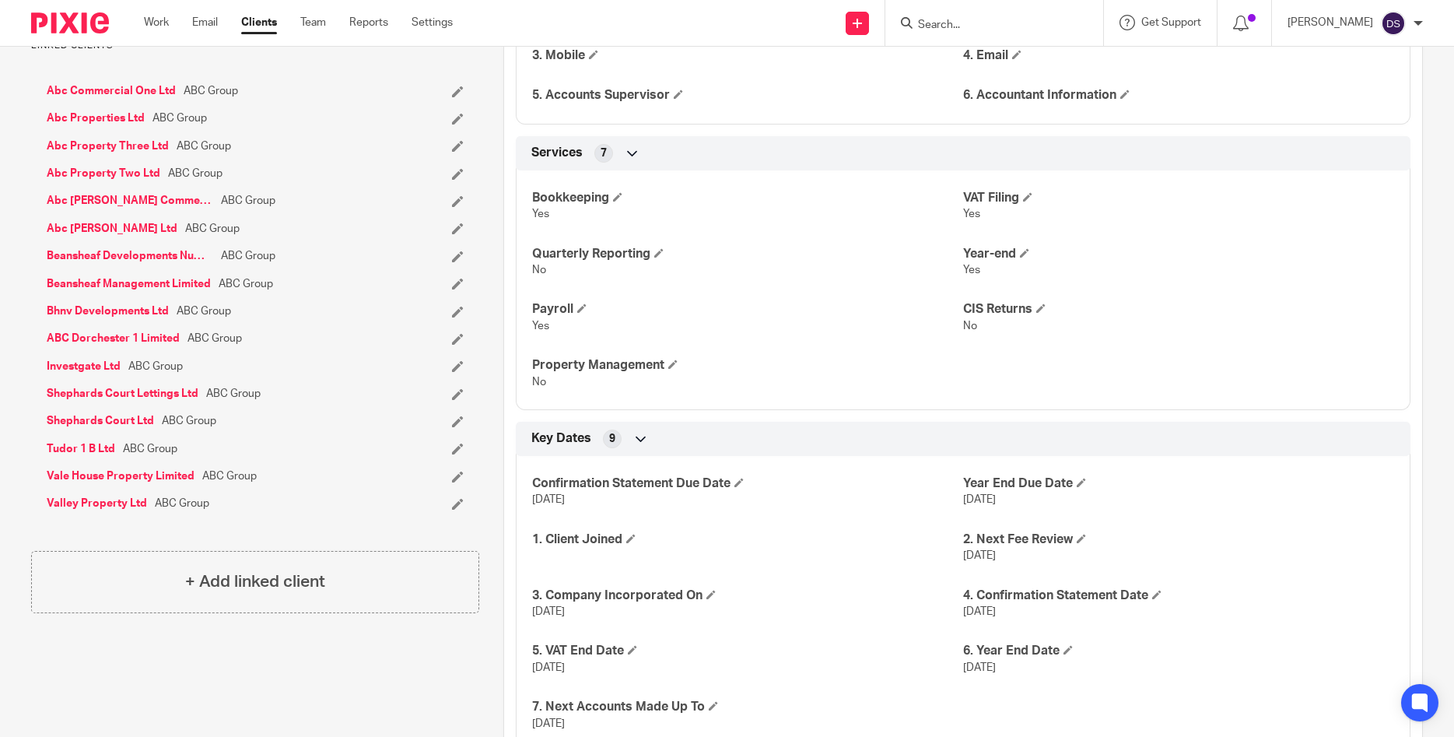
click at [453, 262] on icon at bounding box center [458, 256] width 12 height 12
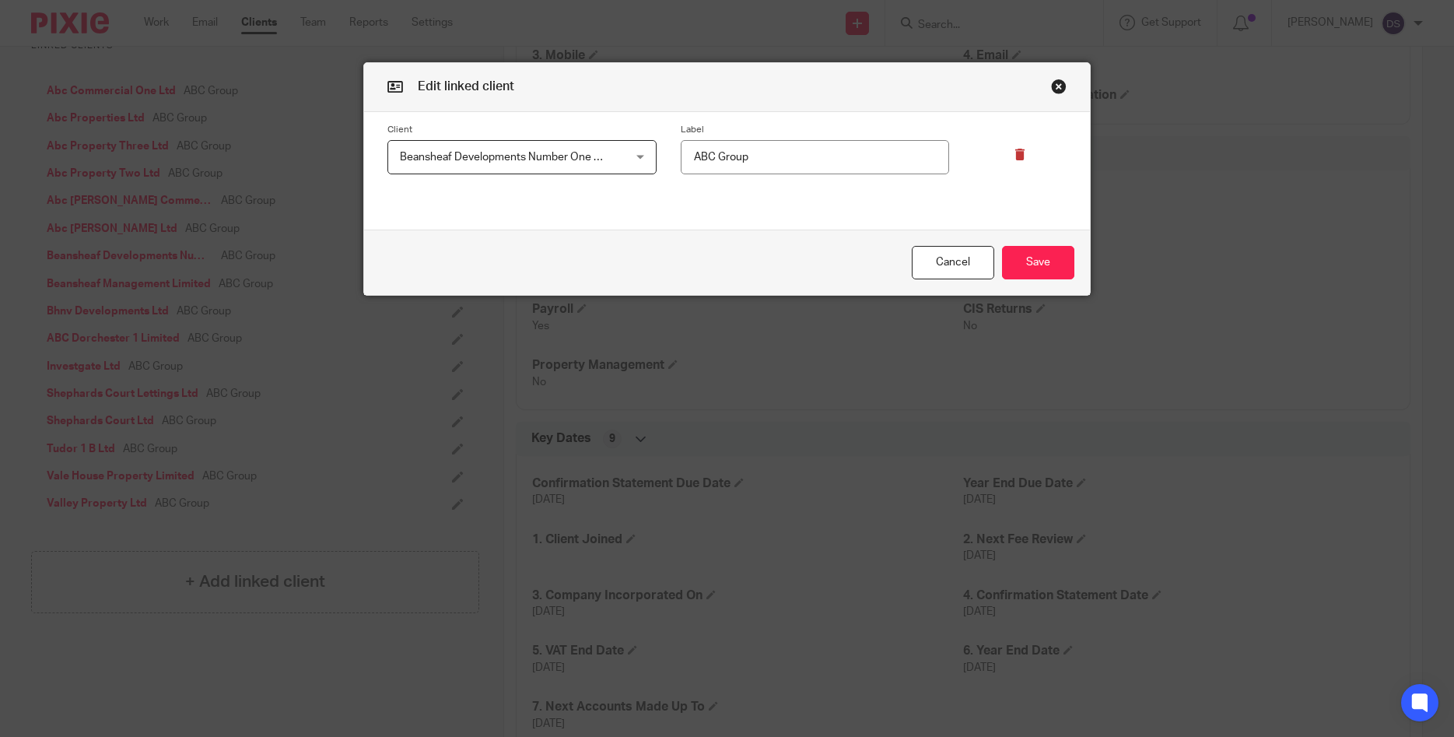
click at [1013, 153] on div at bounding box center [1007, 149] width 117 height 51
click at [1017, 156] on icon at bounding box center [1020, 155] width 12 height 12
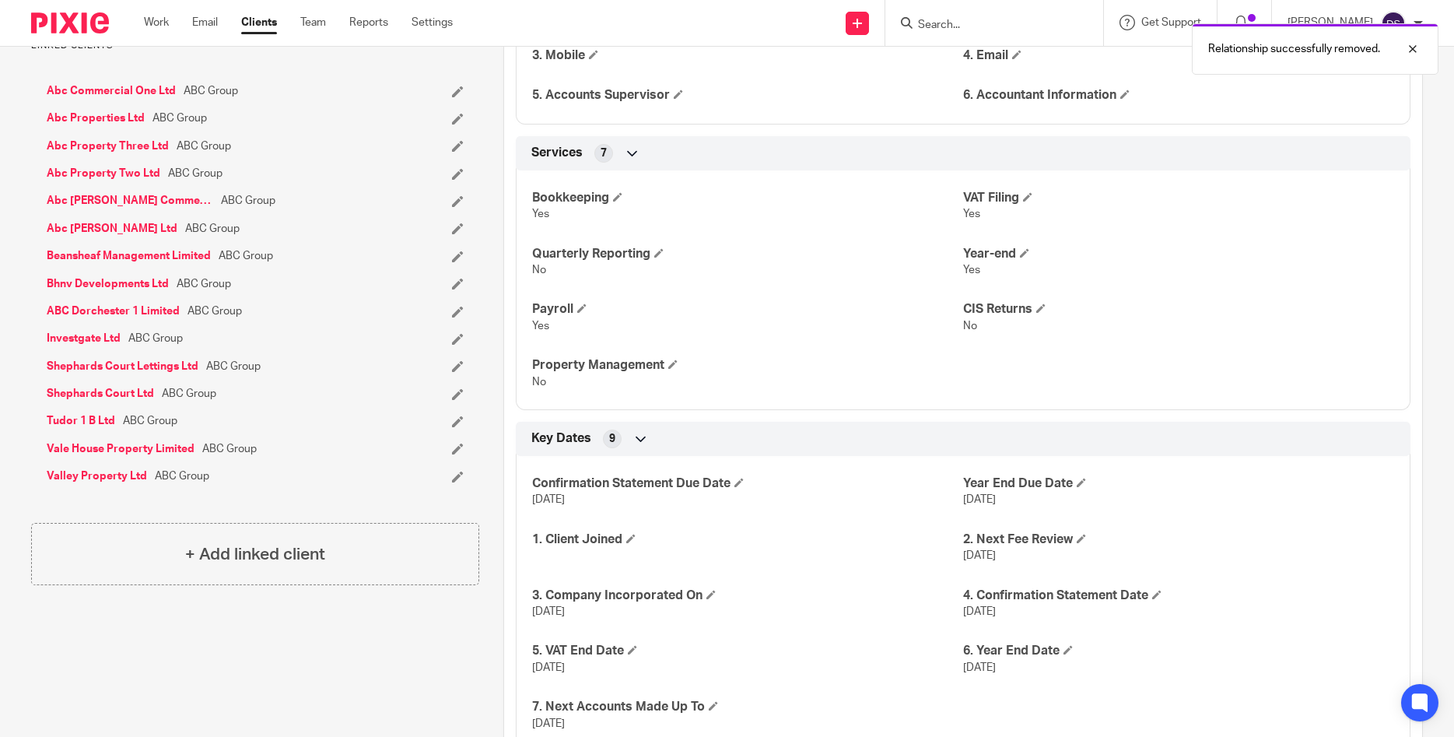
click at [453, 262] on icon at bounding box center [458, 256] width 12 height 12
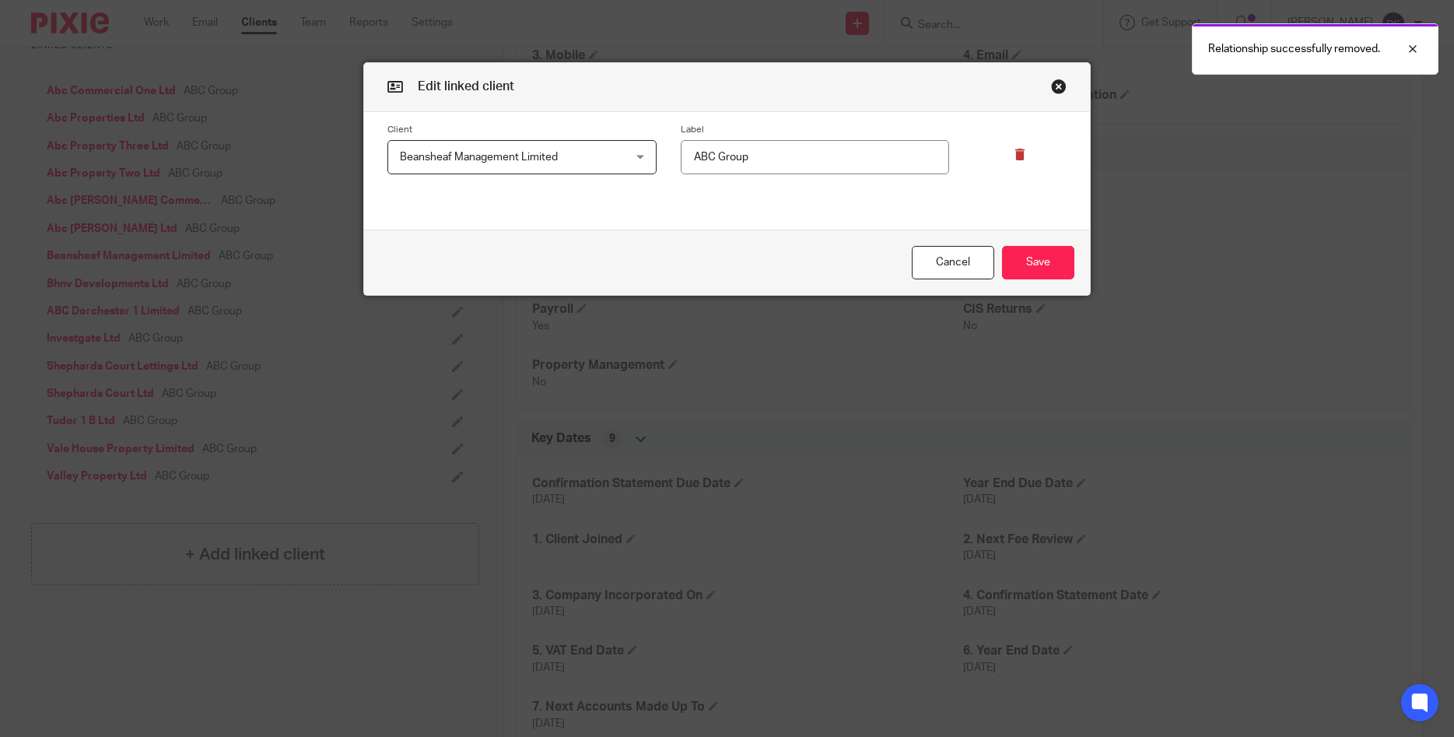
click at [1020, 152] on icon at bounding box center [1020, 155] width 12 height 12
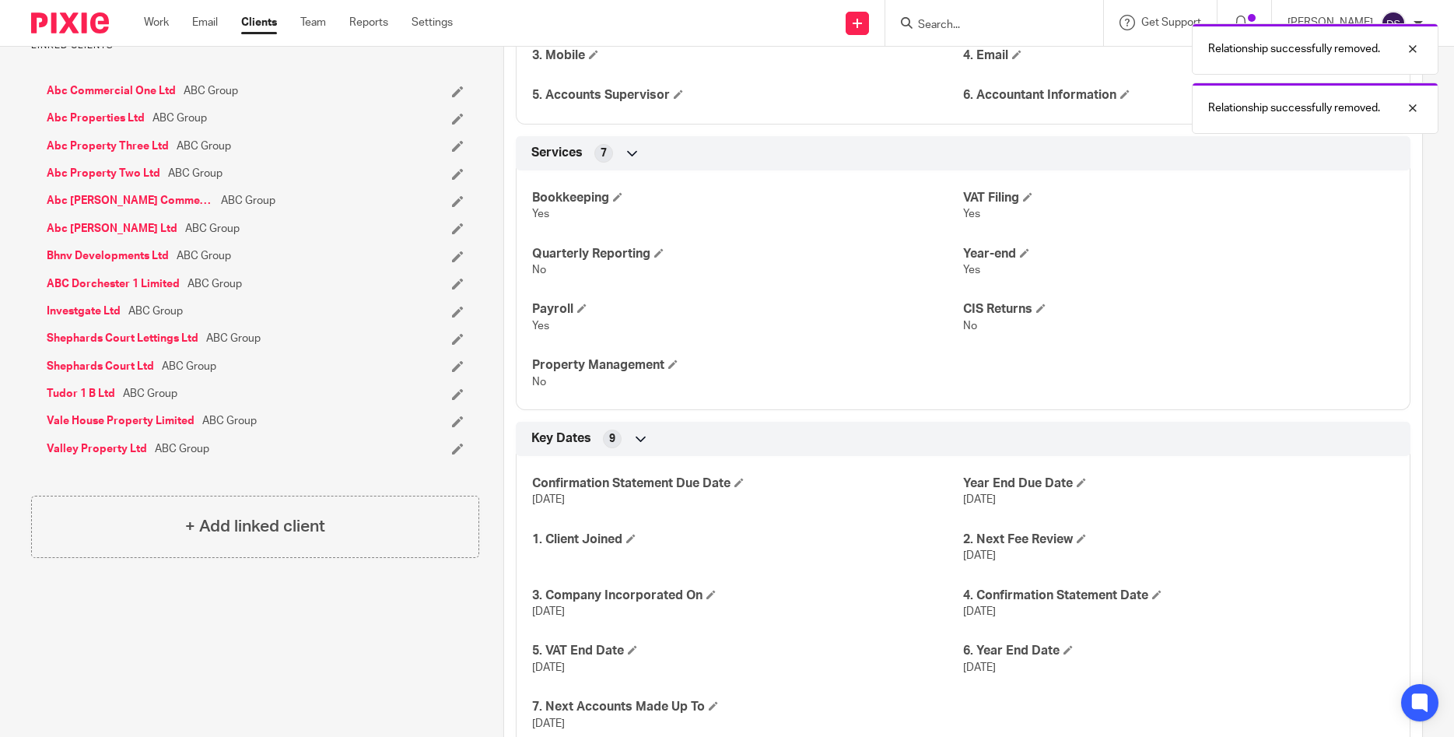
click at [456, 262] on icon at bounding box center [458, 256] width 12 height 12
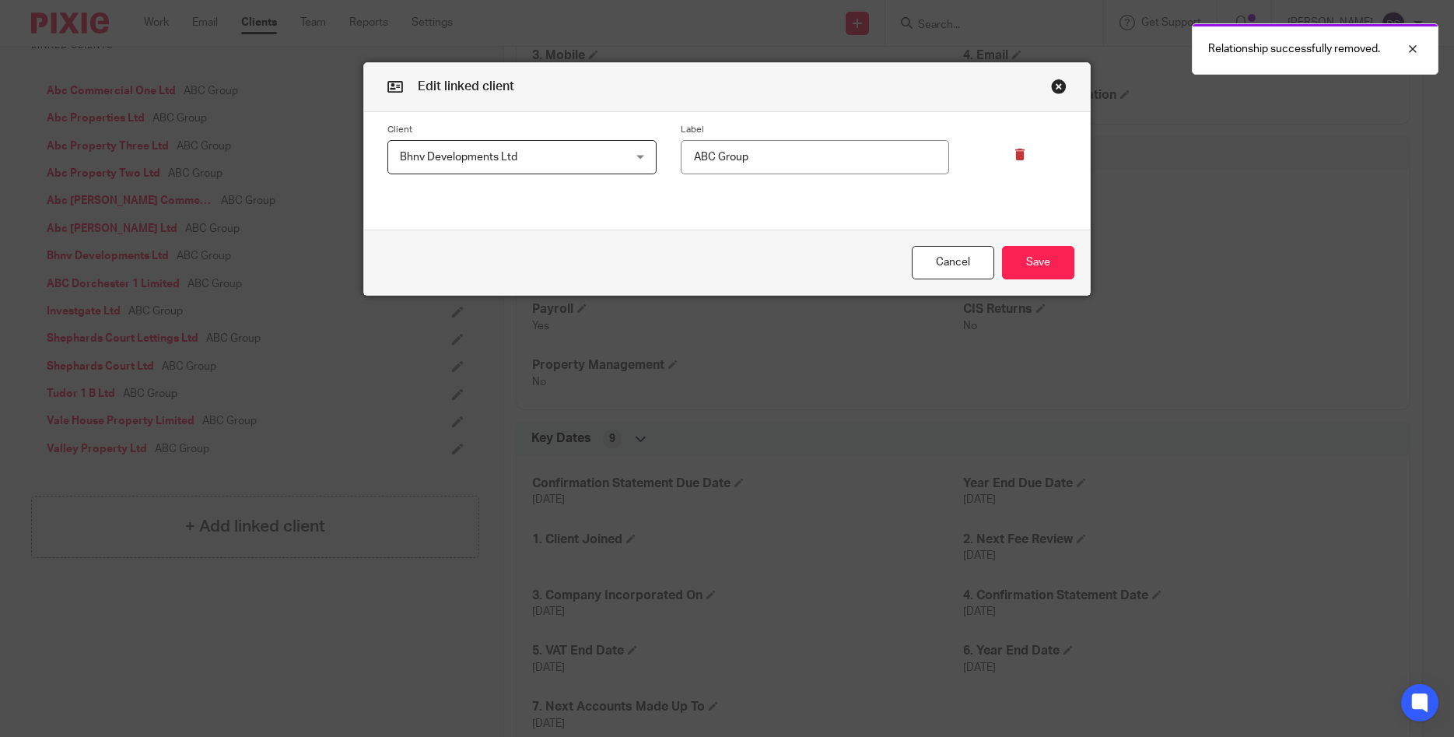
click at [1020, 157] on icon at bounding box center [1020, 155] width 12 height 12
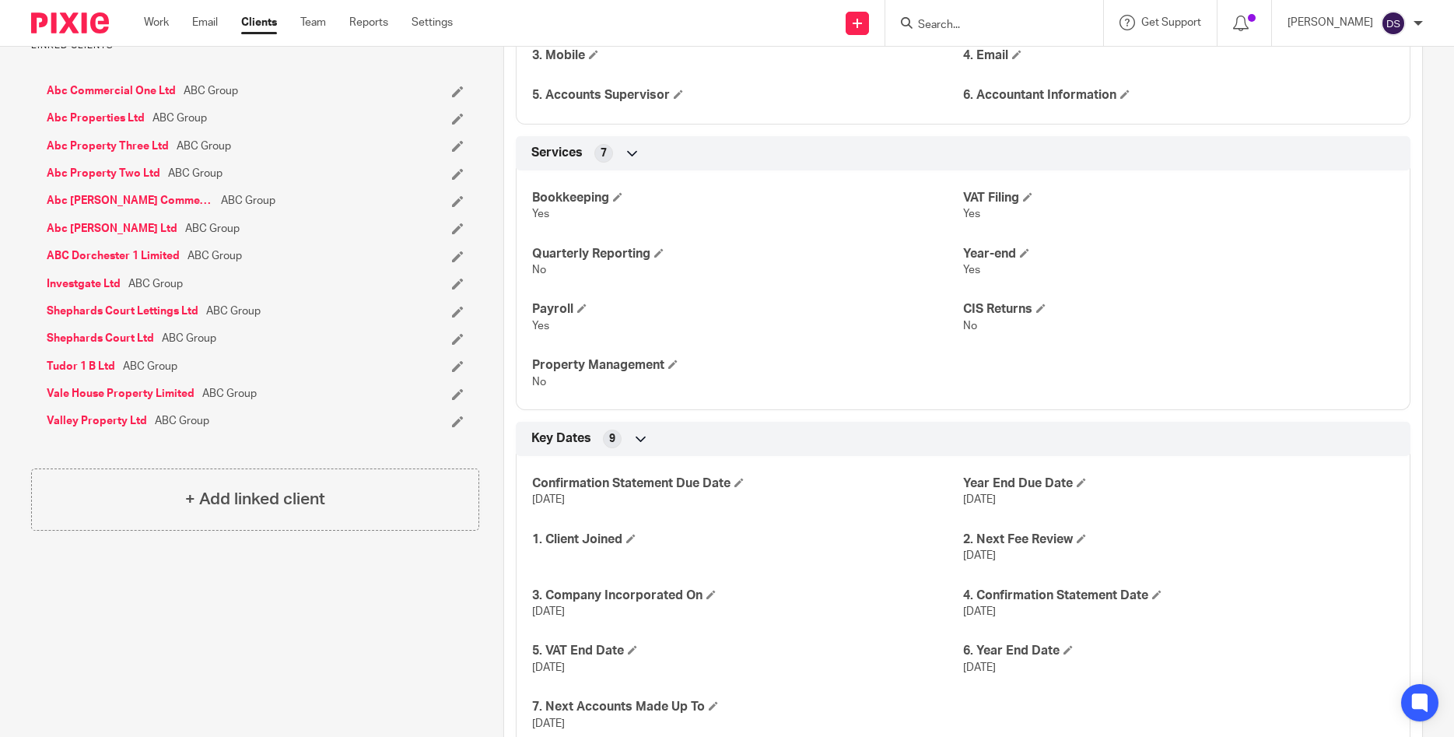
click at [459, 372] on icon at bounding box center [458, 366] width 12 height 12
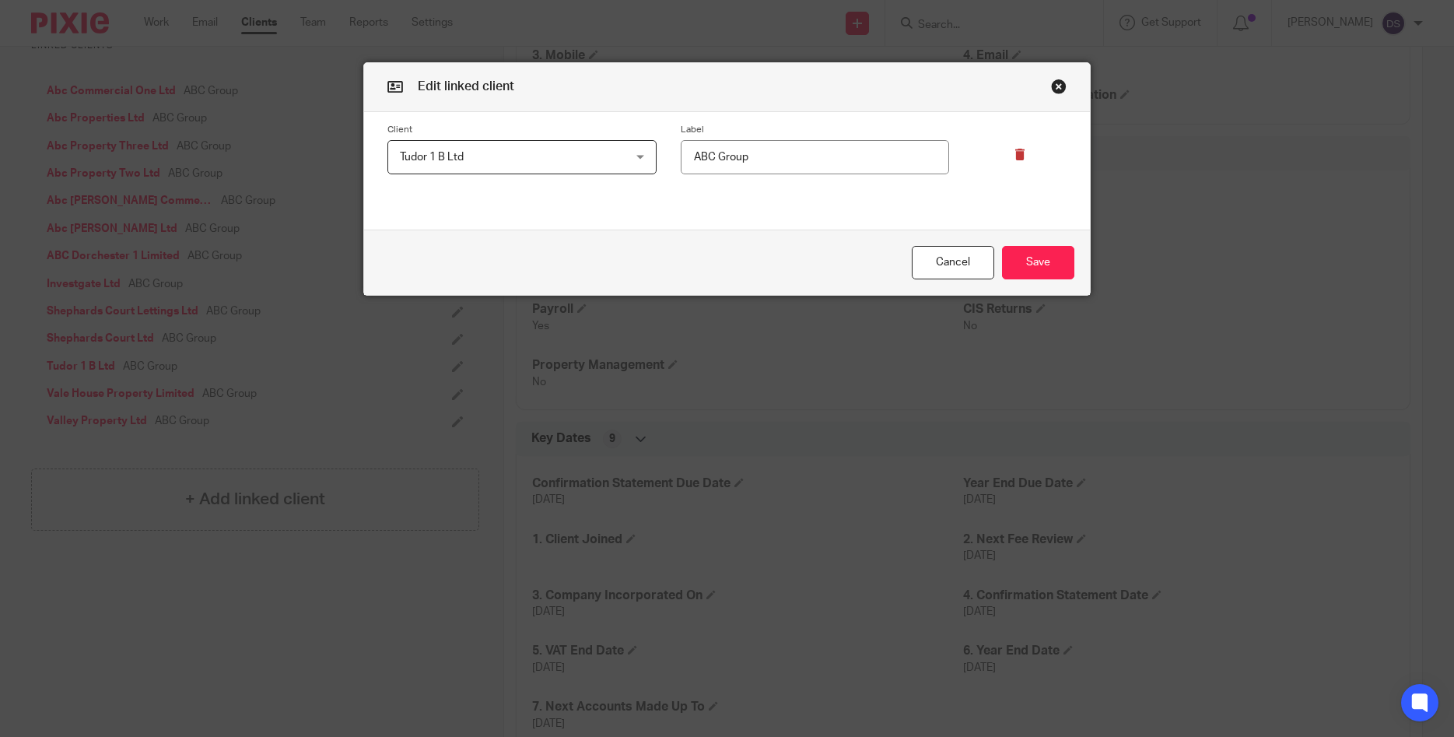
click at [1029, 160] on div at bounding box center [1007, 149] width 117 height 51
click at [1019, 155] on icon at bounding box center [1020, 155] width 12 height 12
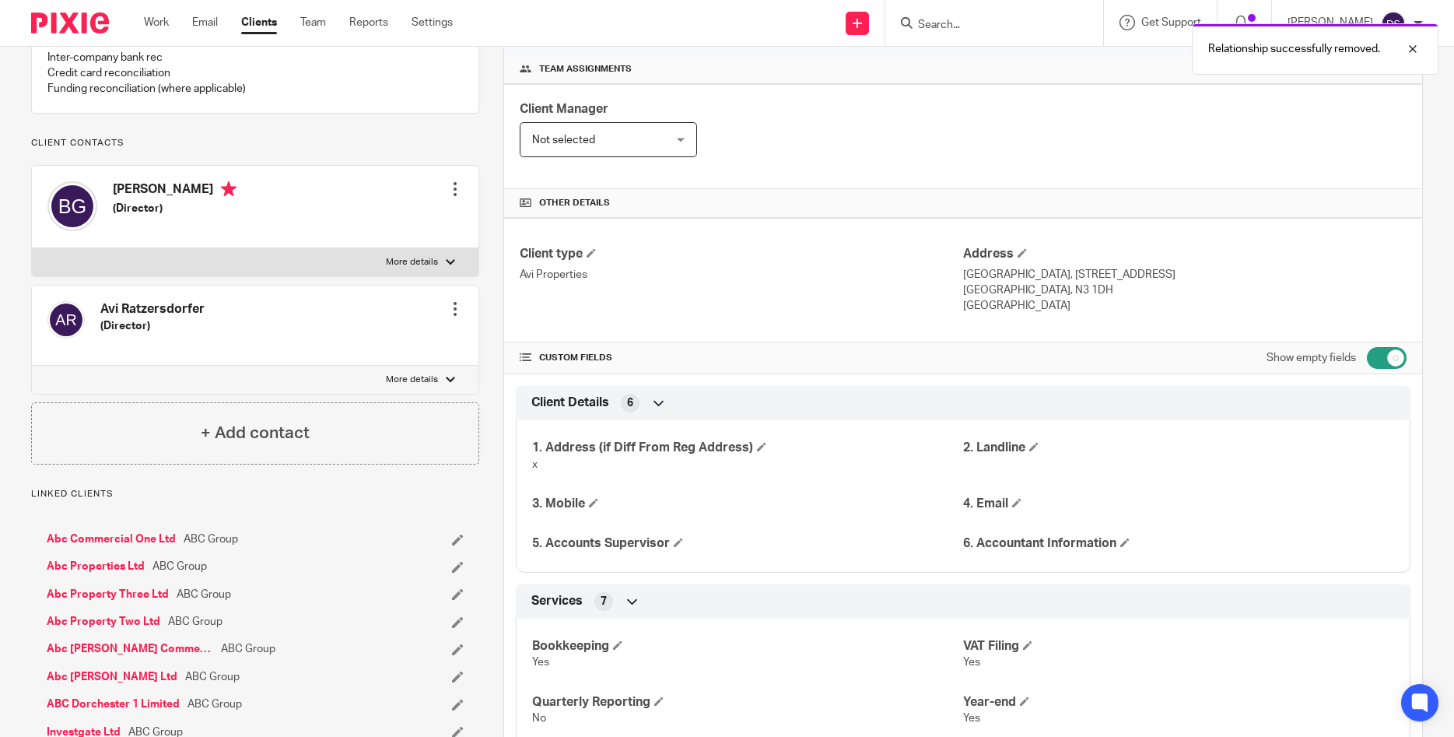
scroll to position [0, 0]
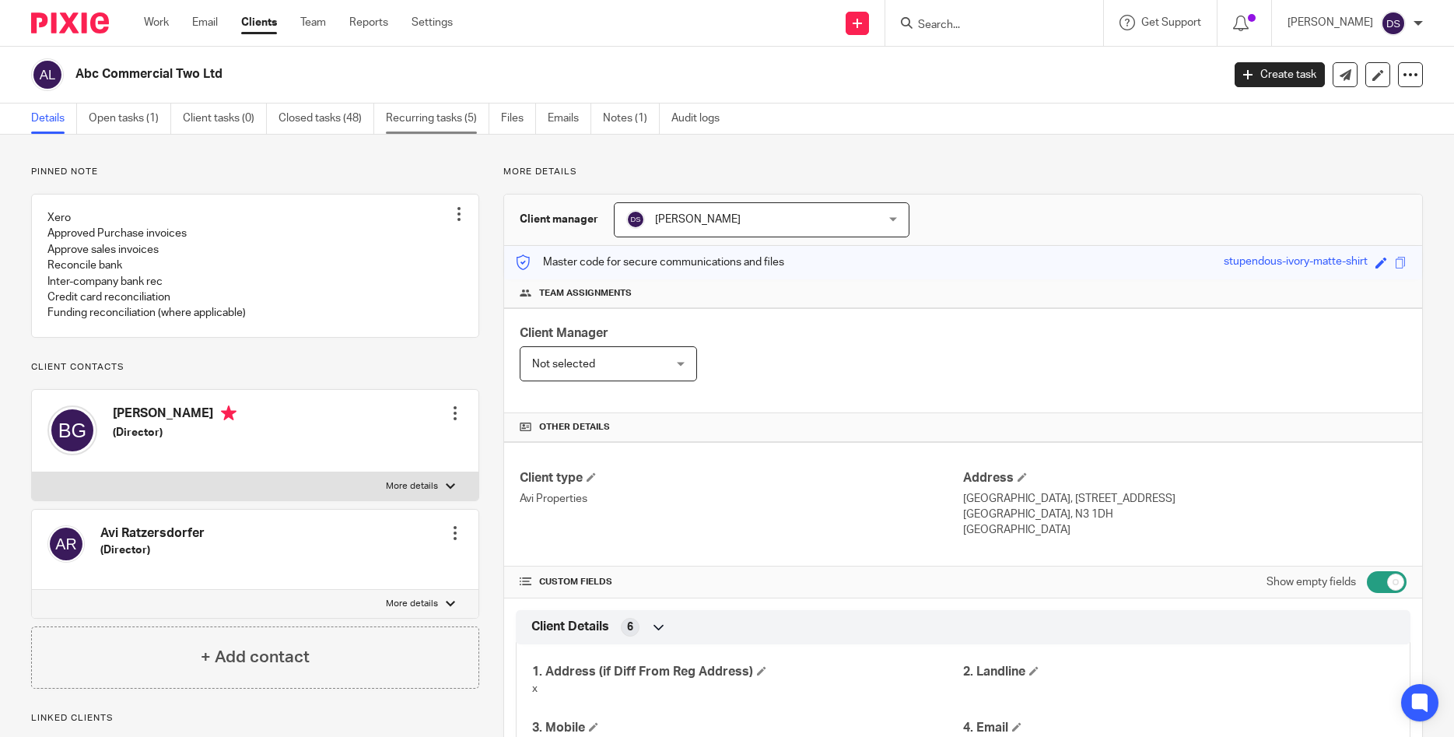
click at [411, 119] on link "Recurring tasks (5)" at bounding box center [437, 118] width 103 height 30
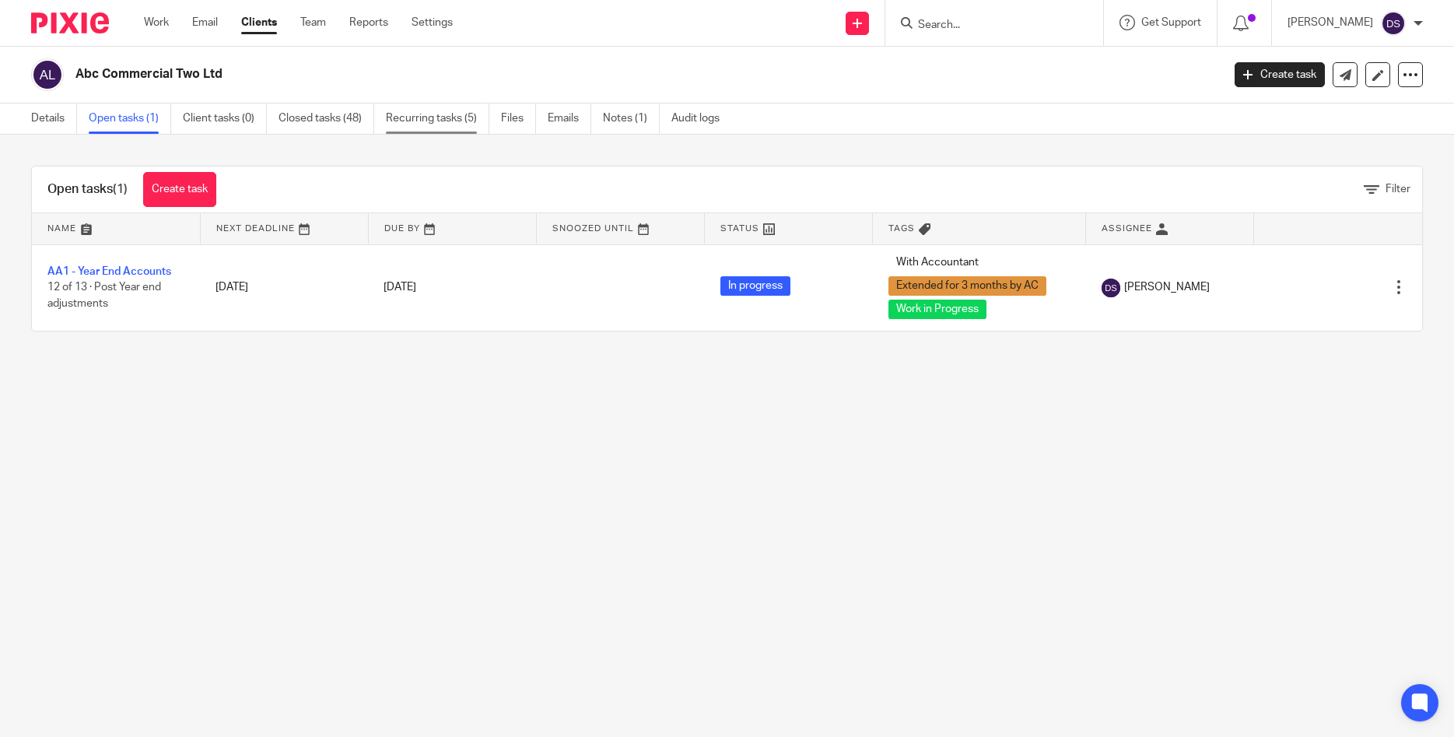
click at [426, 119] on link "Recurring tasks (5)" at bounding box center [437, 118] width 103 height 30
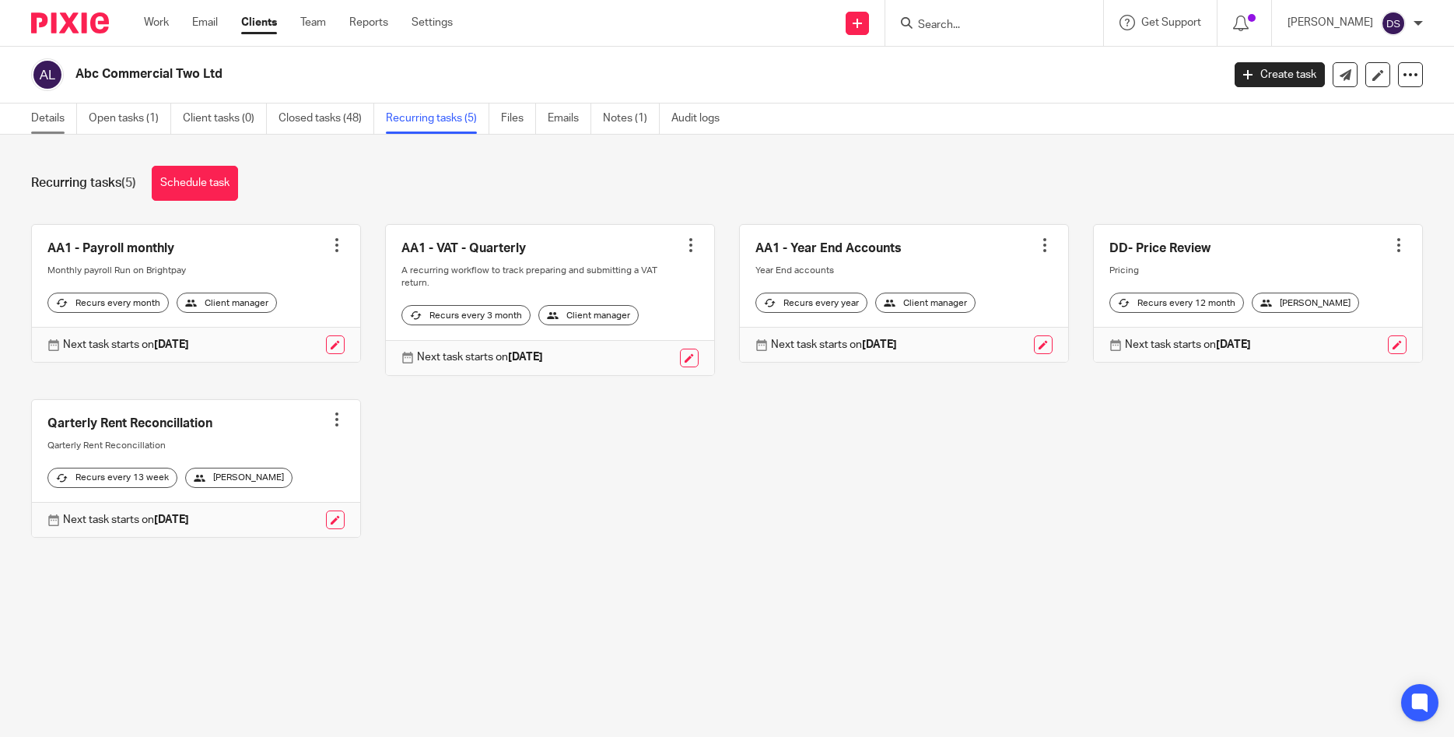
click at [51, 114] on link "Details" at bounding box center [54, 118] width 46 height 30
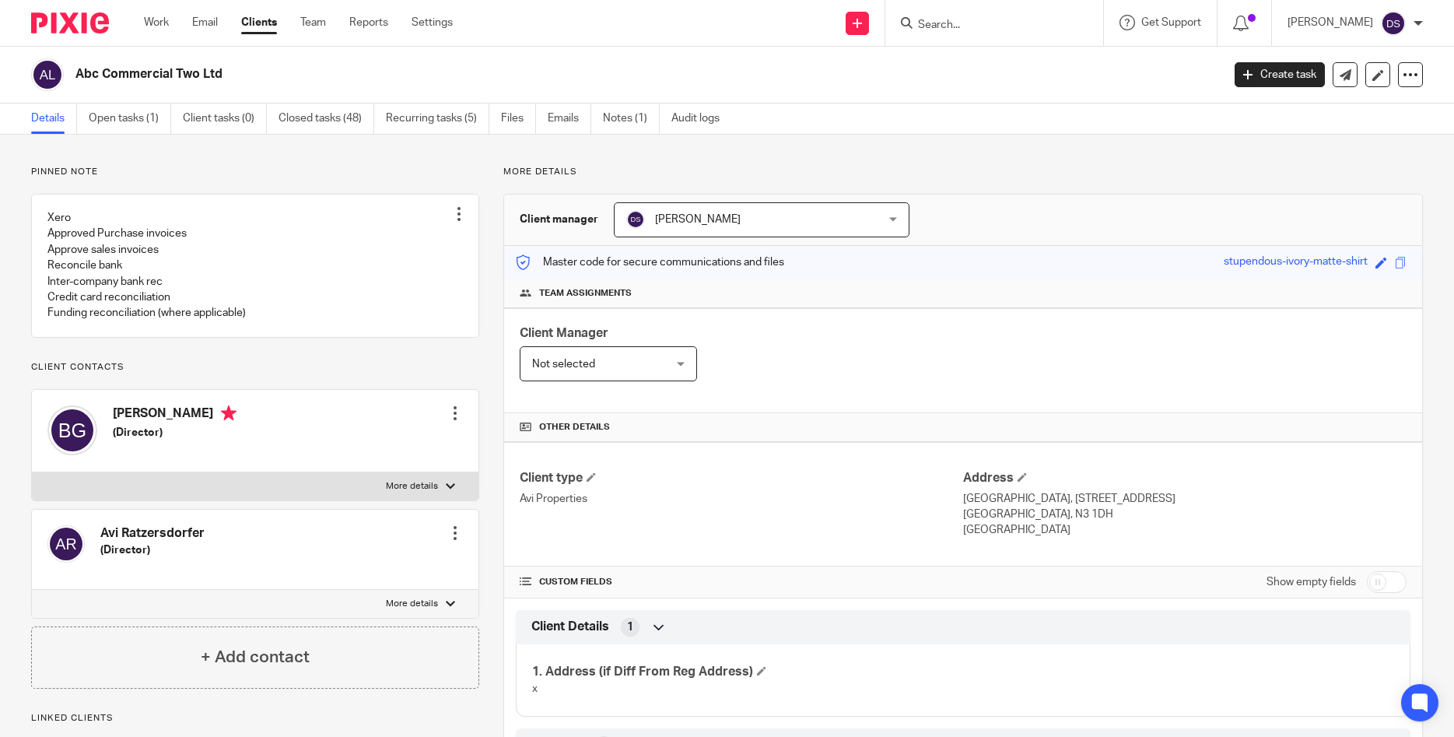
scroll to position [1189, 0]
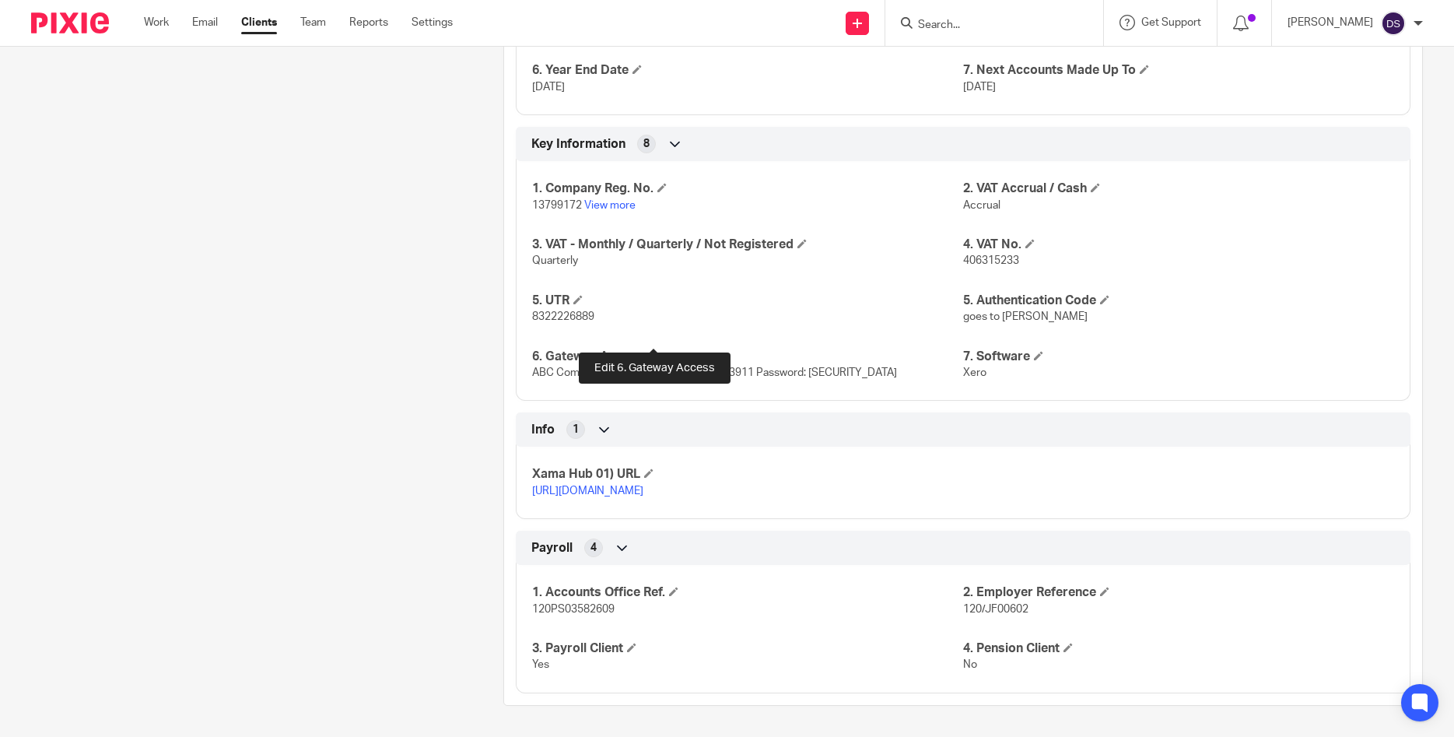
click at [649, 351] on span at bounding box center [651, 355] width 9 height 9
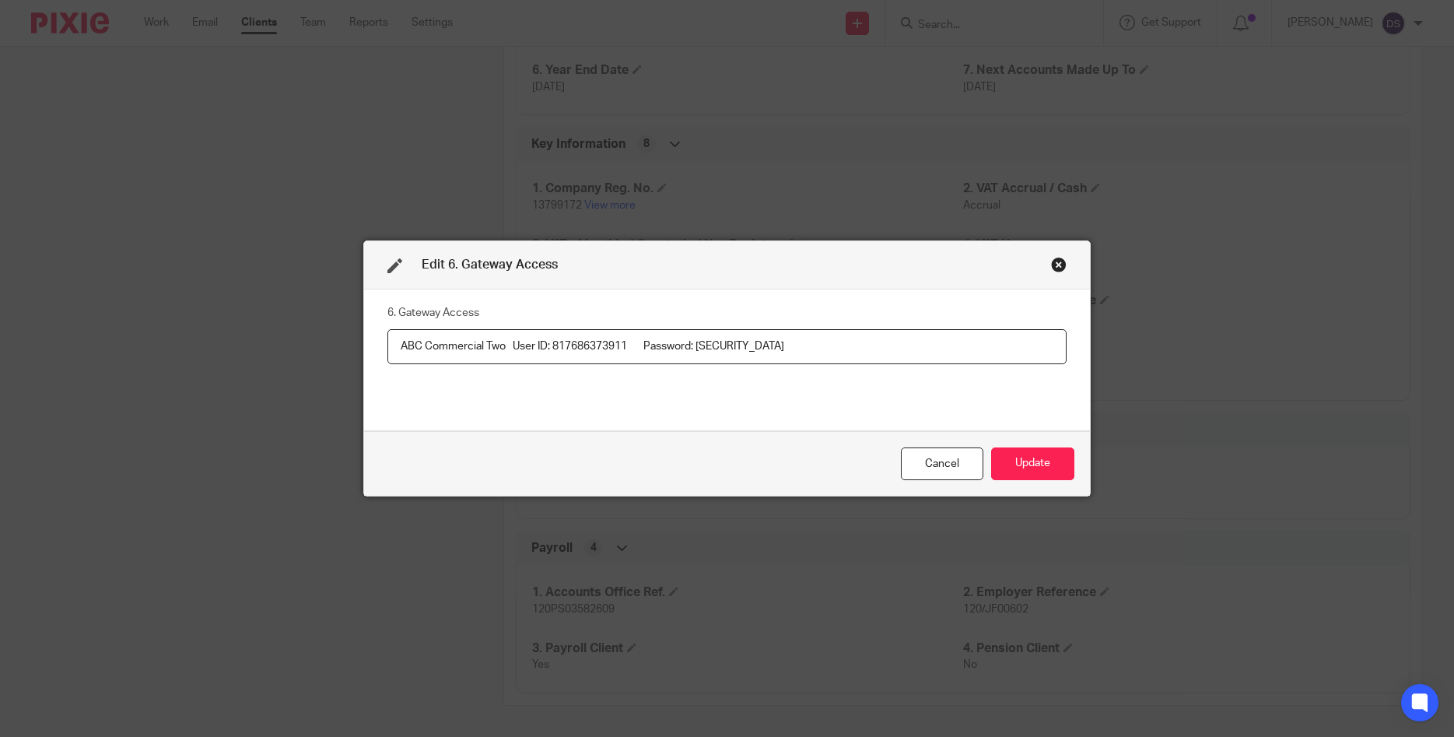
drag, startPoint x: 558, startPoint y: 344, endPoint x: 631, endPoint y: 343, distance: 73.1
click at [631, 343] on input "ABC Commercial Two User ID: 817686373911 Password: [SECURITY_DATA]" at bounding box center [726, 346] width 679 height 35
drag, startPoint x: 706, startPoint y: 345, endPoint x: 786, endPoint y: 334, distance: 80.2
click at [790, 341] on input "ABC Commercial Two User ID: 817686373911 Password: [SECURITY_DATA]" at bounding box center [726, 346] width 679 height 35
click at [1055, 264] on div "Close this dialog window" at bounding box center [1059, 265] width 16 height 16
